Goal: Task Accomplishment & Management: Manage account settings

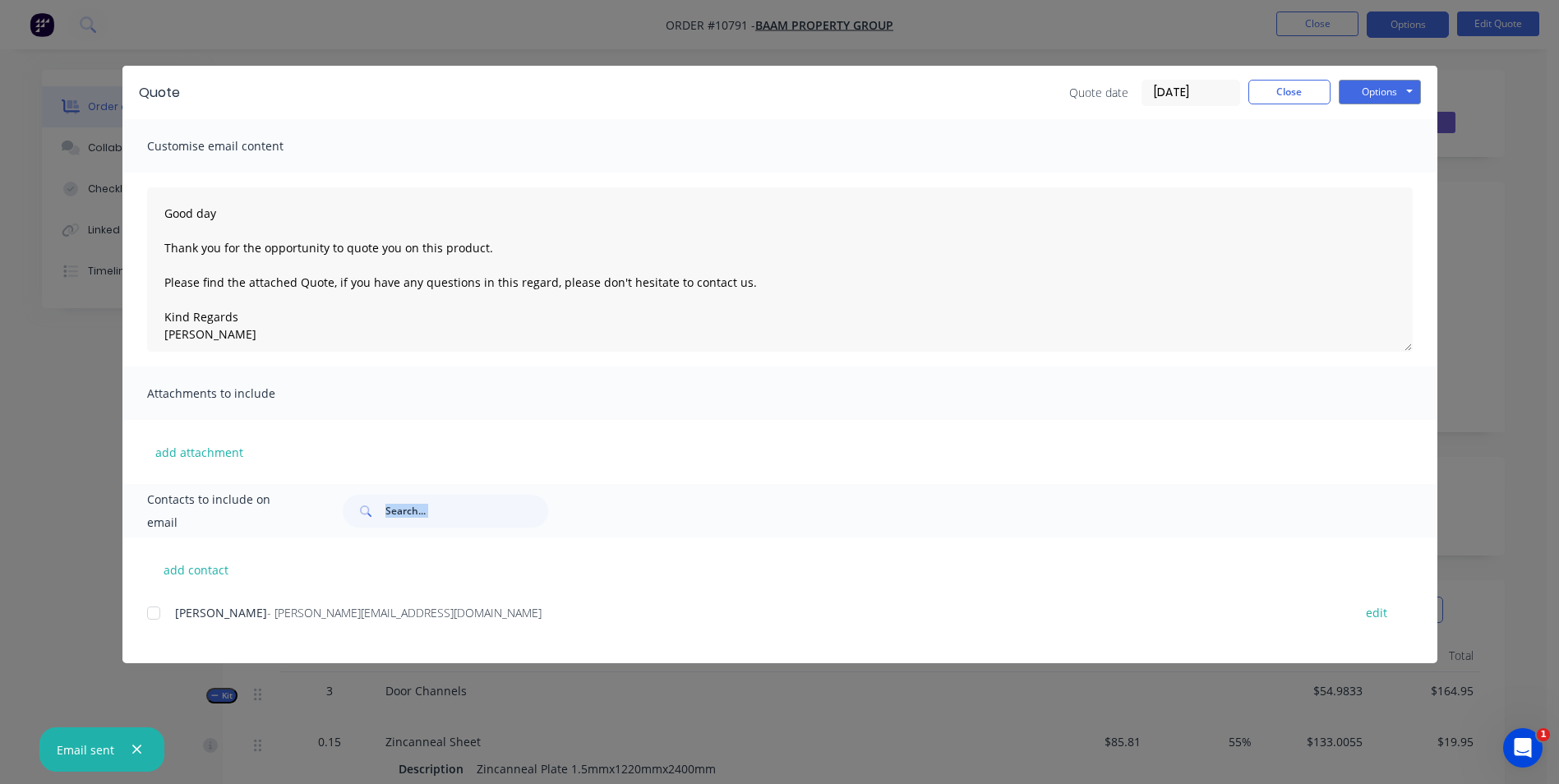
drag, startPoint x: 903, startPoint y: 655, endPoint x: 916, endPoint y: 662, distance: 14.8
click at [916, 662] on div "Contacts to include on email add contact [PERSON_NAME] - [PERSON_NAME][EMAIL_AD…" at bounding box center [780, 573] width 1315 height 180
click at [1293, 100] on button "Close" at bounding box center [1289, 92] width 82 height 24
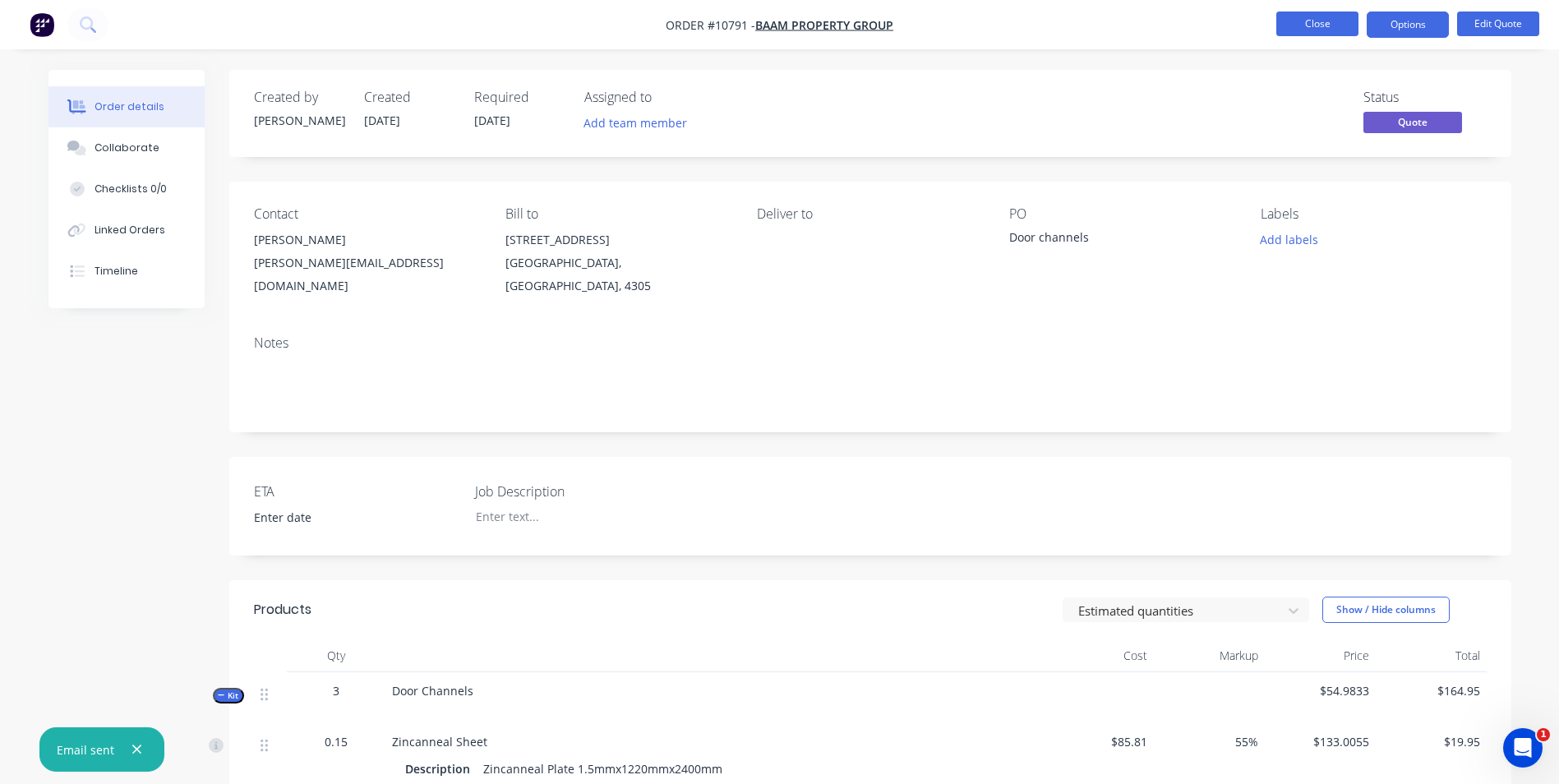
click at [1328, 28] on button "Close" at bounding box center [1316, 24] width 82 height 24
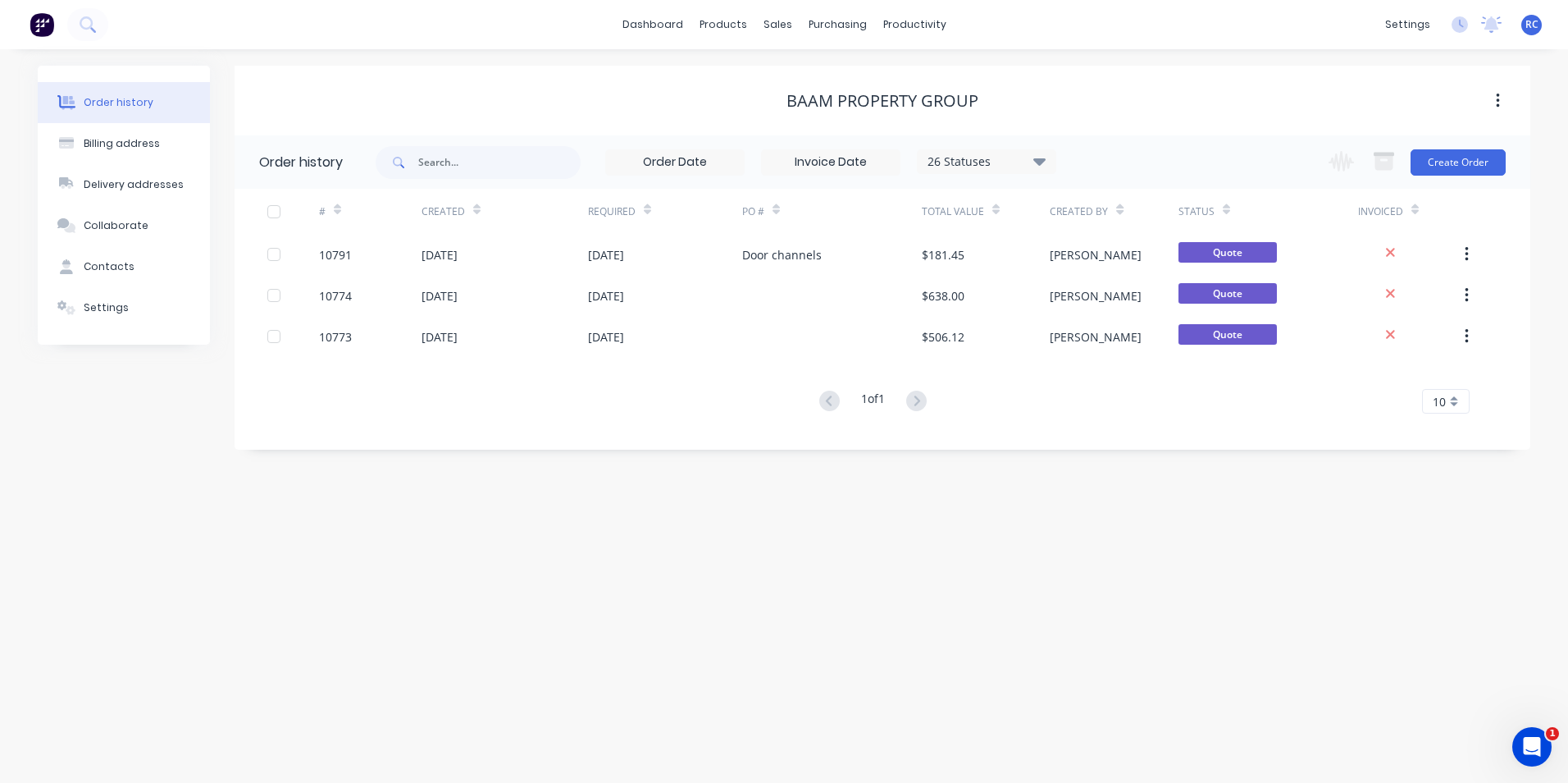
click at [216, 679] on div "Order history Billing address Delivery addresses Collaborate Contacts Settings …" at bounding box center [784, 415] width 1568 height 733
click at [998, 426] on div "# Created Required PO # Total Value Created By Status Invoiced 10791 [DATE] [DA…" at bounding box center [873, 311] width 1276 height 244
click at [959, 541] on div "Order history Billing address Delivery addresses Collaborate Contacts Settings …" at bounding box center [784, 415] width 1568 height 733
click at [1479, 164] on button "Create Order" at bounding box center [1457, 162] width 95 height 26
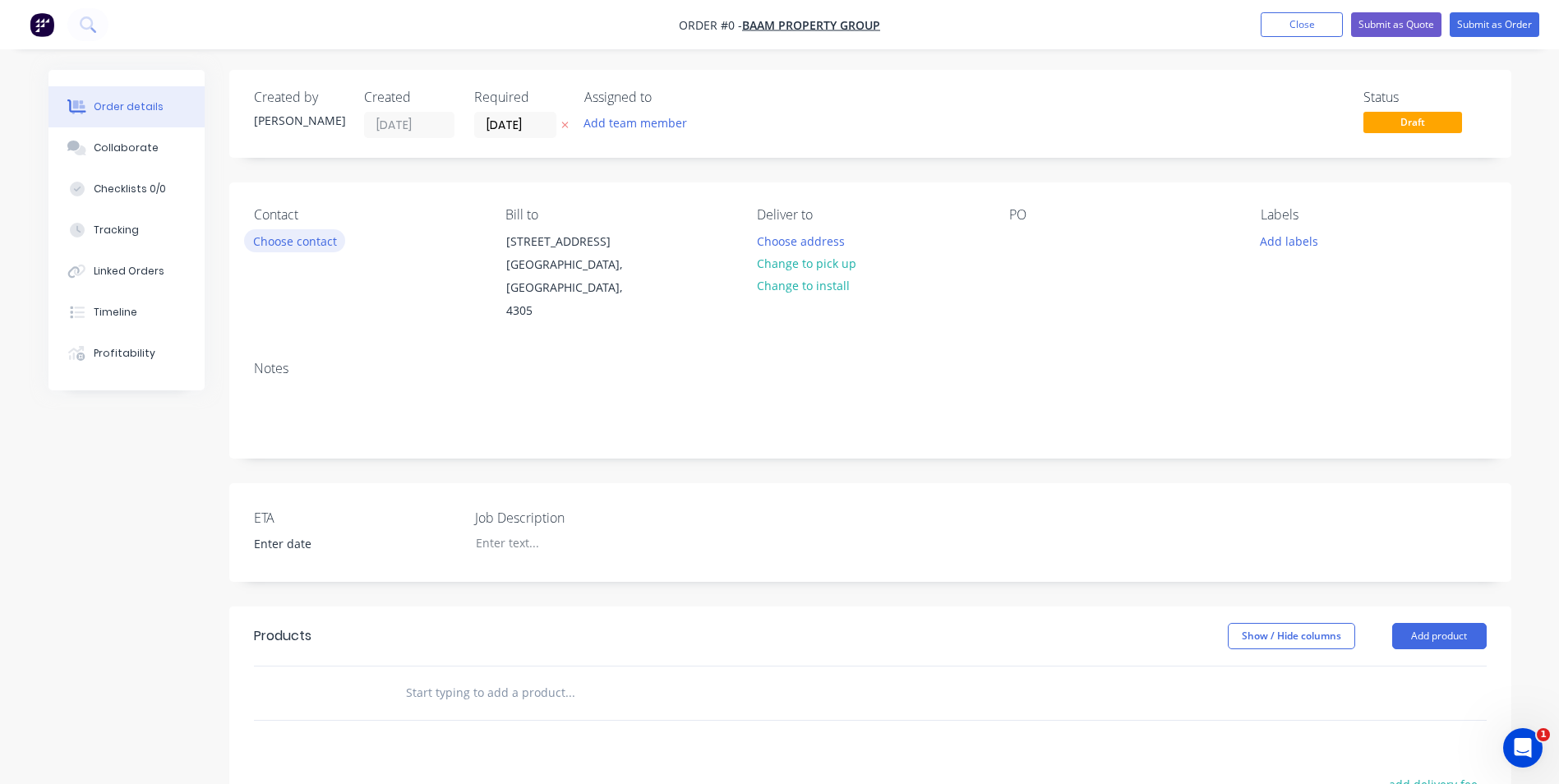
click at [291, 245] on button "Choose contact" at bounding box center [294, 241] width 101 height 23
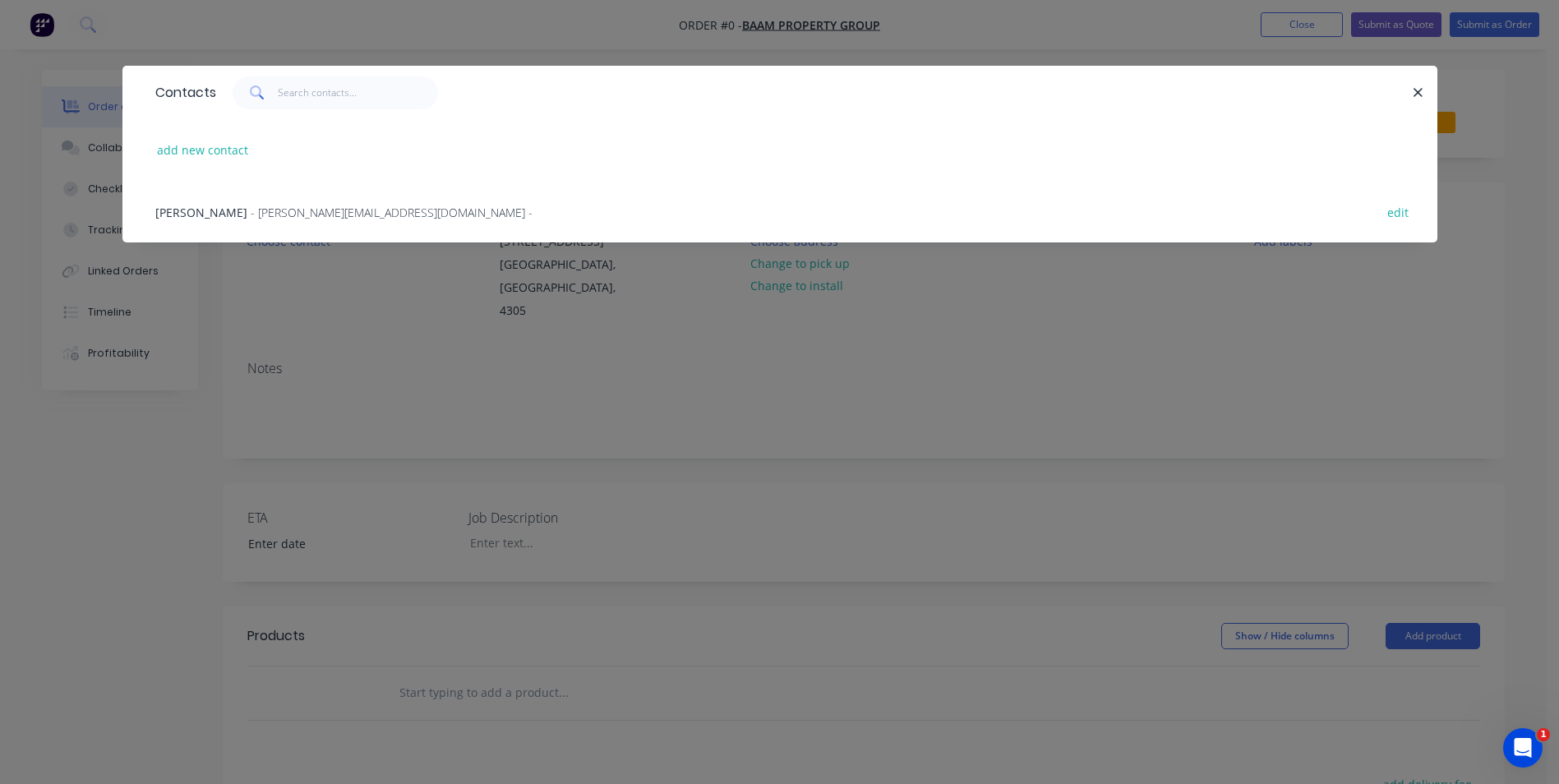
click at [1426, 86] on button "button" at bounding box center [1419, 92] width 21 height 21
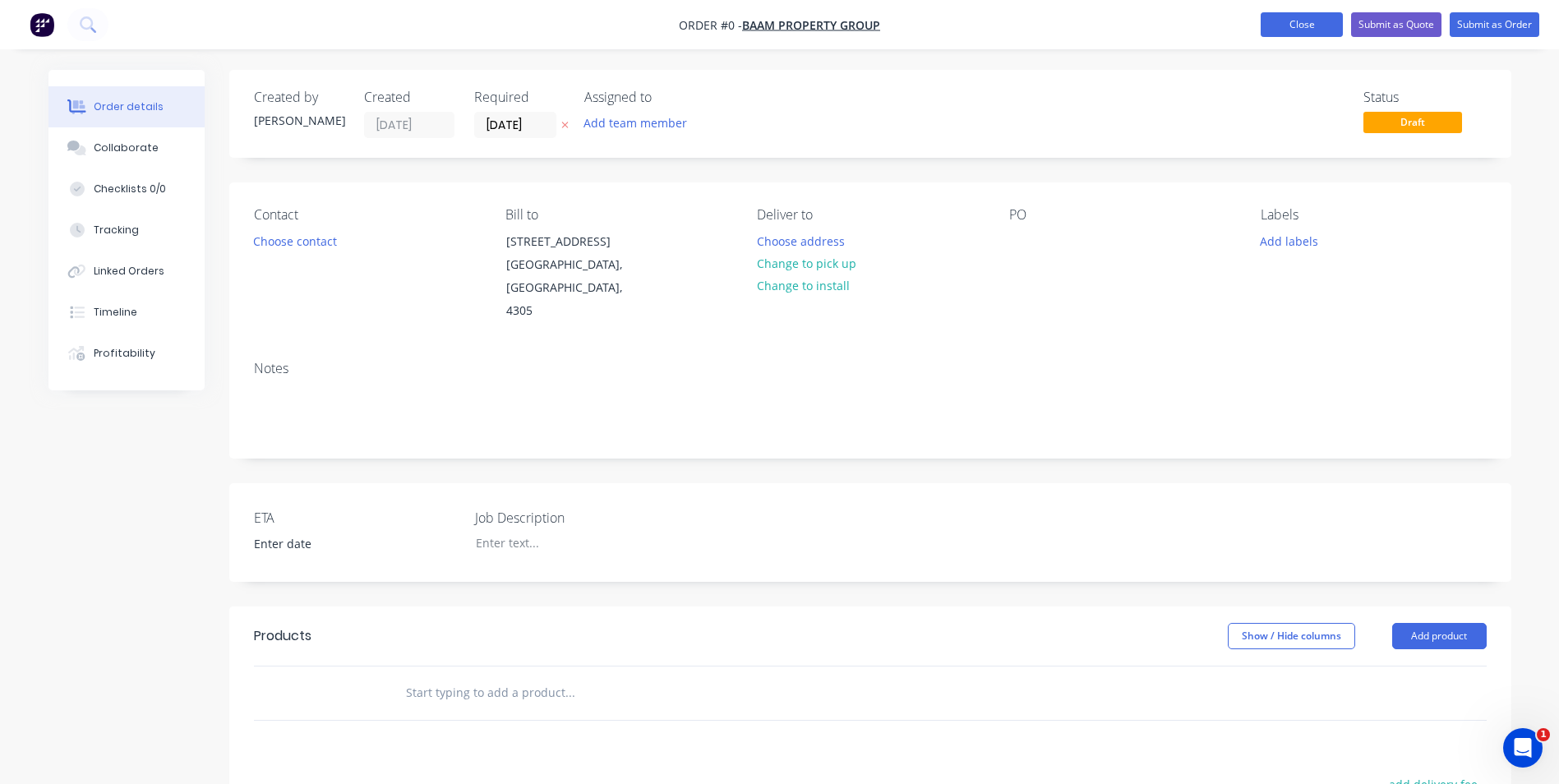
click at [1331, 14] on button "Close" at bounding box center [1301, 24] width 82 height 24
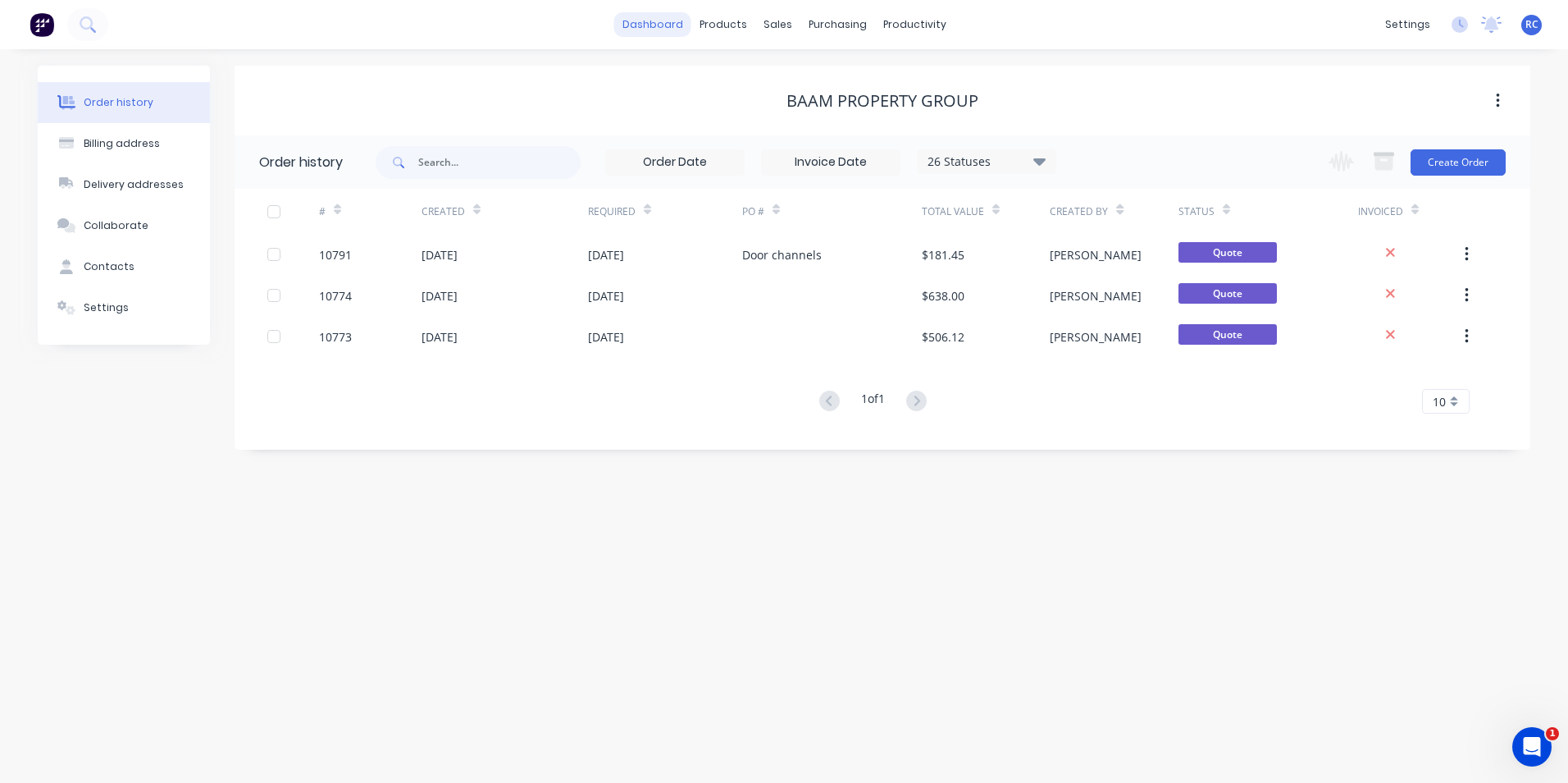
click at [675, 23] on link "dashboard" at bounding box center [653, 24] width 77 height 24
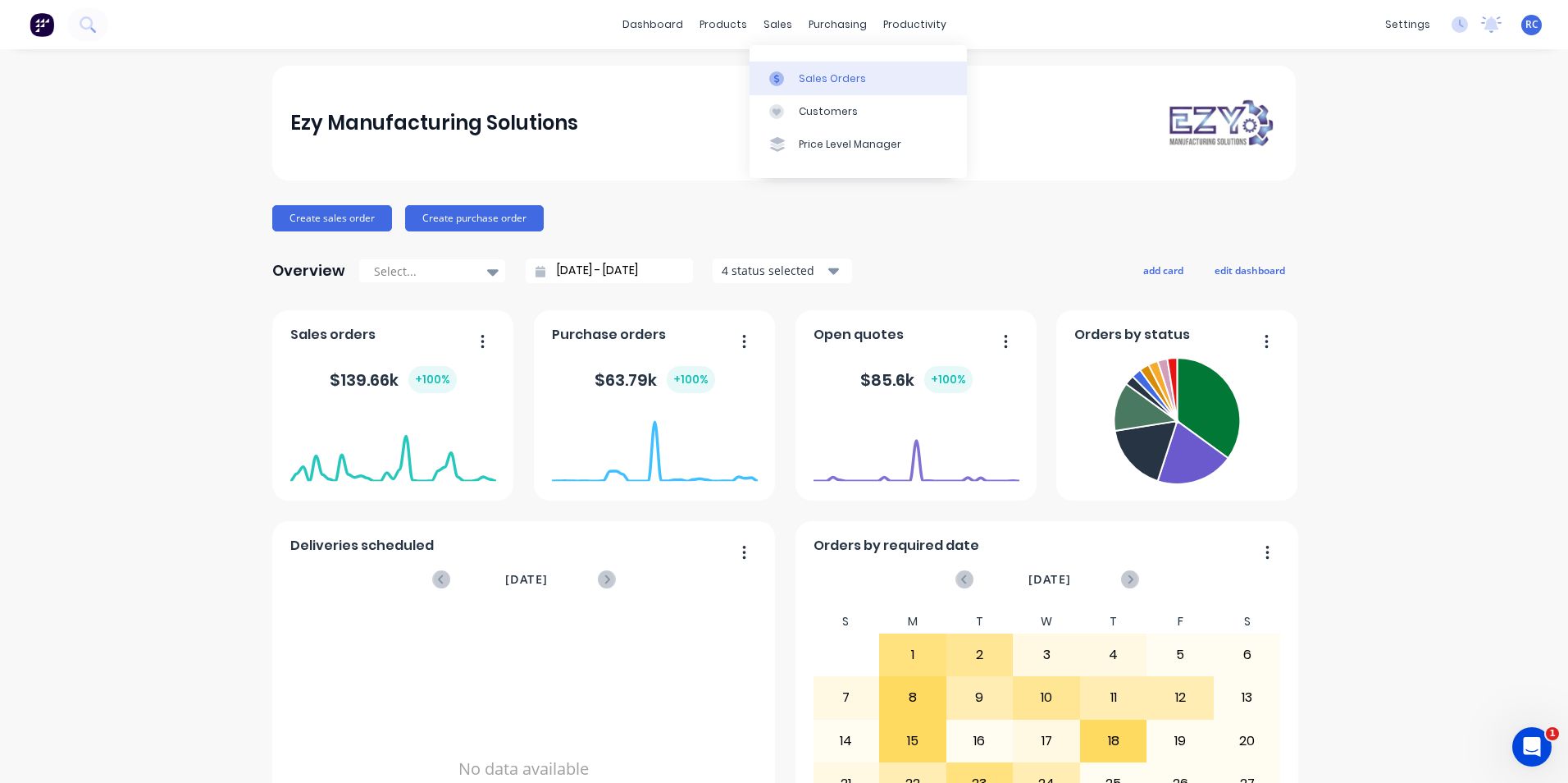
click at [817, 77] on div "Sales Orders" at bounding box center [832, 79] width 68 height 15
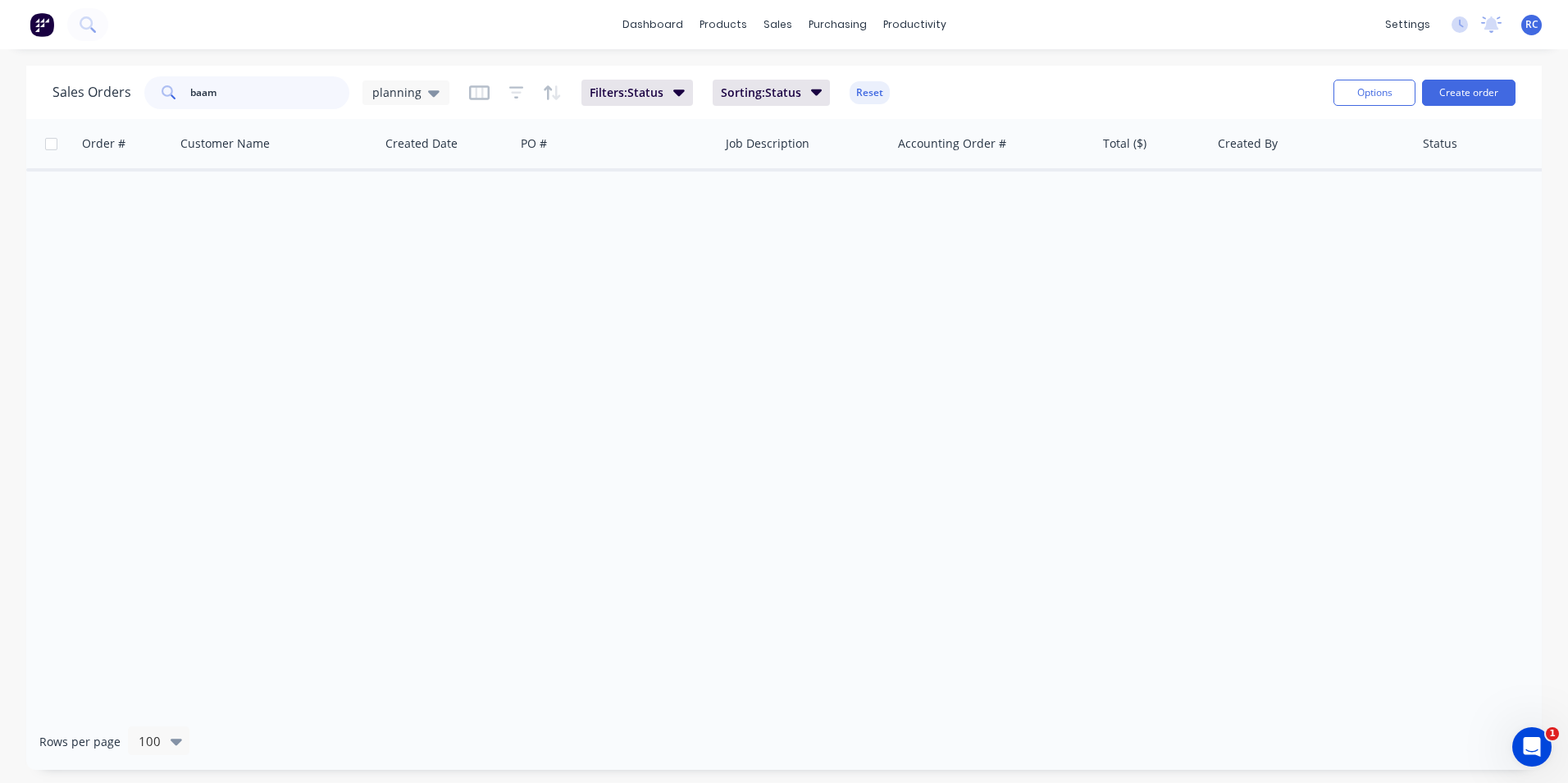
drag, startPoint x: 256, startPoint y: 81, endPoint x: 55, endPoint y: 84, distance: 201.0
click at [55, 83] on div "Sales Orders baam planning" at bounding box center [251, 92] width 397 height 33
type input "v"
type input "VAW"
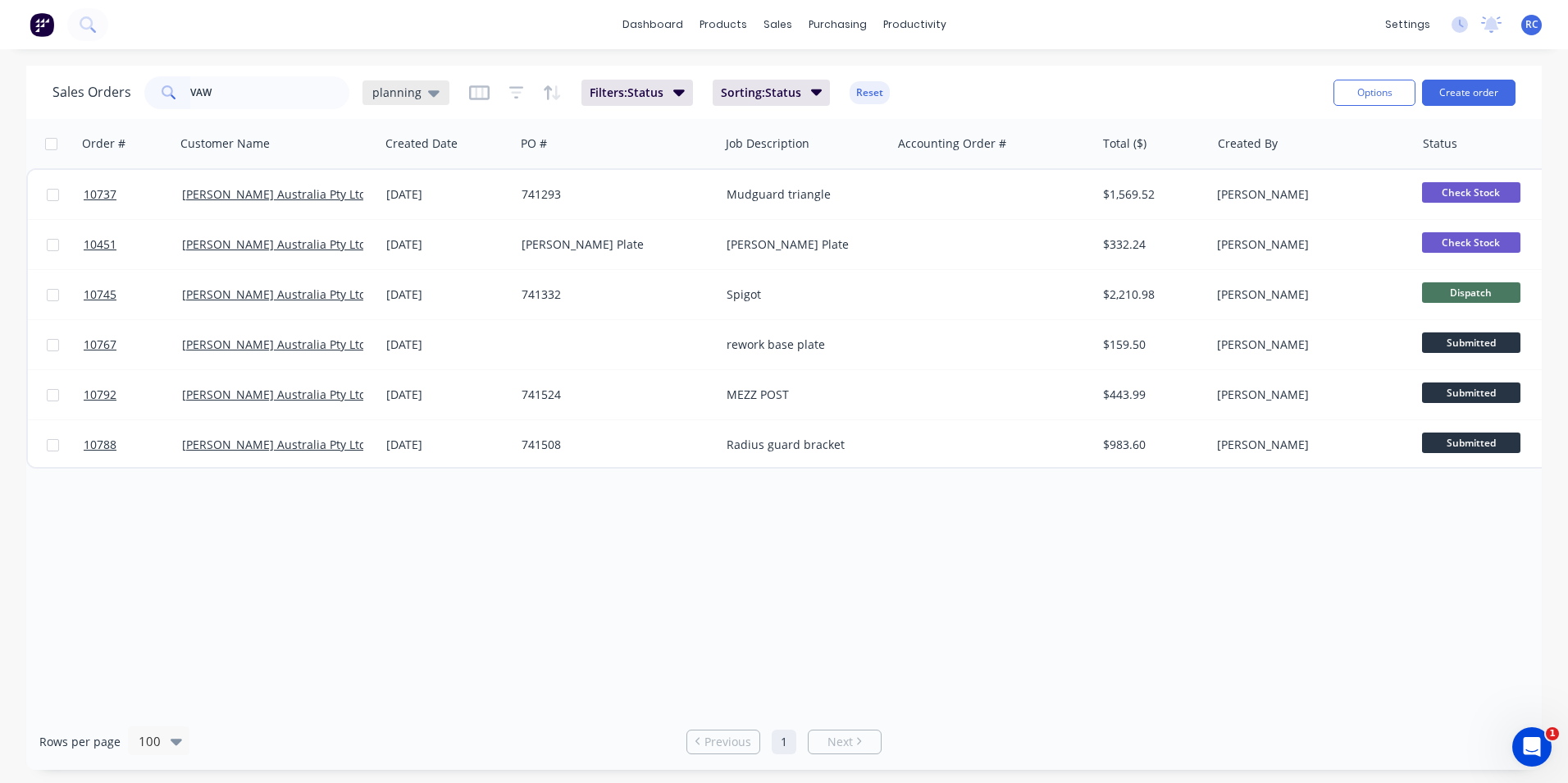
click at [404, 97] on span "planning" at bounding box center [397, 92] width 49 height 17
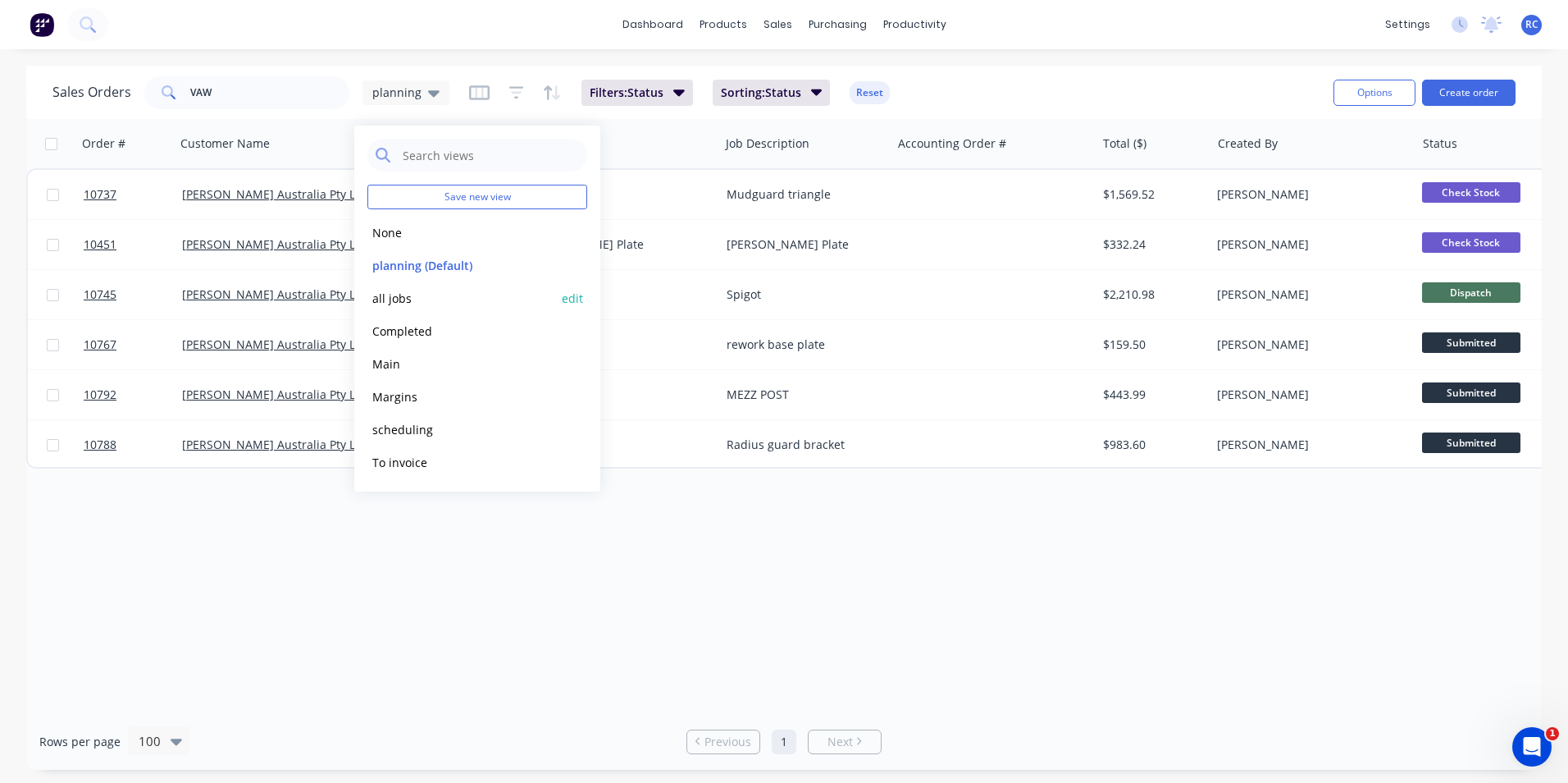
click at [403, 297] on button "all jobs" at bounding box center [461, 299] width 187 height 19
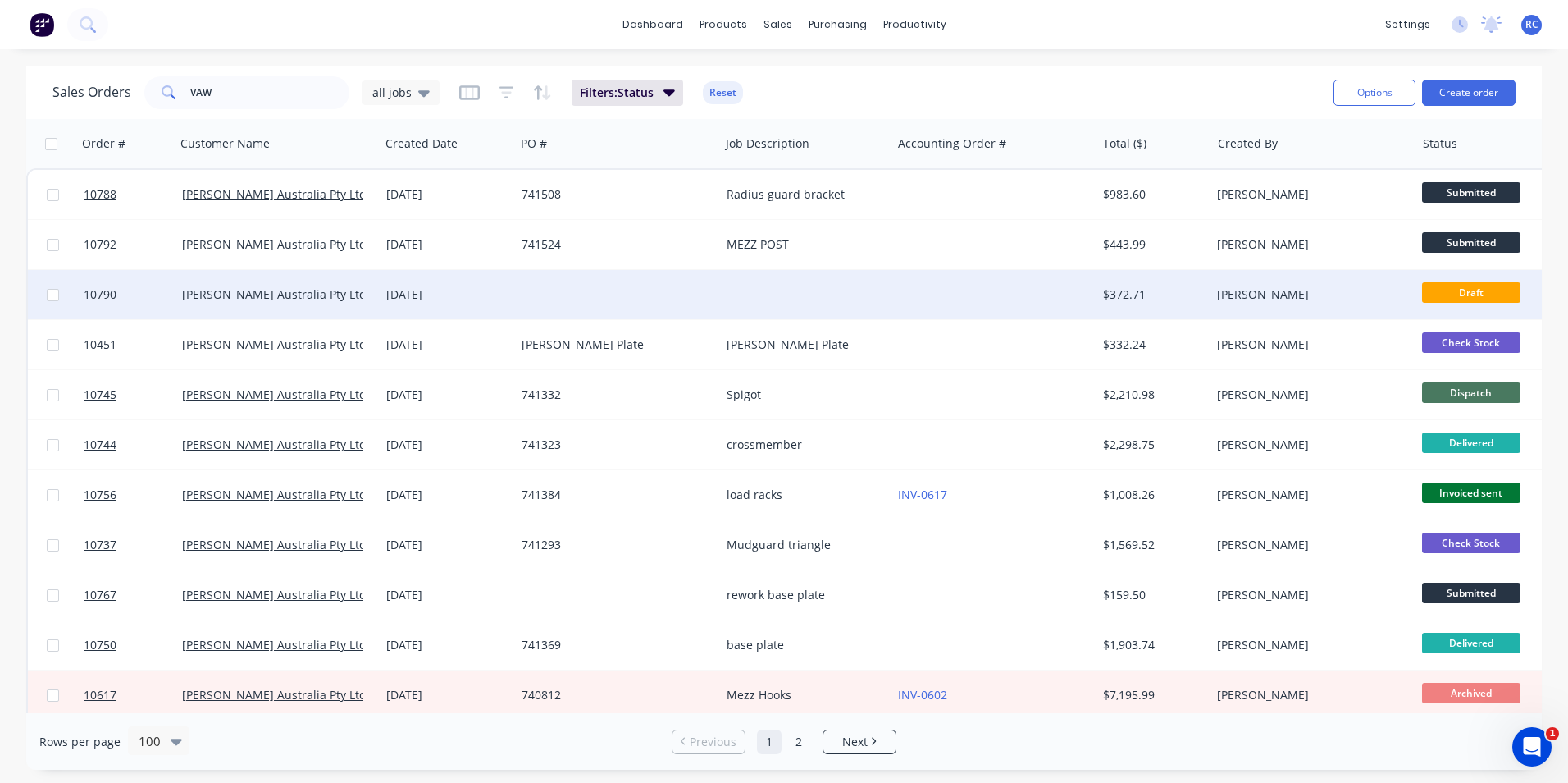
click at [404, 290] on div "[DATE]" at bounding box center [448, 294] width 122 height 16
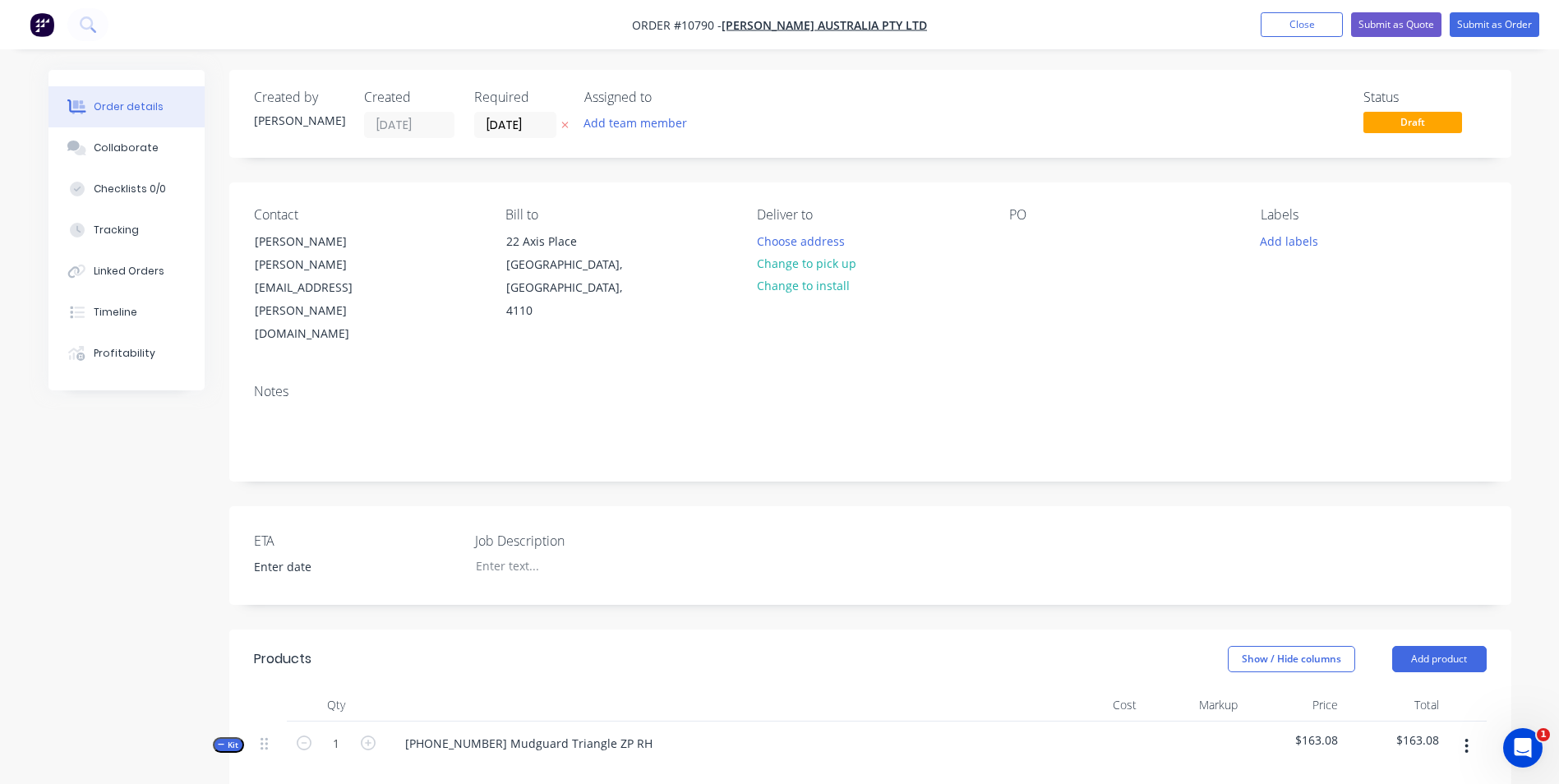
click at [990, 239] on div "Contact [PERSON_NAME] [PERSON_NAME][EMAIL_ADDRESS][PERSON_NAME][DOMAIN_NAME] Bi…" at bounding box center [870, 276] width 1282 height 188
click at [1032, 251] on div at bounding box center [1022, 241] width 26 height 24
drag, startPoint x: 598, startPoint y: 700, endPoint x: 382, endPoint y: 754, distance: 222.6
click at [361, 721] on div "Kit 1 20-6055-9 Mudguard Triangle ZP RH $163.08 $163.08" at bounding box center [870, 757] width 1233 height 71
click at [1470, 731] on button "button" at bounding box center [1466, 745] width 39 height 29
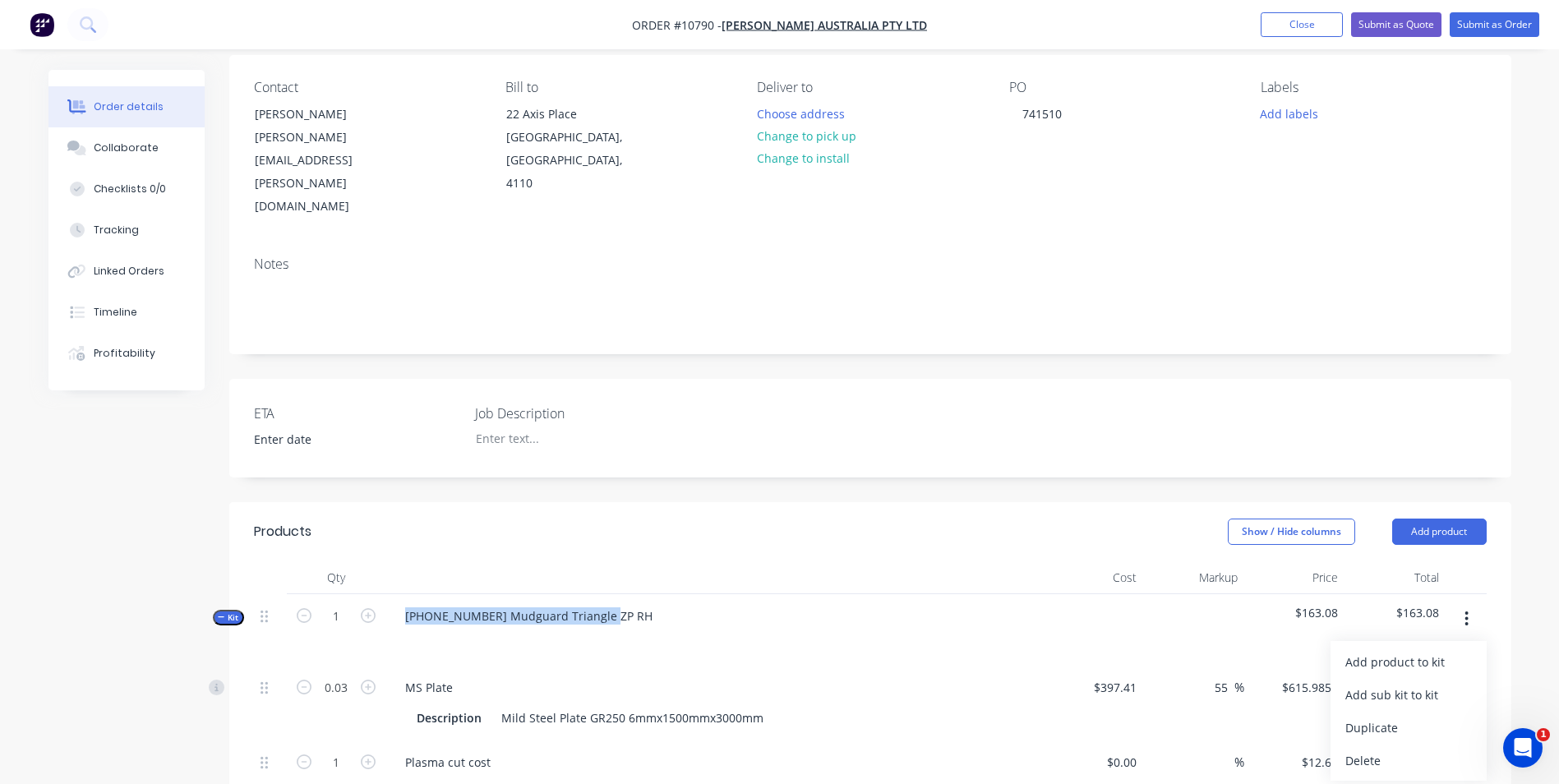
scroll to position [165, 0]
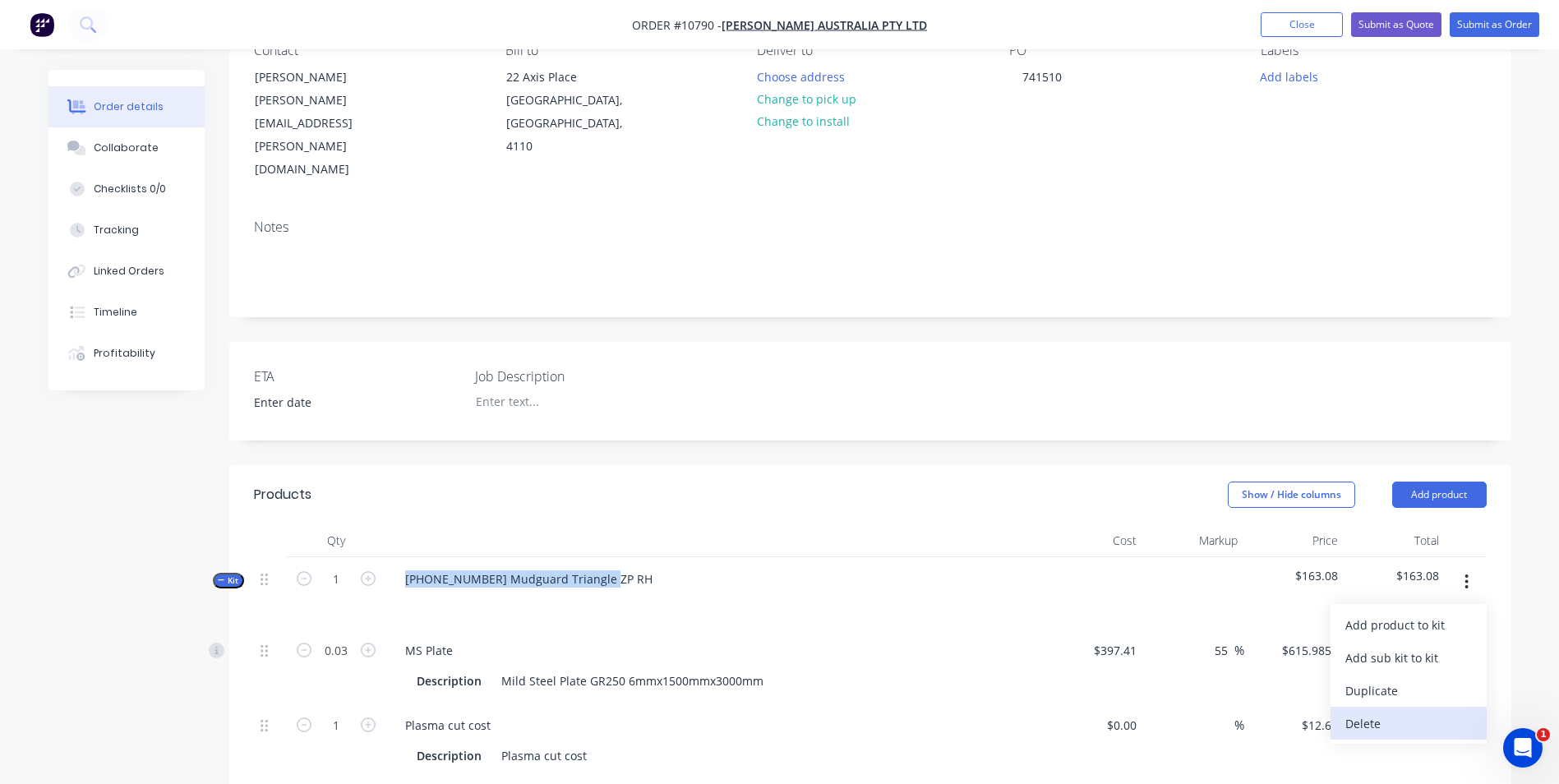
click at [1431, 712] on div "Delete" at bounding box center [1409, 723] width 127 height 24
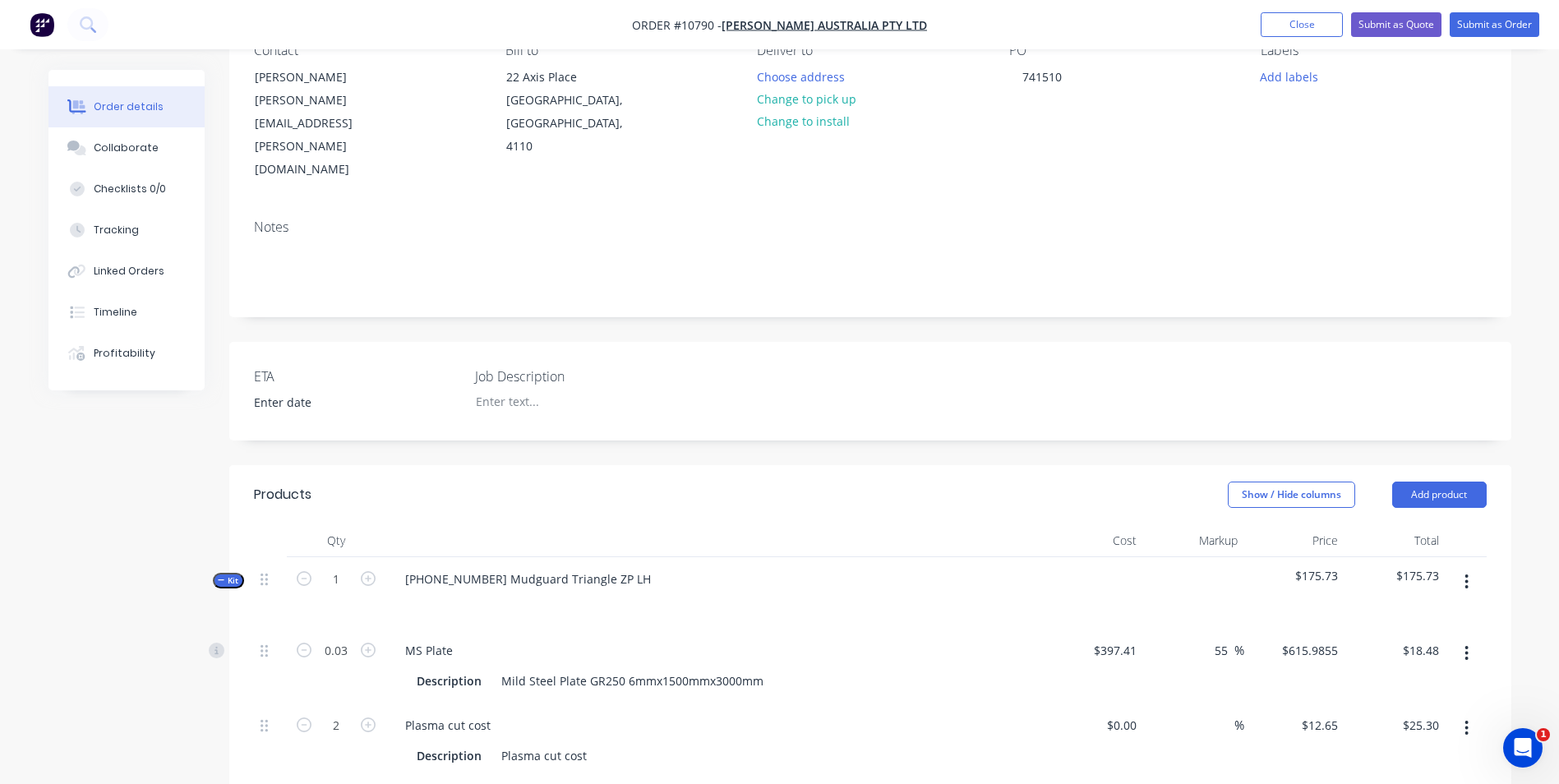
click at [1467, 572] on icon "button" at bounding box center [1466, 581] width 4 height 18
click at [1462, 712] on div "Delete" at bounding box center [1409, 723] width 127 height 24
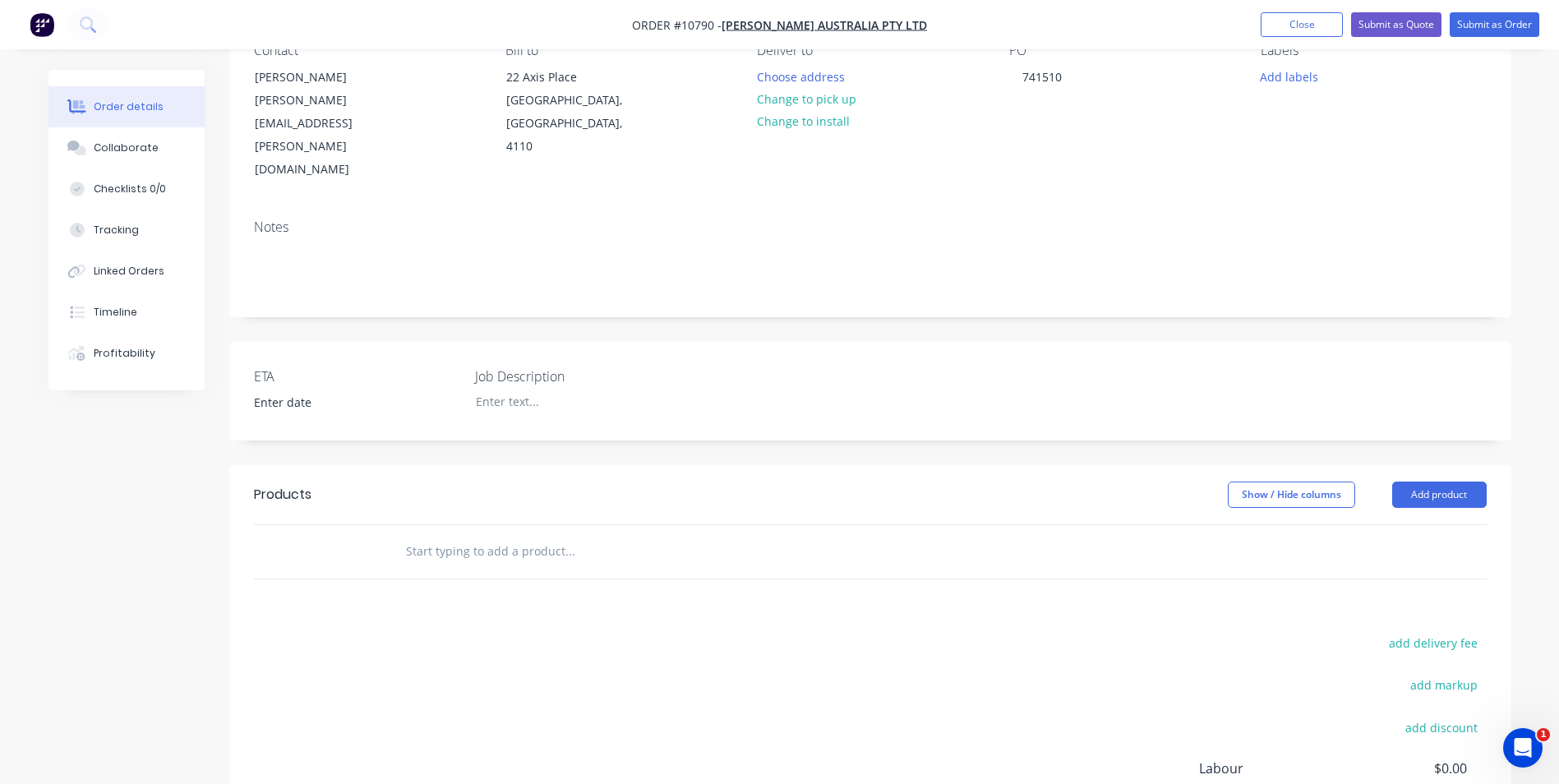
click at [486, 535] on input "text" at bounding box center [570, 551] width 329 height 33
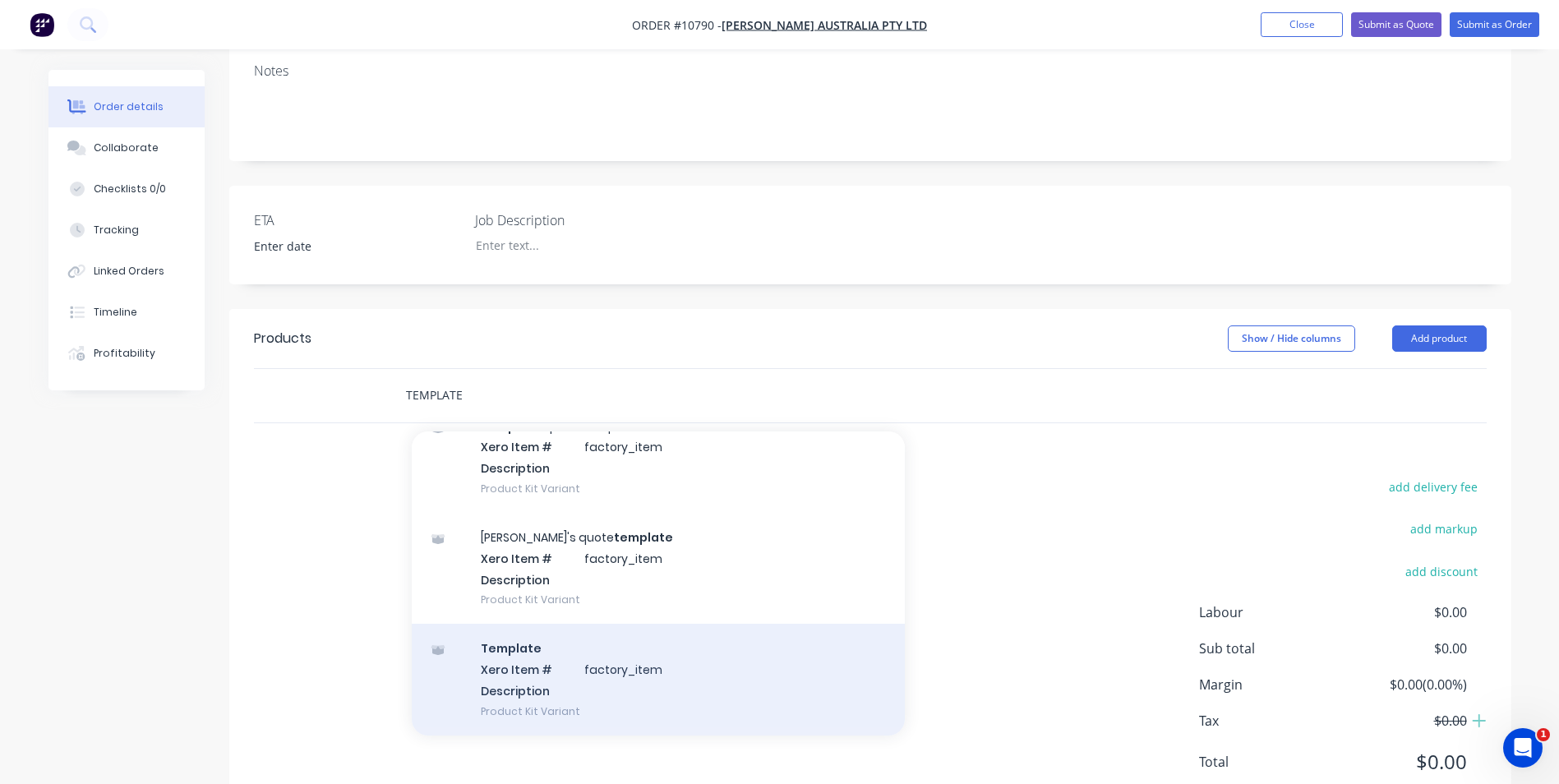
scroll to position [333, 0]
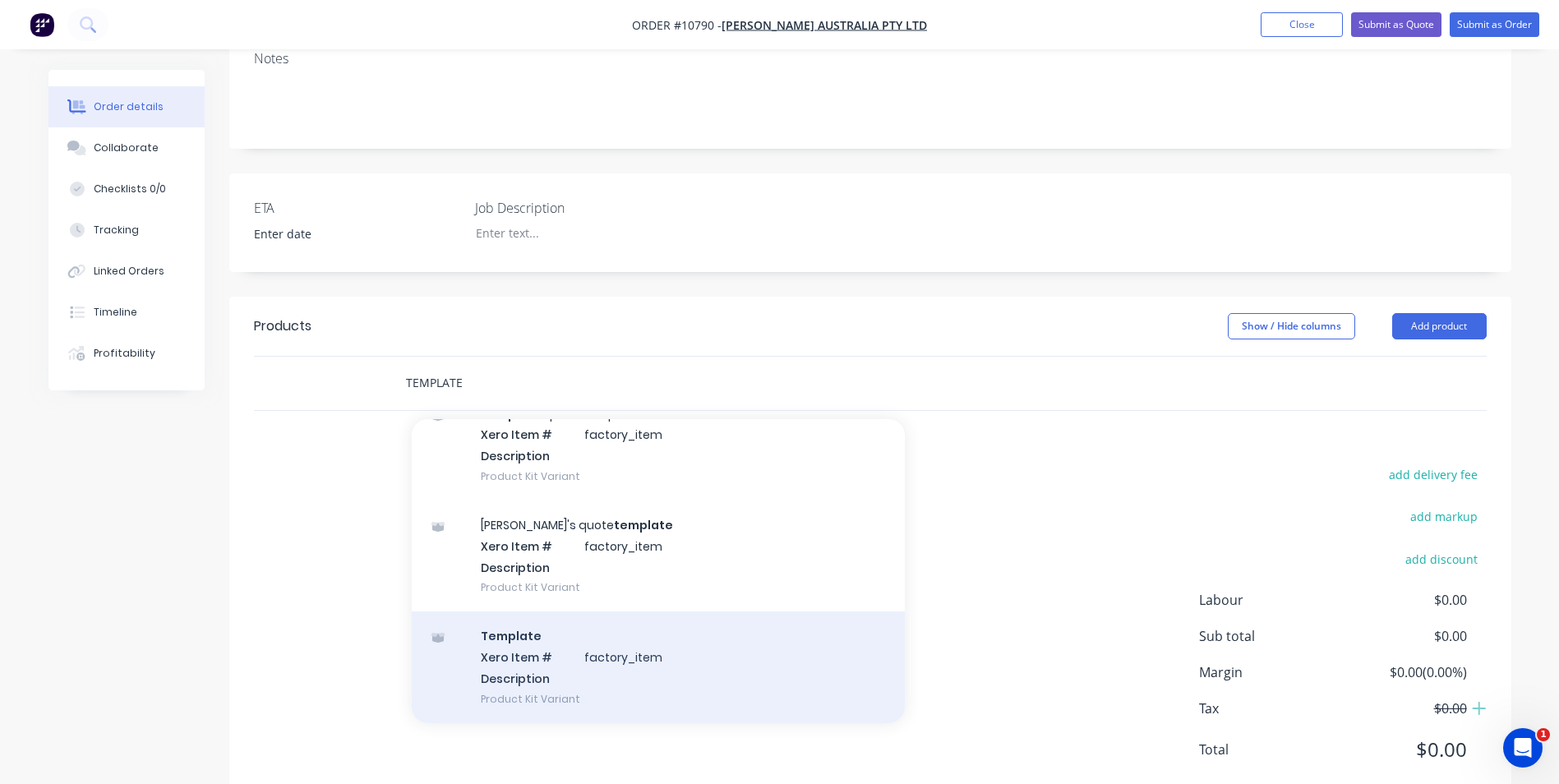
type input "TEMPLATE"
click at [493, 611] on div "Template Xero Item # factory_item Description Product Kit Variant" at bounding box center [658, 666] width 493 height 111
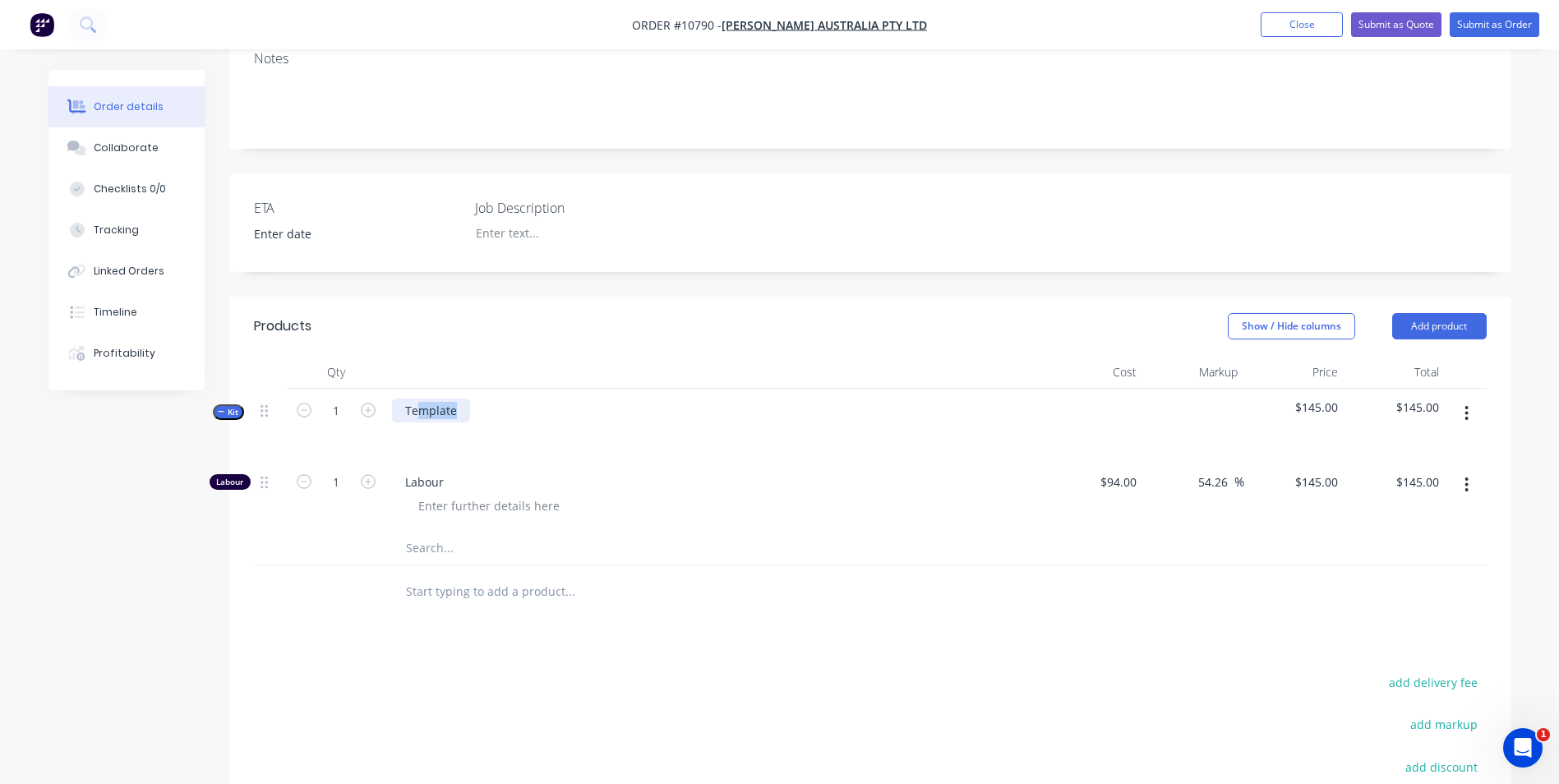
drag, startPoint x: 466, startPoint y: 360, endPoint x: 381, endPoint y: 349, distance: 85.7
click at [402, 388] on div "Template" at bounding box center [714, 424] width 657 height 71
click at [456, 575] on input "text" at bounding box center [570, 591] width 329 height 33
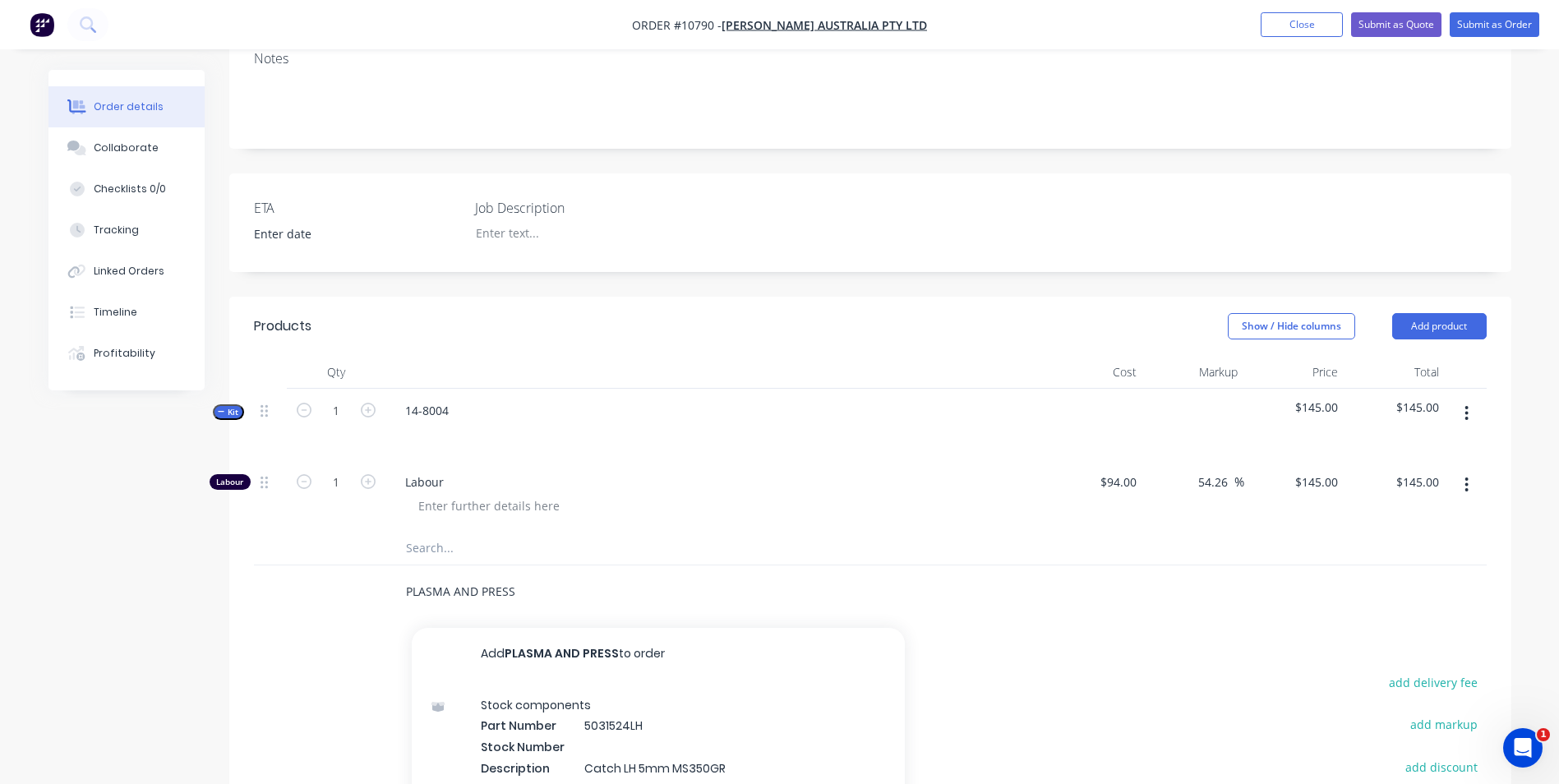
click at [407, 575] on input "PLASMA AND PRESS" at bounding box center [570, 591] width 329 height 33
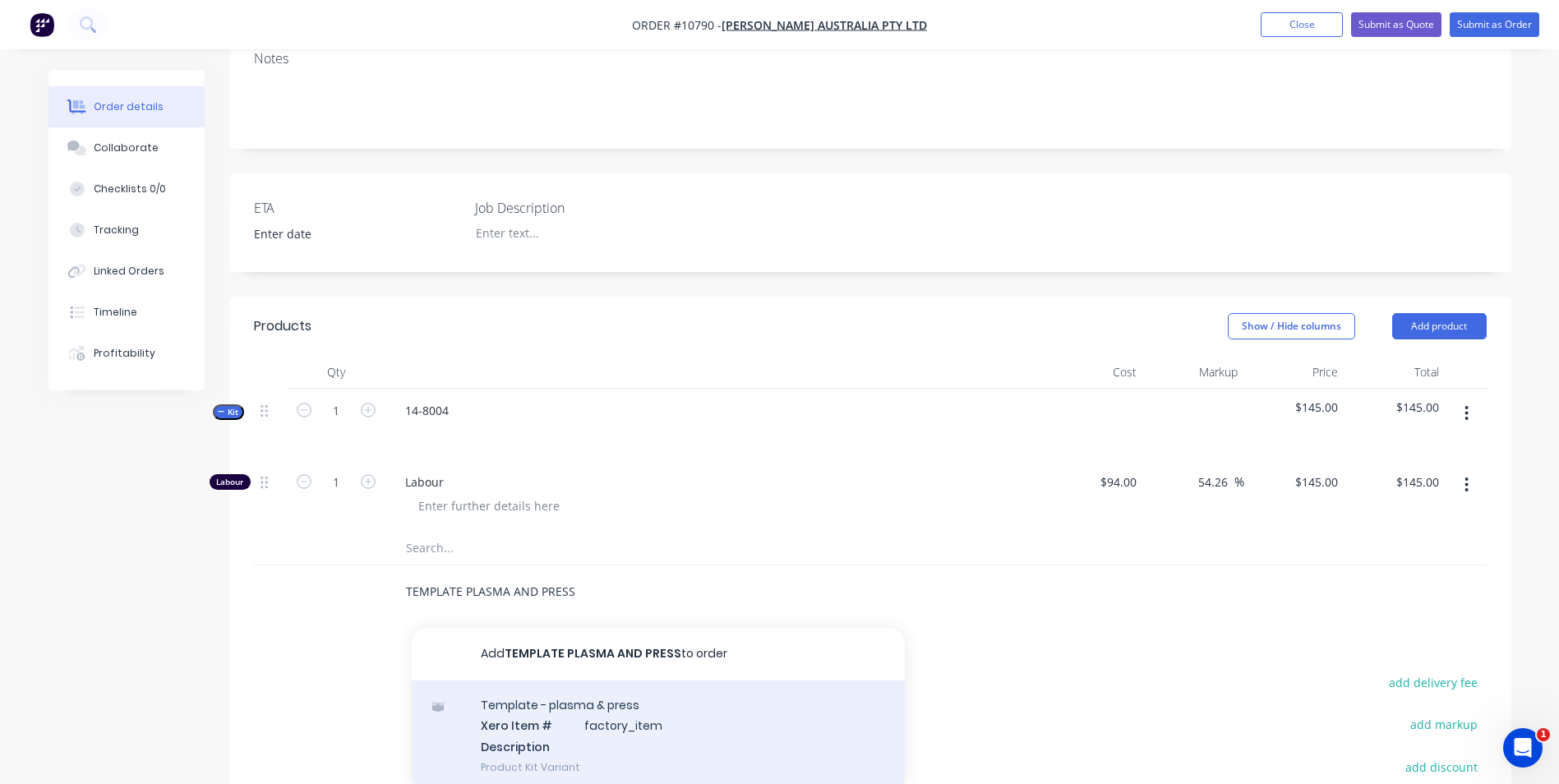
type input "TEMPLATE PLASMA AND PRESS"
click at [564, 681] on div "Template - plasma & press Xero Item # factory_item Description Product Kit Vari…" at bounding box center [658, 736] width 493 height 111
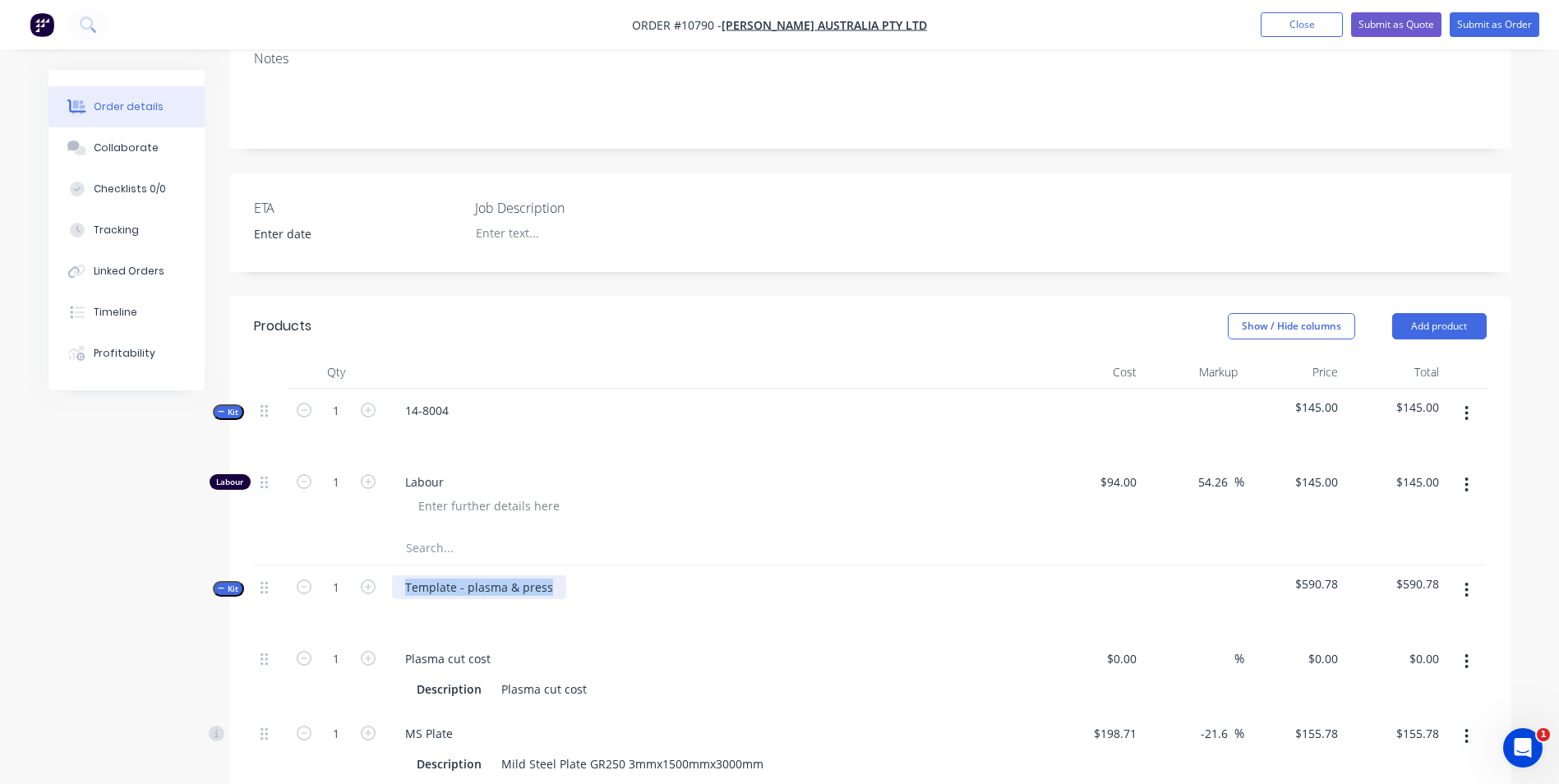
drag, startPoint x: 559, startPoint y: 542, endPoint x: 284, endPoint y: 530, distance: 275.3
click at [284, 565] on div "Kit 1 Template - plasma & press $590.78 $590.78" at bounding box center [870, 601] width 1233 height 71
click at [1460, 399] on button "button" at bounding box center [1466, 413] width 39 height 29
click at [1396, 543] on div "Delete" at bounding box center [1409, 555] width 127 height 24
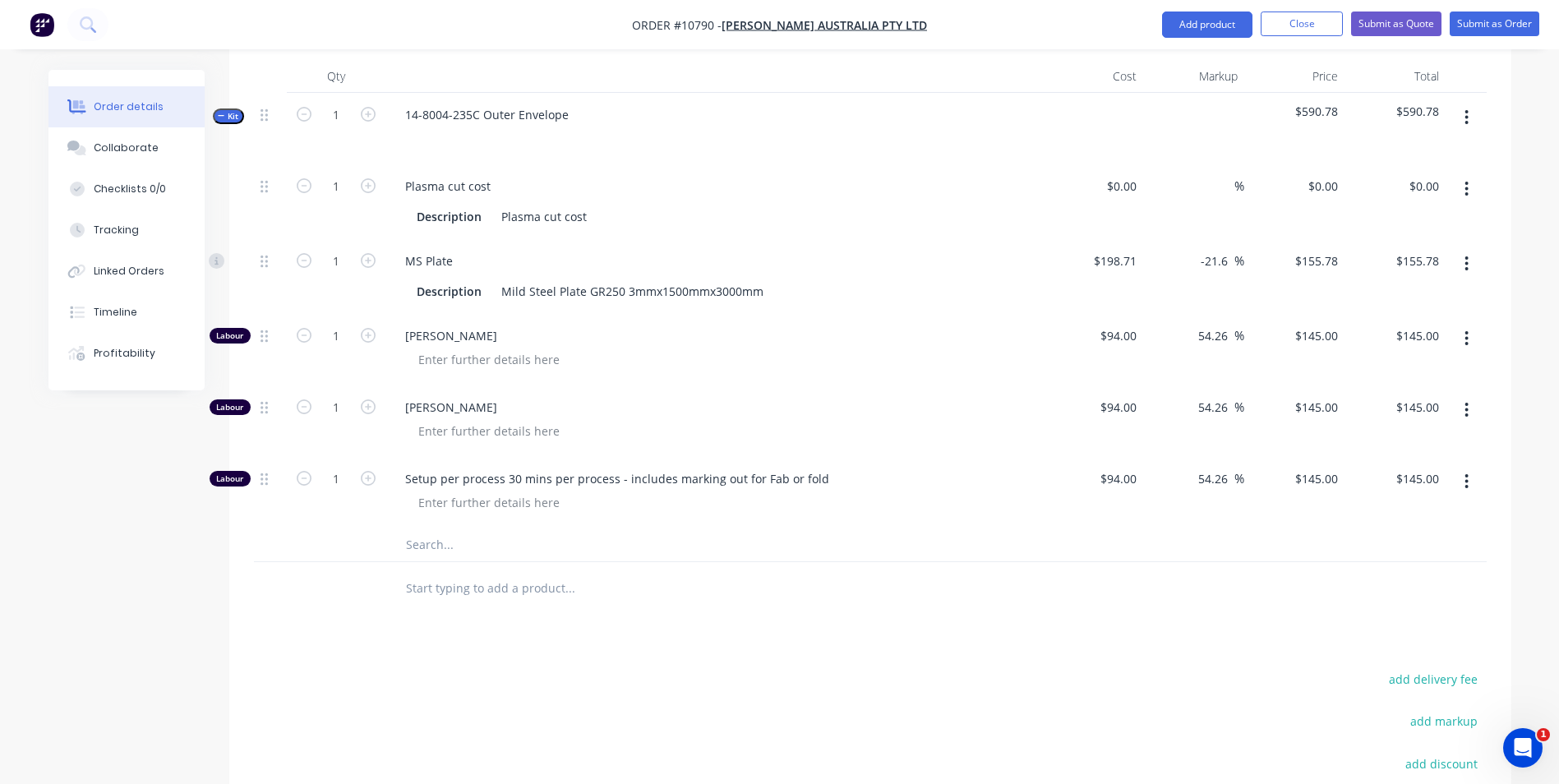
scroll to position [579, 0]
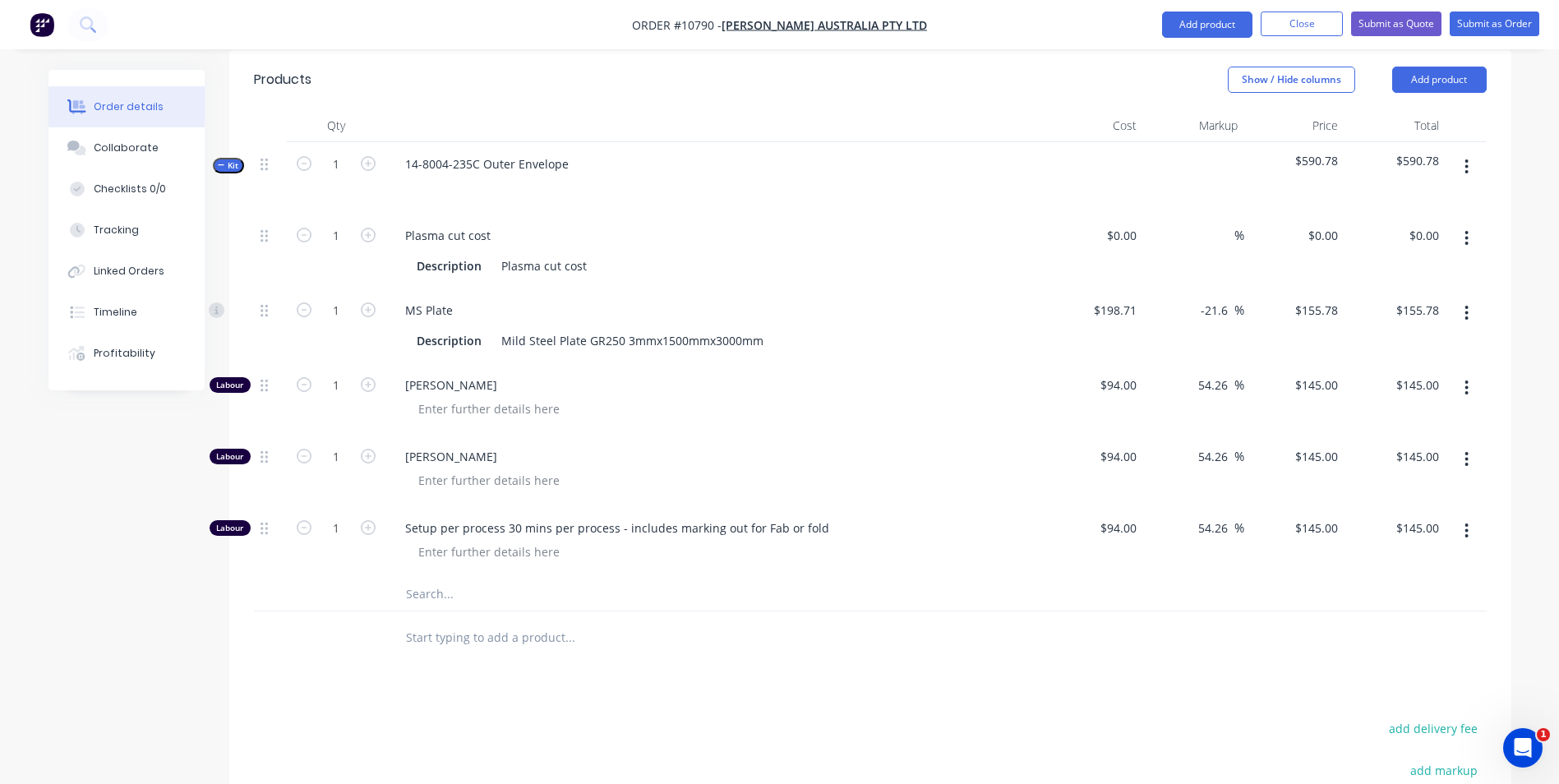
click at [697, 397] on div at bounding box center [720, 408] width 631 height 24
drag, startPoint x: 620, startPoint y: 294, endPoint x: 489, endPoint y: 274, distance: 132.5
click at [489, 289] on div "MS Plate Description Mild Steel Plate GR250 3mmx1500mmx3000mm" at bounding box center [714, 326] width 657 height 75
copy div "Mild Steel Plate GR250"
click at [455, 577] on input "text" at bounding box center [570, 593] width 329 height 33
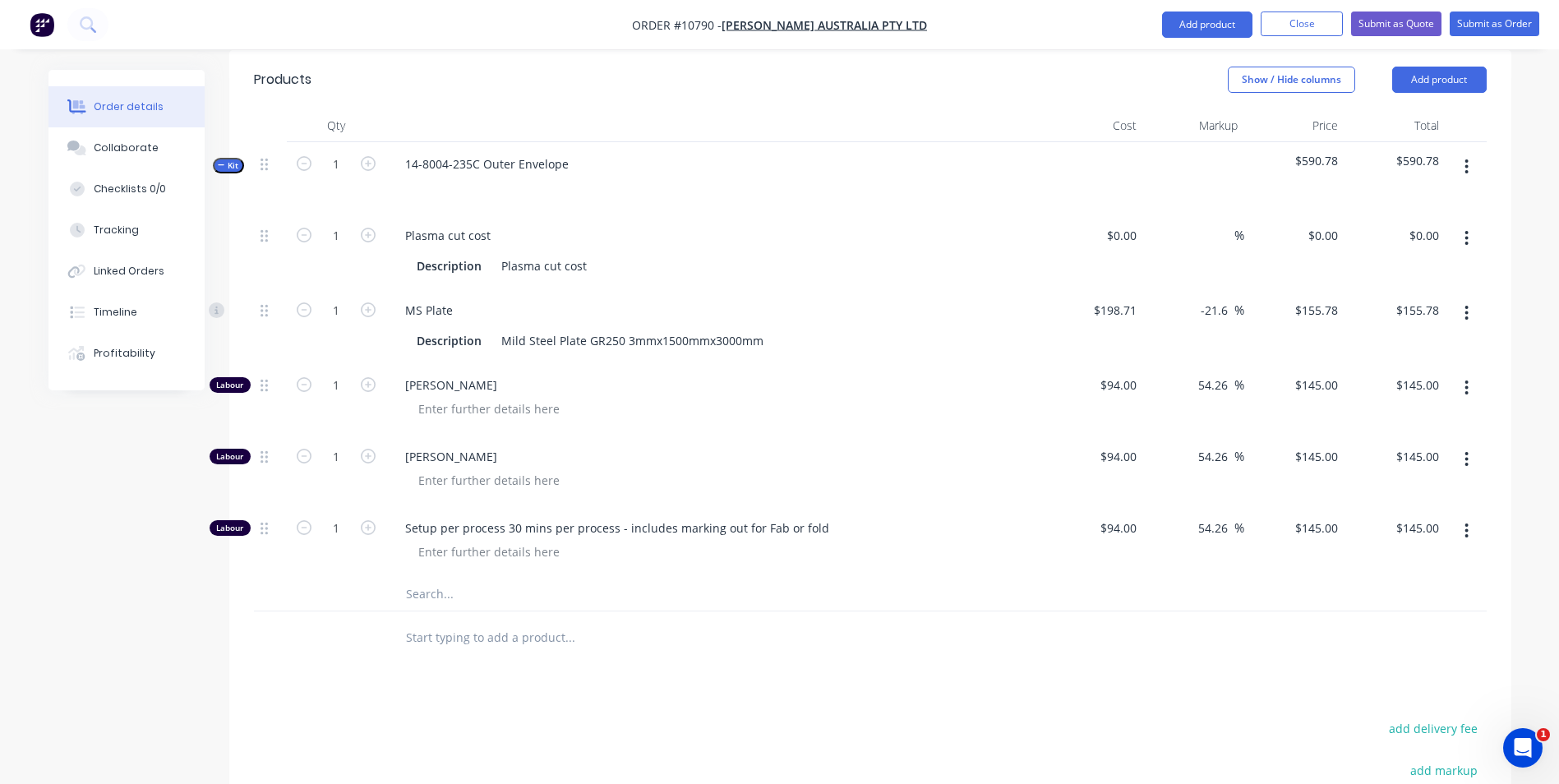
paste input "Mild Steel Plate GR250"
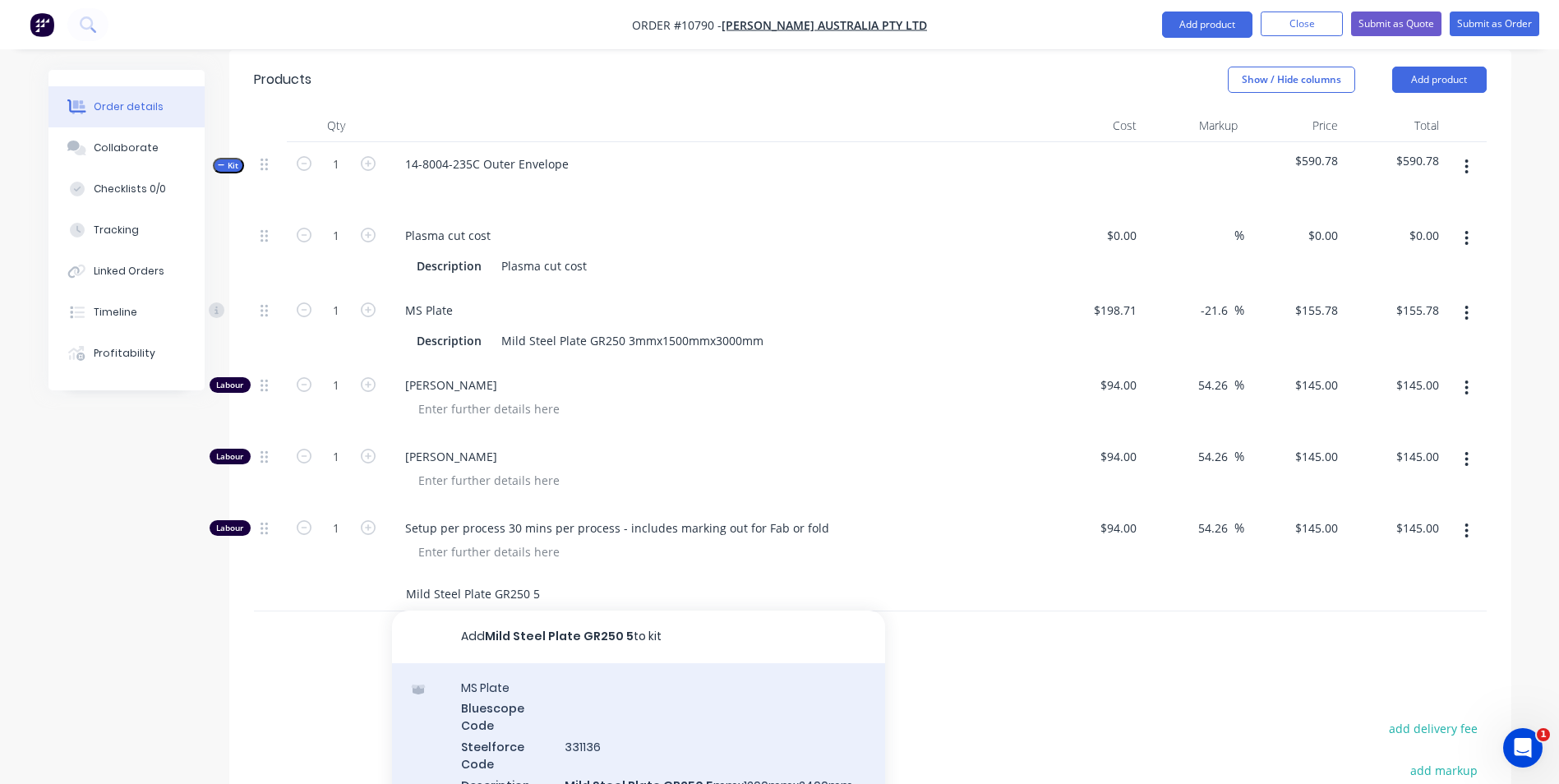
type input "Mild Steel Plate GR250 5"
click at [649, 707] on div "MS Plate Bluescope Code Steelforce Code 331136 Description Mild Steel Plate GR2…" at bounding box center [638, 745] width 493 height 166
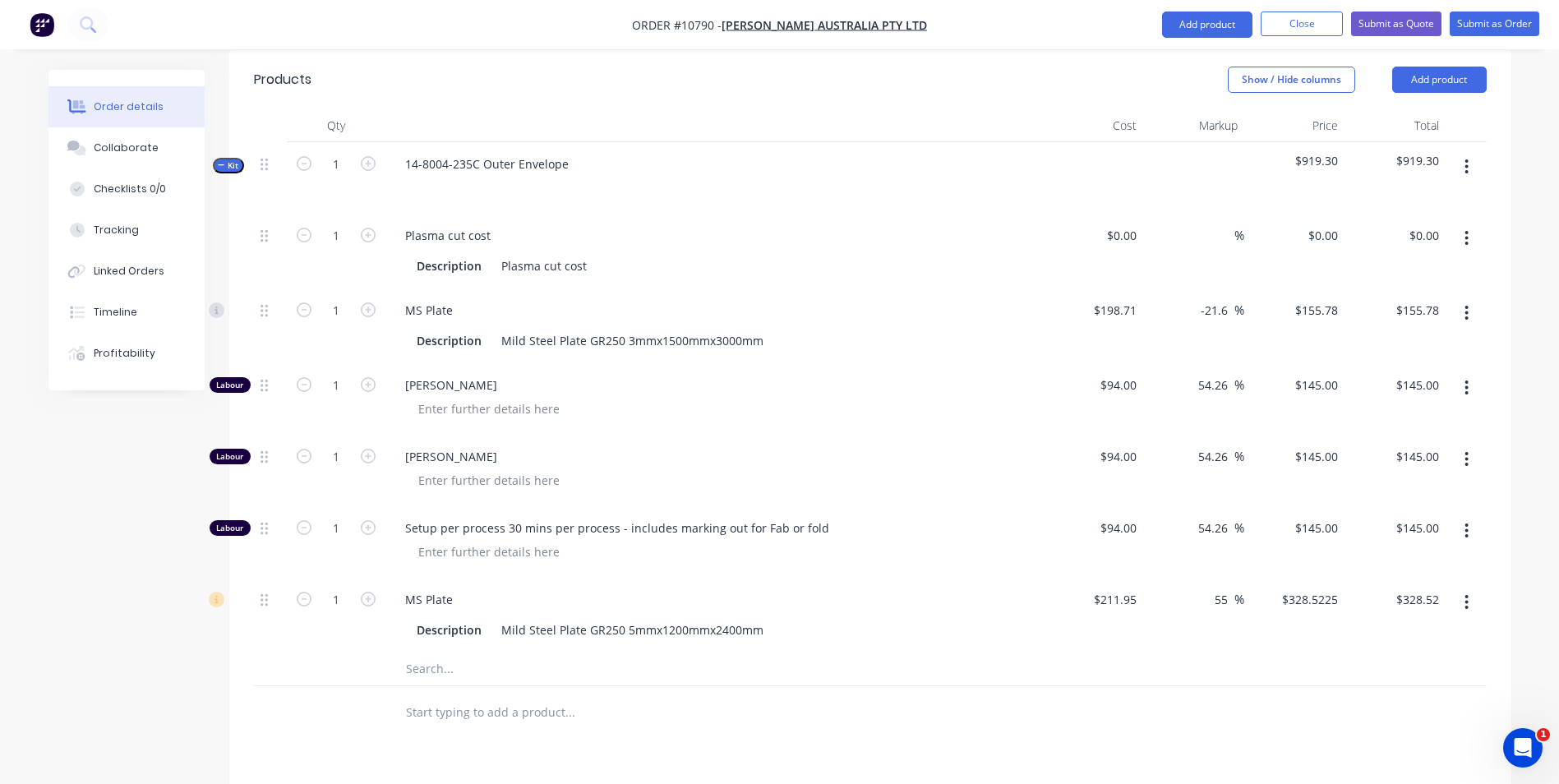
click at [1472, 298] on button "button" at bounding box center [1466, 312] width 39 height 29
click at [1441, 410] on div "Delete" at bounding box center [1409, 421] width 127 height 24
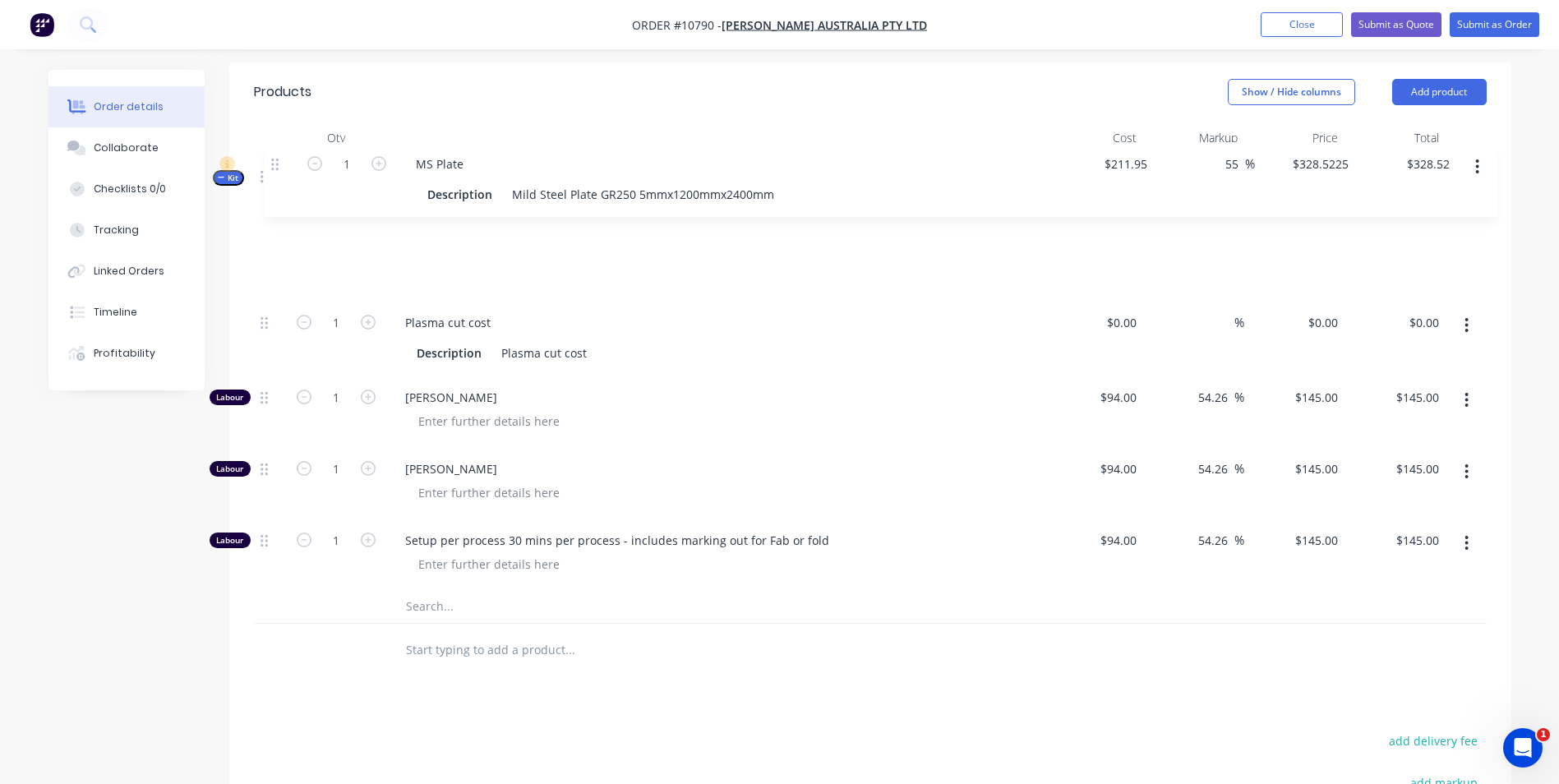
scroll to position [557, 0]
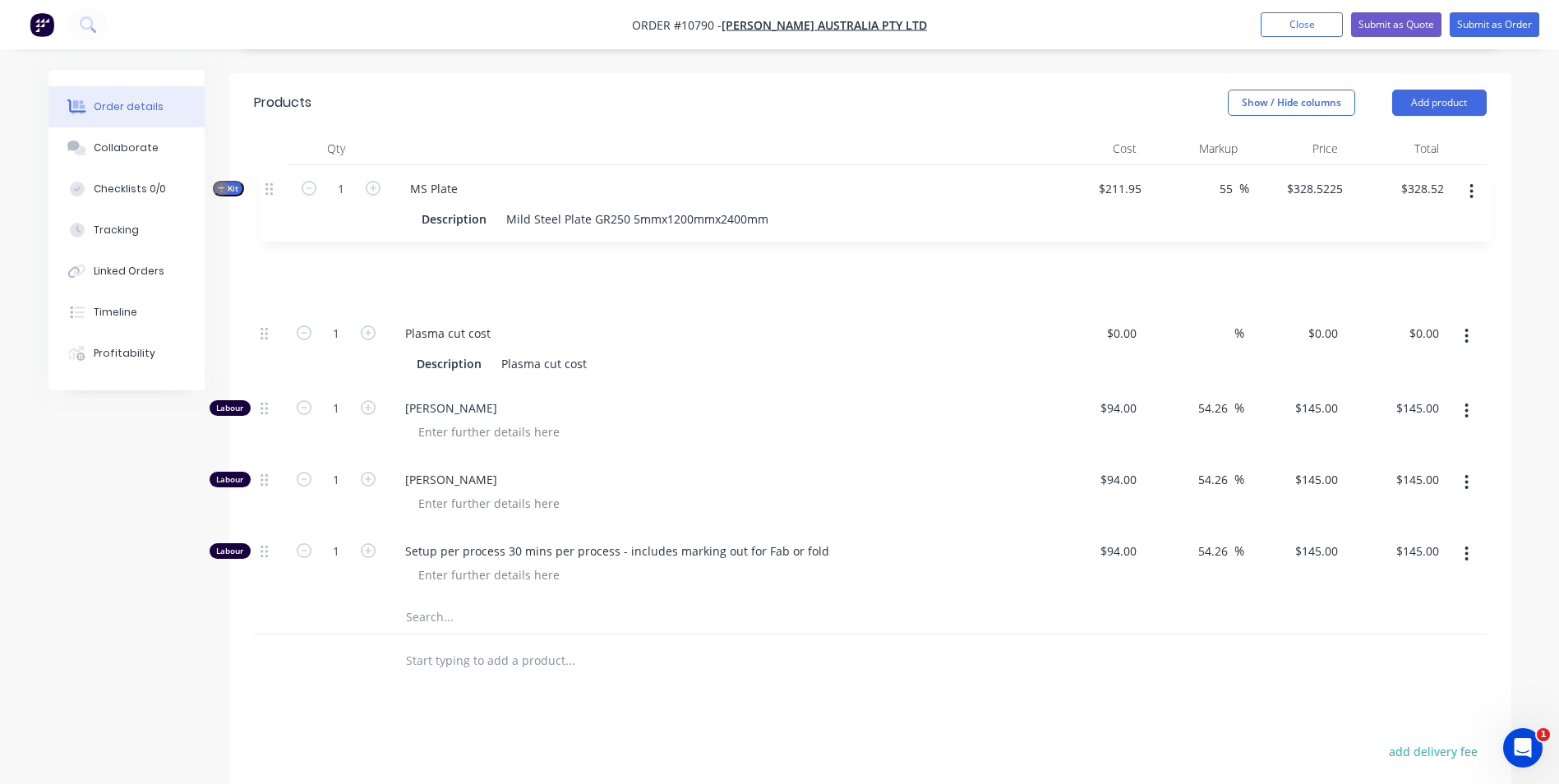
drag, startPoint x: 262, startPoint y: 478, endPoint x: 267, endPoint y: 183, distance: 295.0
click at [267, 182] on div "Kit 1 14-8004-235C Outer Envelope $763.52 $763.52 1 Plasma cut cost Description…" at bounding box center [870, 400] width 1233 height 469
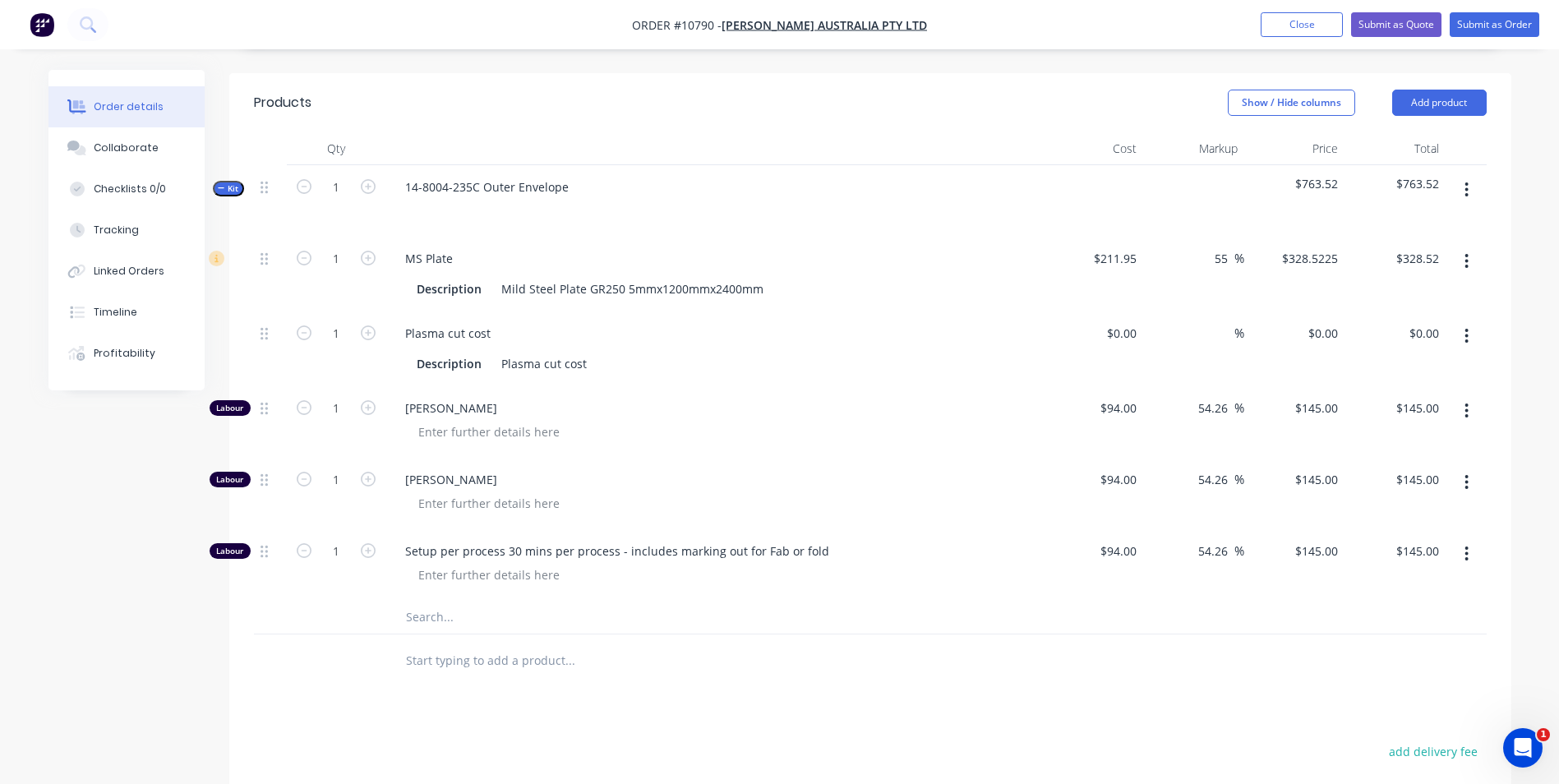
click at [0, 403] on html "Order #10790 - [PERSON_NAME] Australia Pty Ltd Add product Close Submit as Quot…" at bounding box center [780, 274] width 1559 height 1663
click at [1471, 467] on button "button" at bounding box center [1466, 481] width 39 height 29
click at [1395, 467] on div "145.00 $145.00" at bounding box center [1416, 478] width 57 height 24
type input "$145.00"
click at [323, 467] on input "1" at bounding box center [336, 479] width 42 height 24
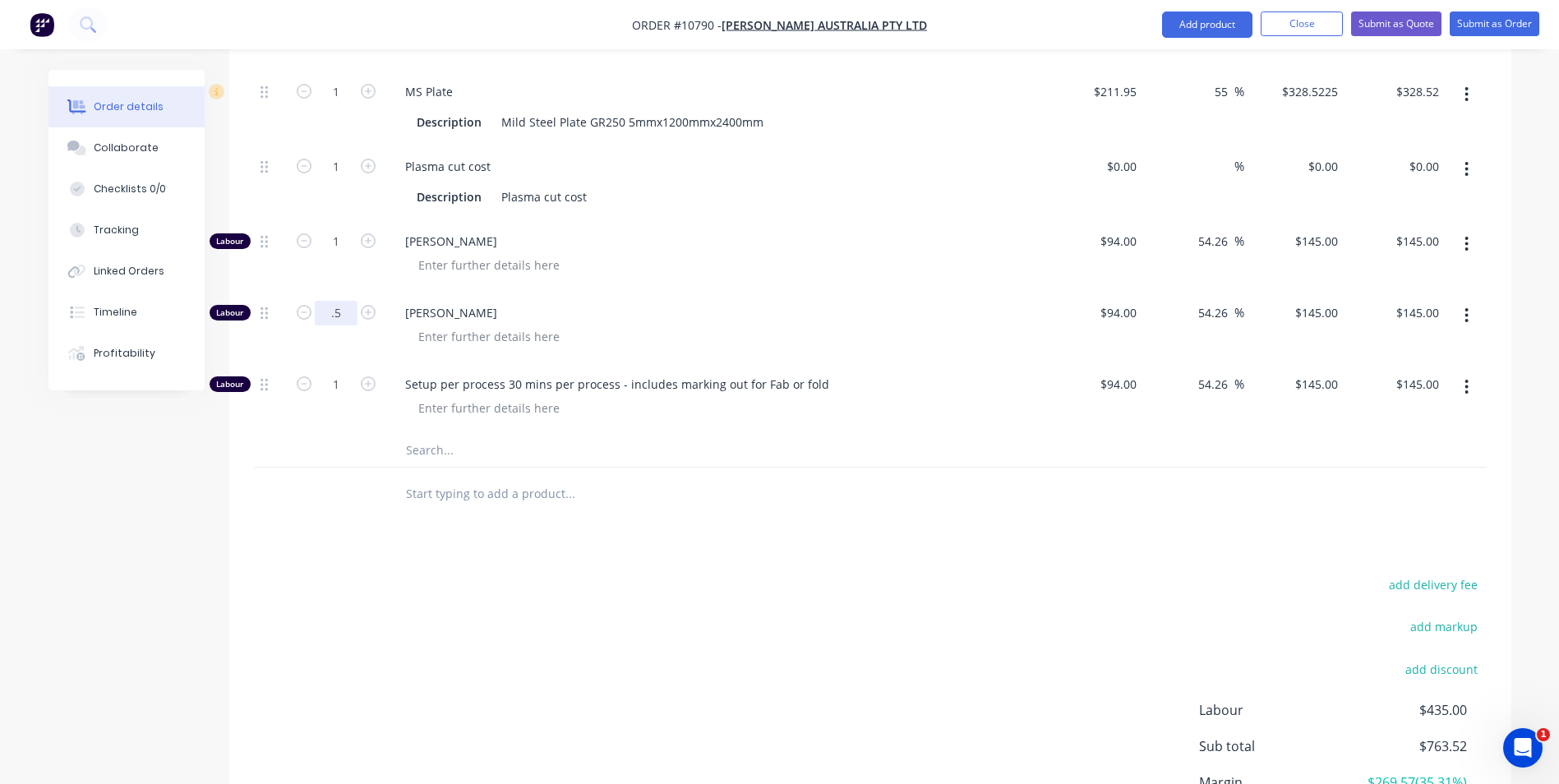
scroll to position [720, 0]
type input "0.5"
type input "$72.50"
click at [346, 231] on input "1" at bounding box center [336, 243] width 42 height 24
type input "0.5"
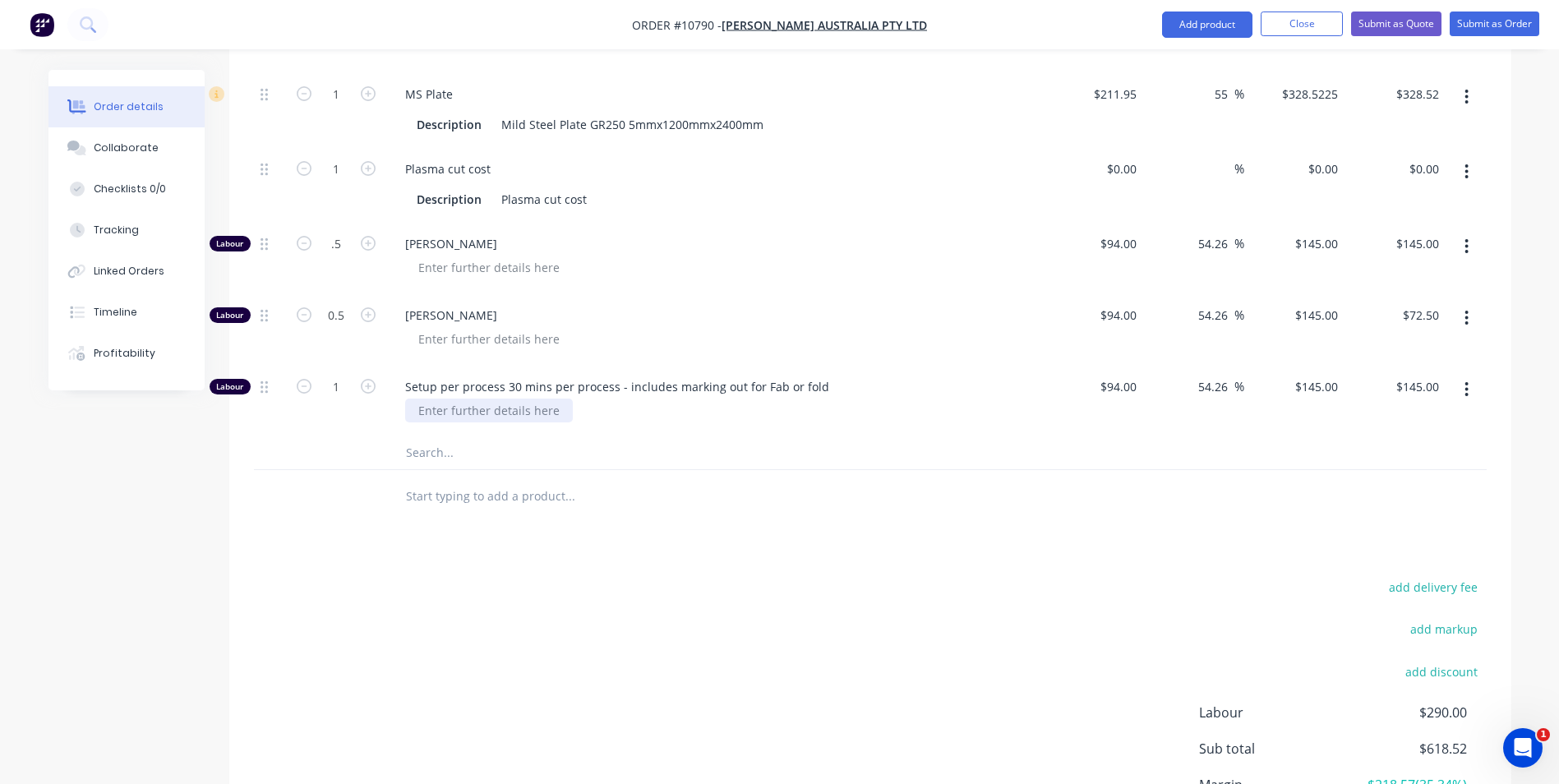
type input "$72.50"
click at [448, 399] on div at bounding box center [489, 410] width 167 height 24
click at [740, 306] on span "[PERSON_NAME]" at bounding box center [720, 315] width 631 height 17
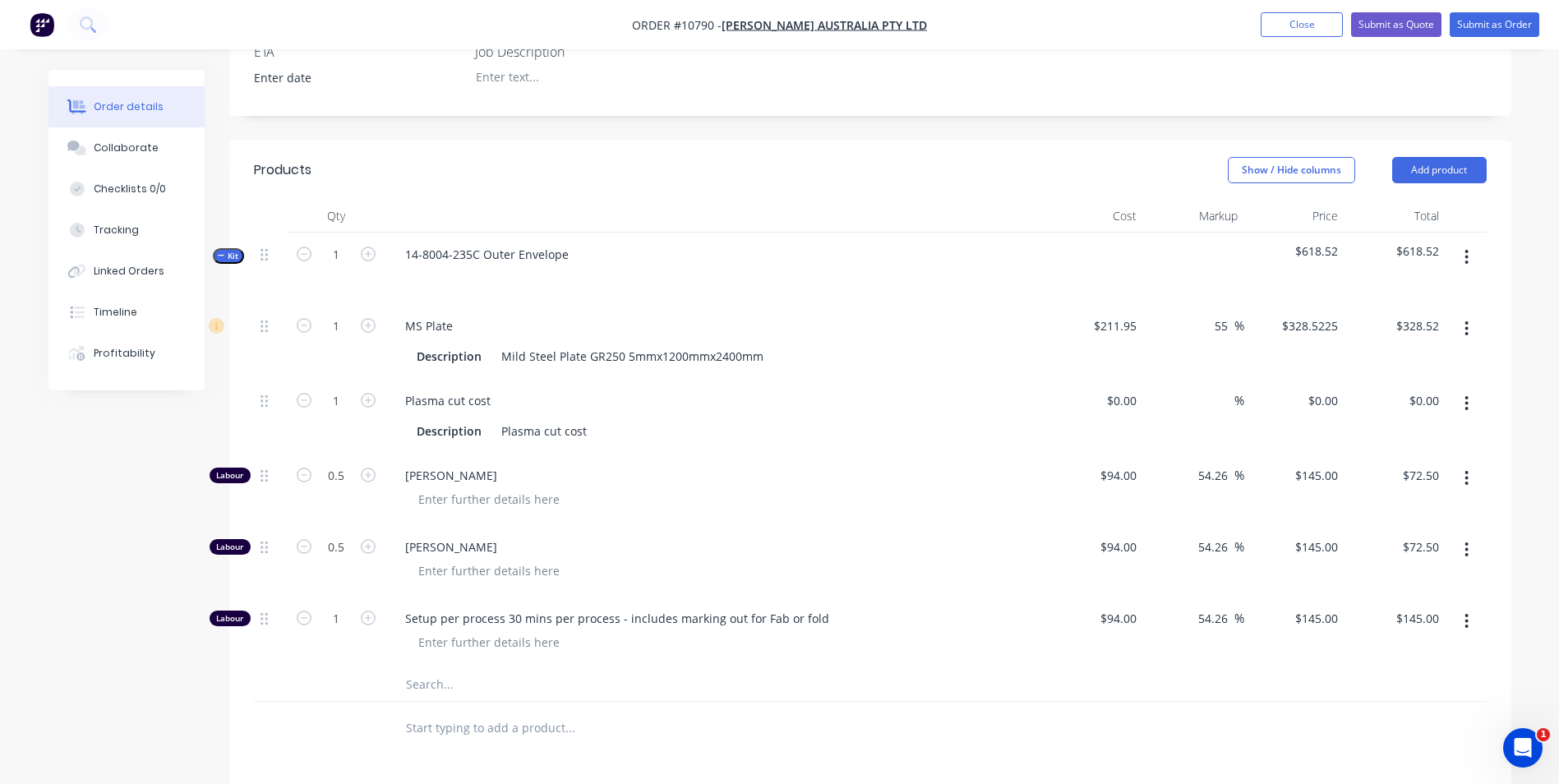
scroll to position [474, 0]
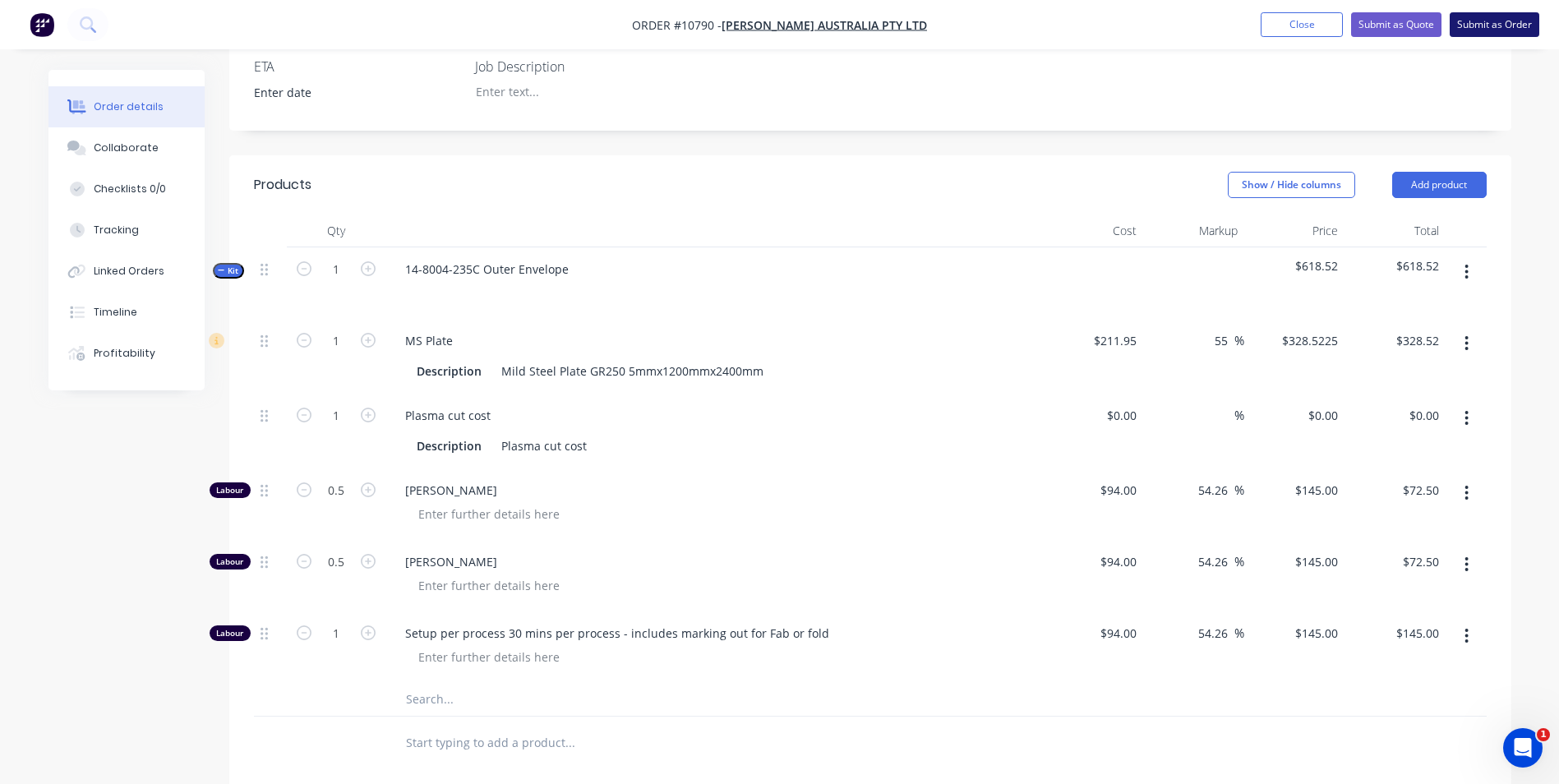
click at [1464, 23] on button "Submit as Order" at bounding box center [1494, 24] width 89 height 24
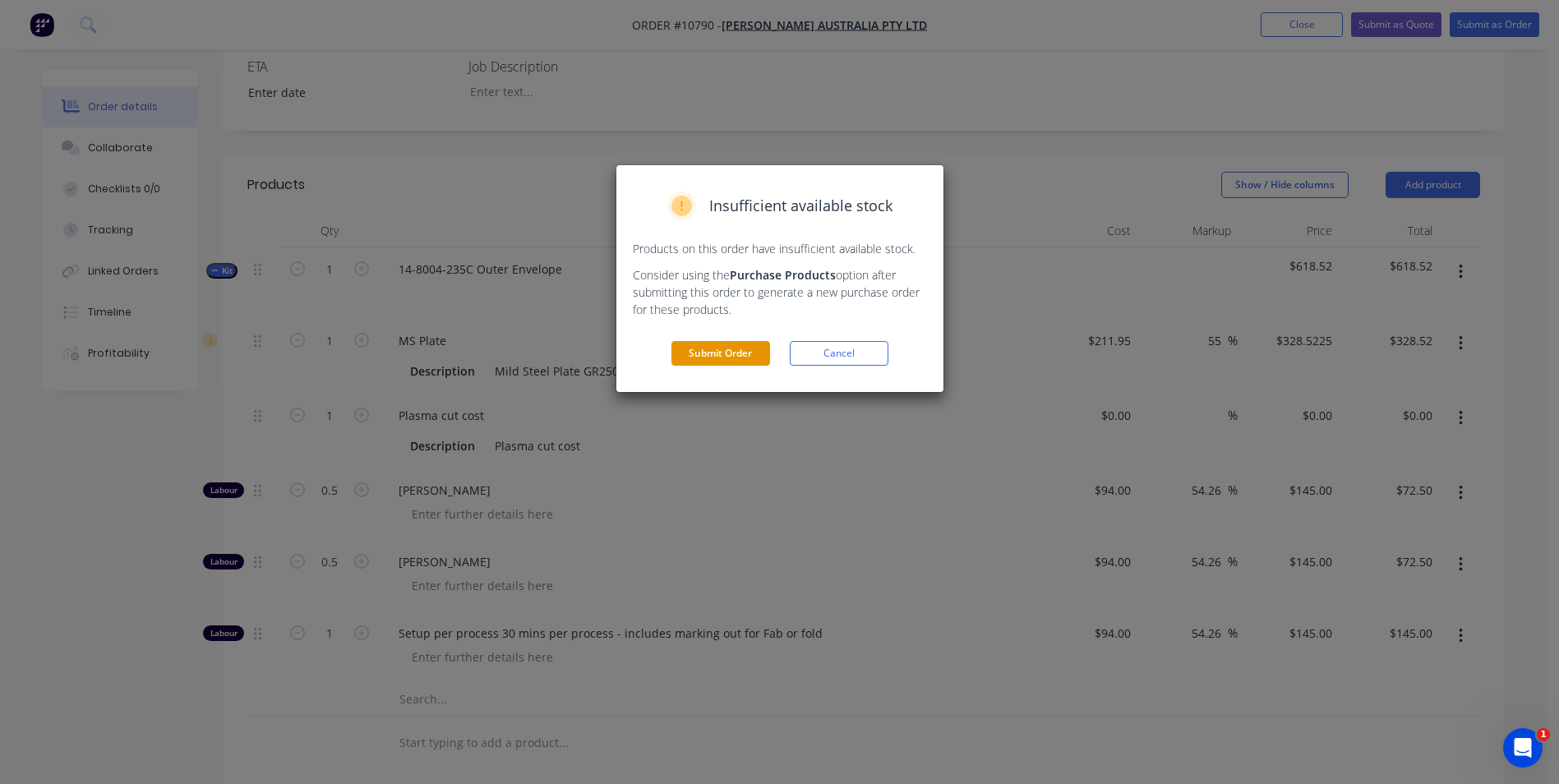
click at [749, 348] on button "Submit Order" at bounding box center [720, 353] width 99 height 24
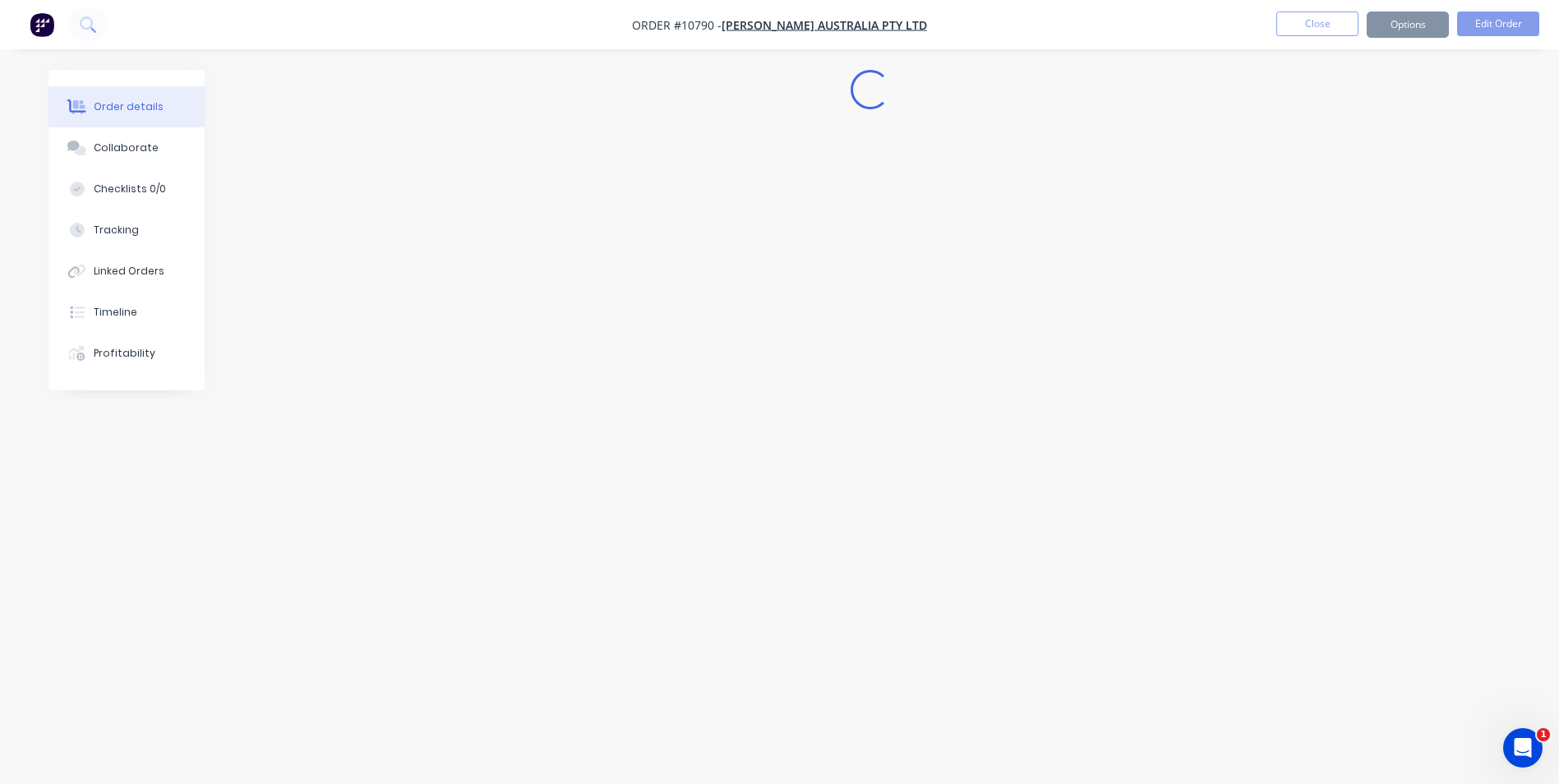
scroll to position [0, 0]
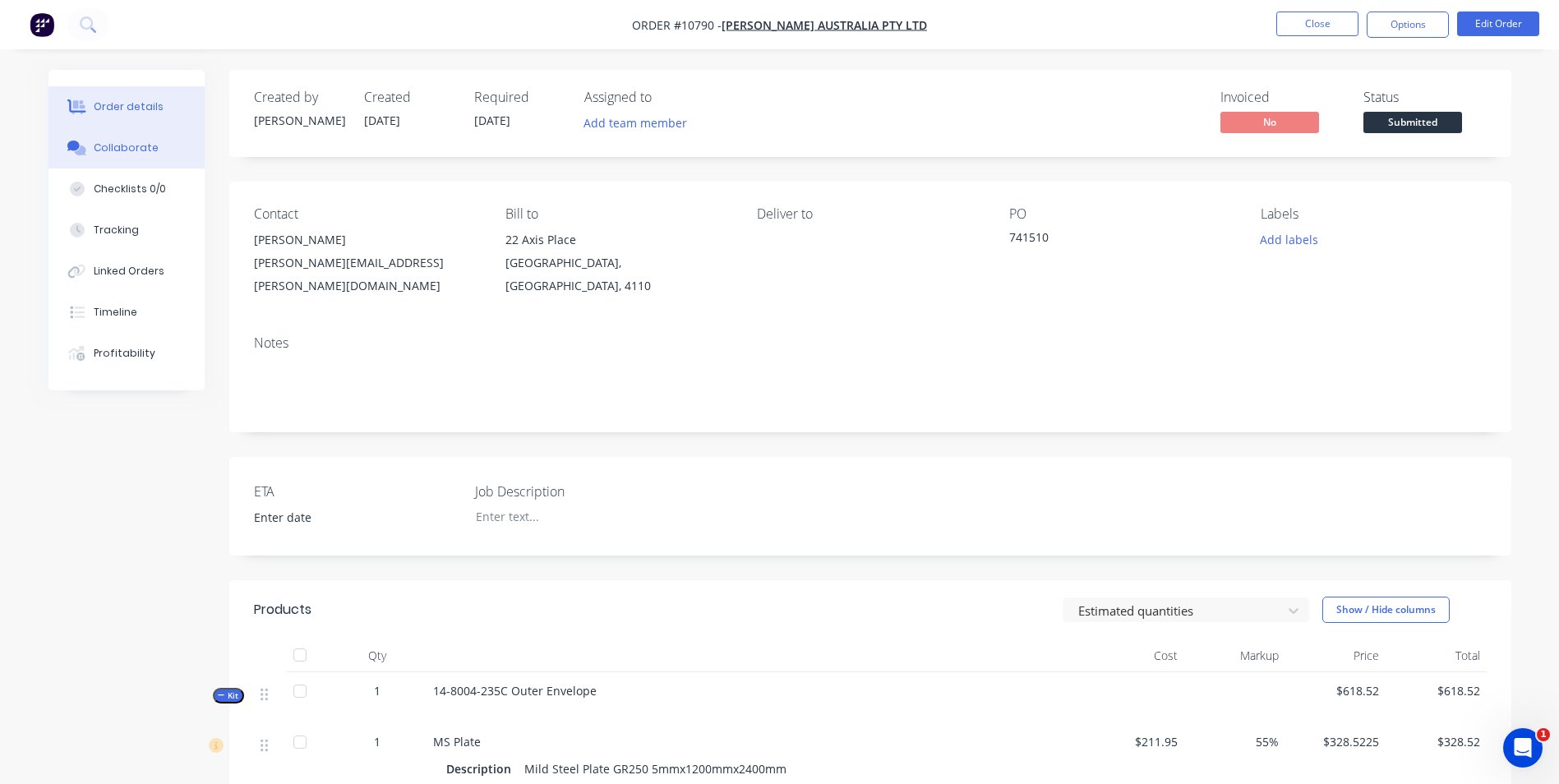
click at [131, 144] on div "Collaborate" at bounding box center [126, 148] width 65 height 15
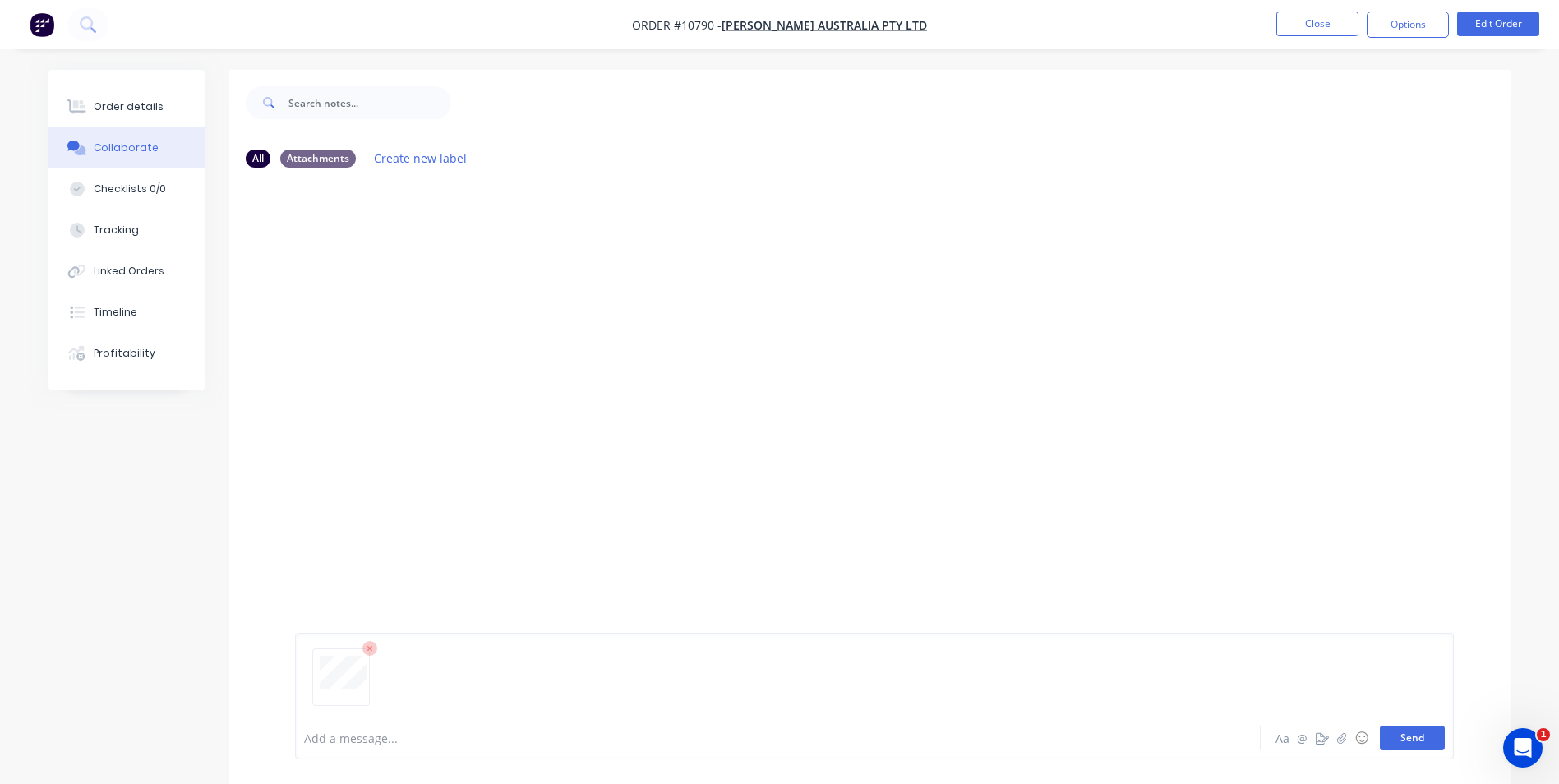
click at [1407, 733] on button "Send" at bounding box center [1411, 738] width 65 height 24
click at [136, 108] on div "Order details" at bounding box center [129, 107] width 70 height 15
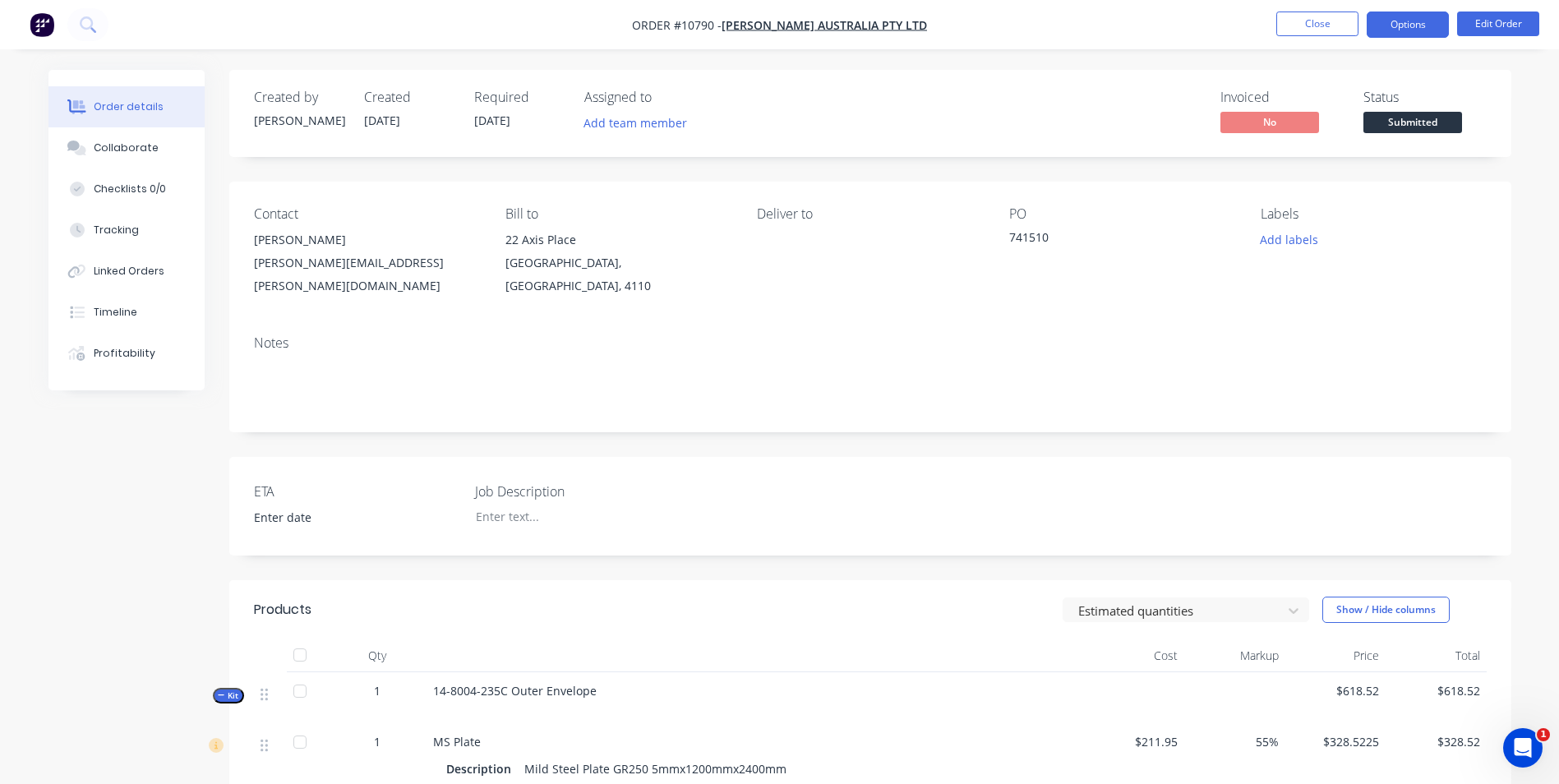
click at [1425, 17] on button "Options" at bounding box center [1407, 24] width 82 height 26
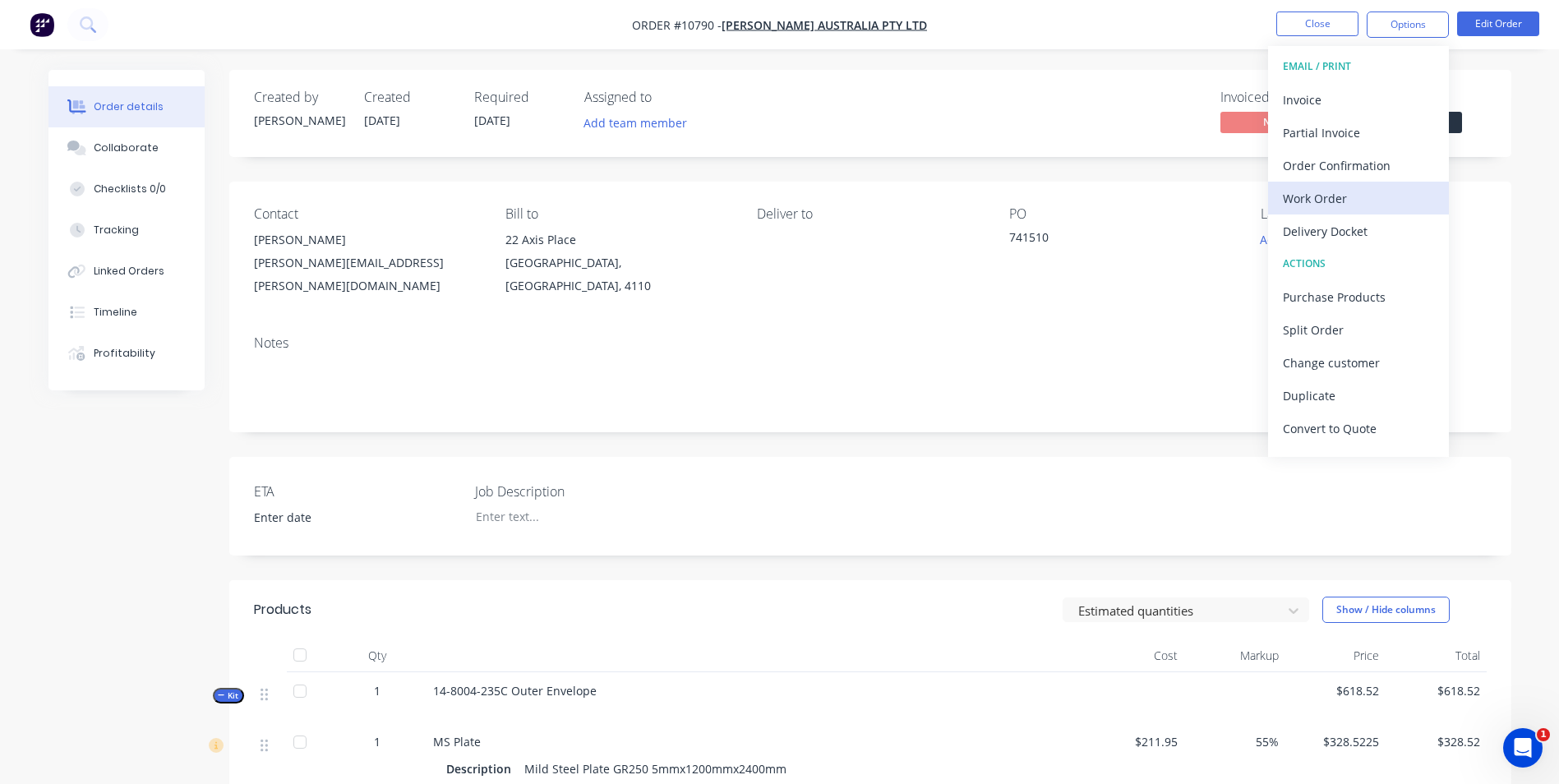
click at [1343, 191] on div "Work Order" at bounding box center [1358, 197] width 151 height 24
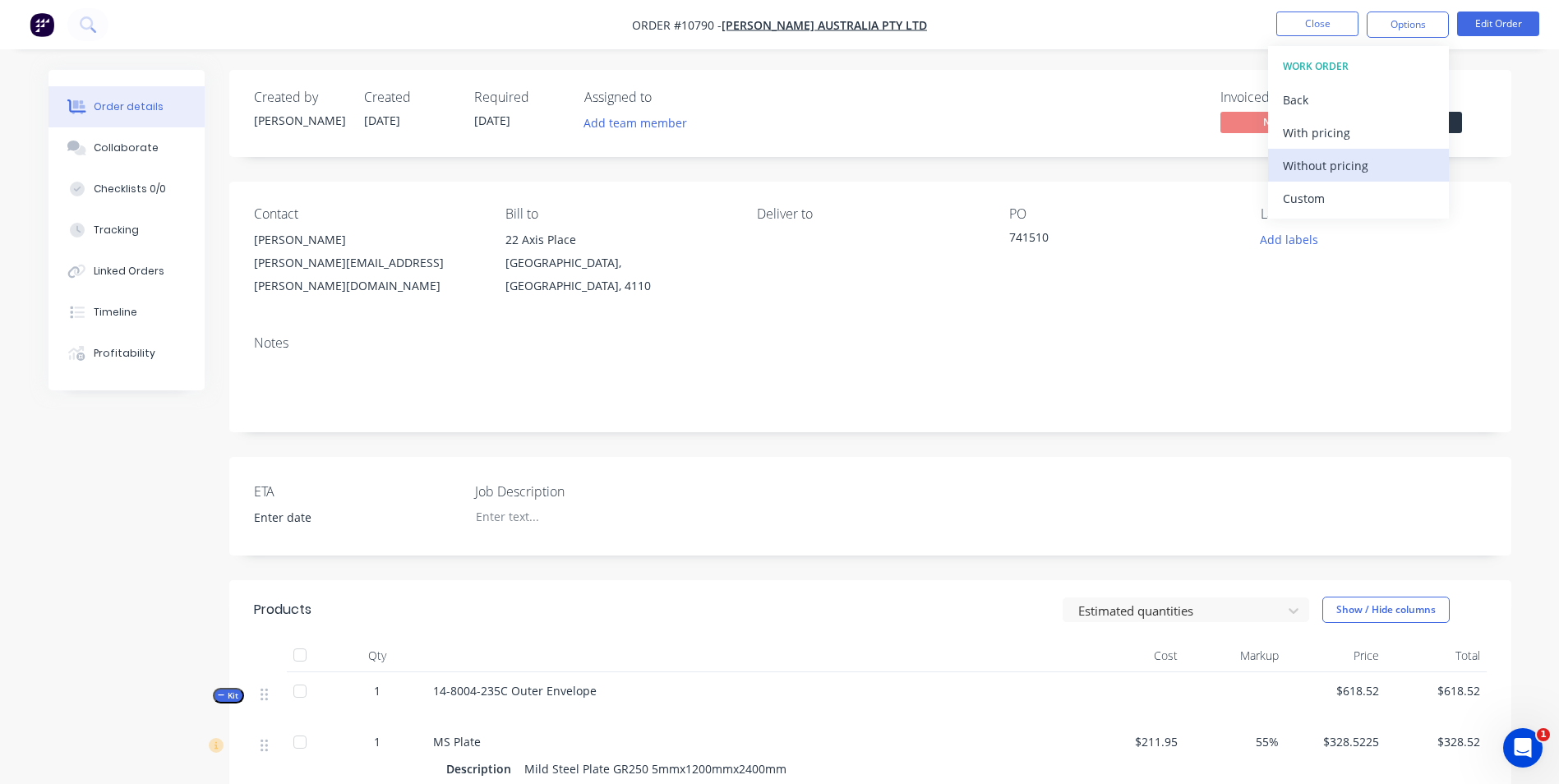
drag, startPoint x: 1344, startPoint y: 160, endPoint x: 1371, endPoint y: 75, distance: 89.2
click at [1344, 160] on div "Without pricing" at bounding box center [1358, 165] width 151 height 24
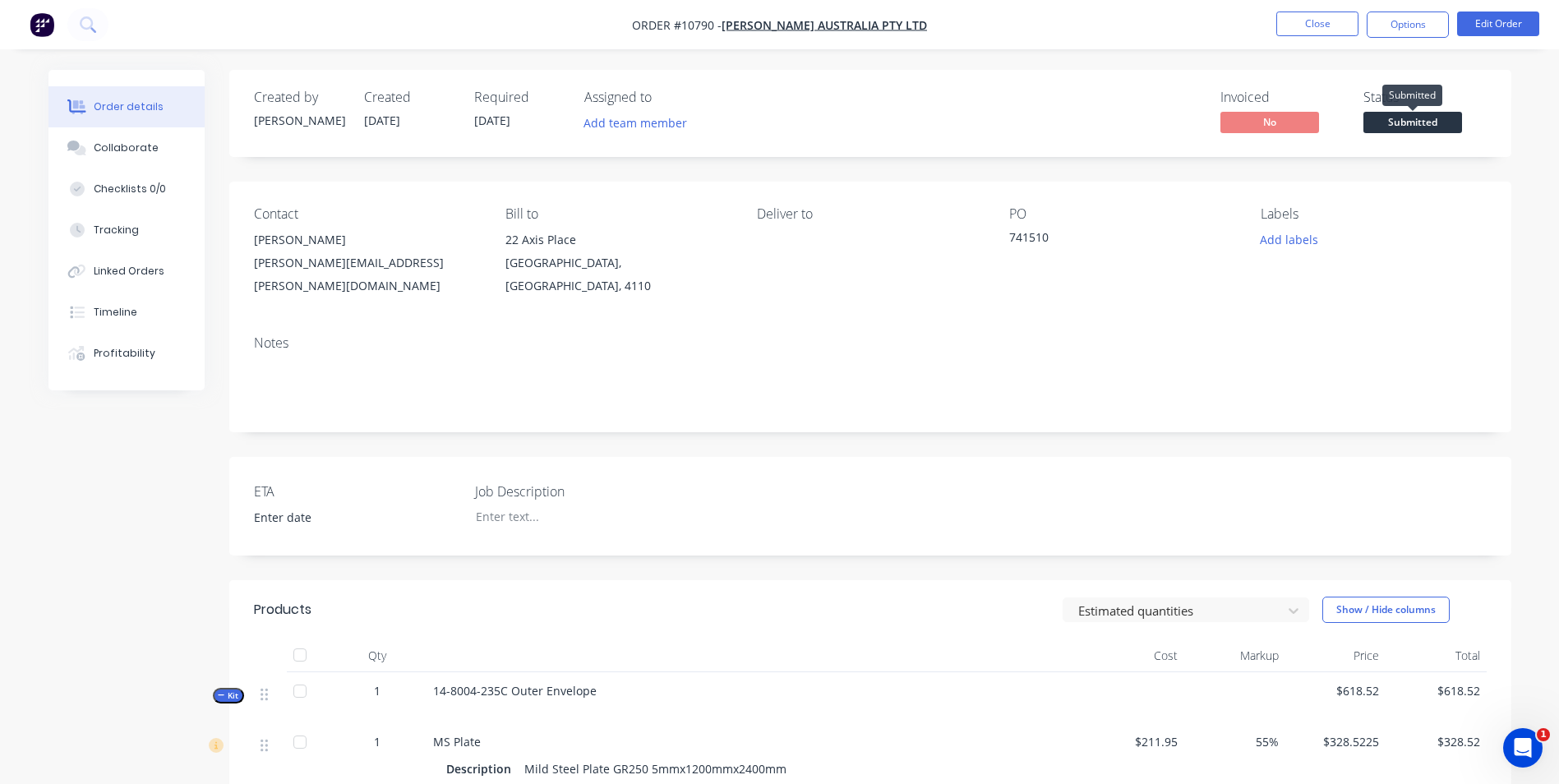
click at [1457, 125] on span "Submitted" at bounding box center [1412, 122] width 99 height 21
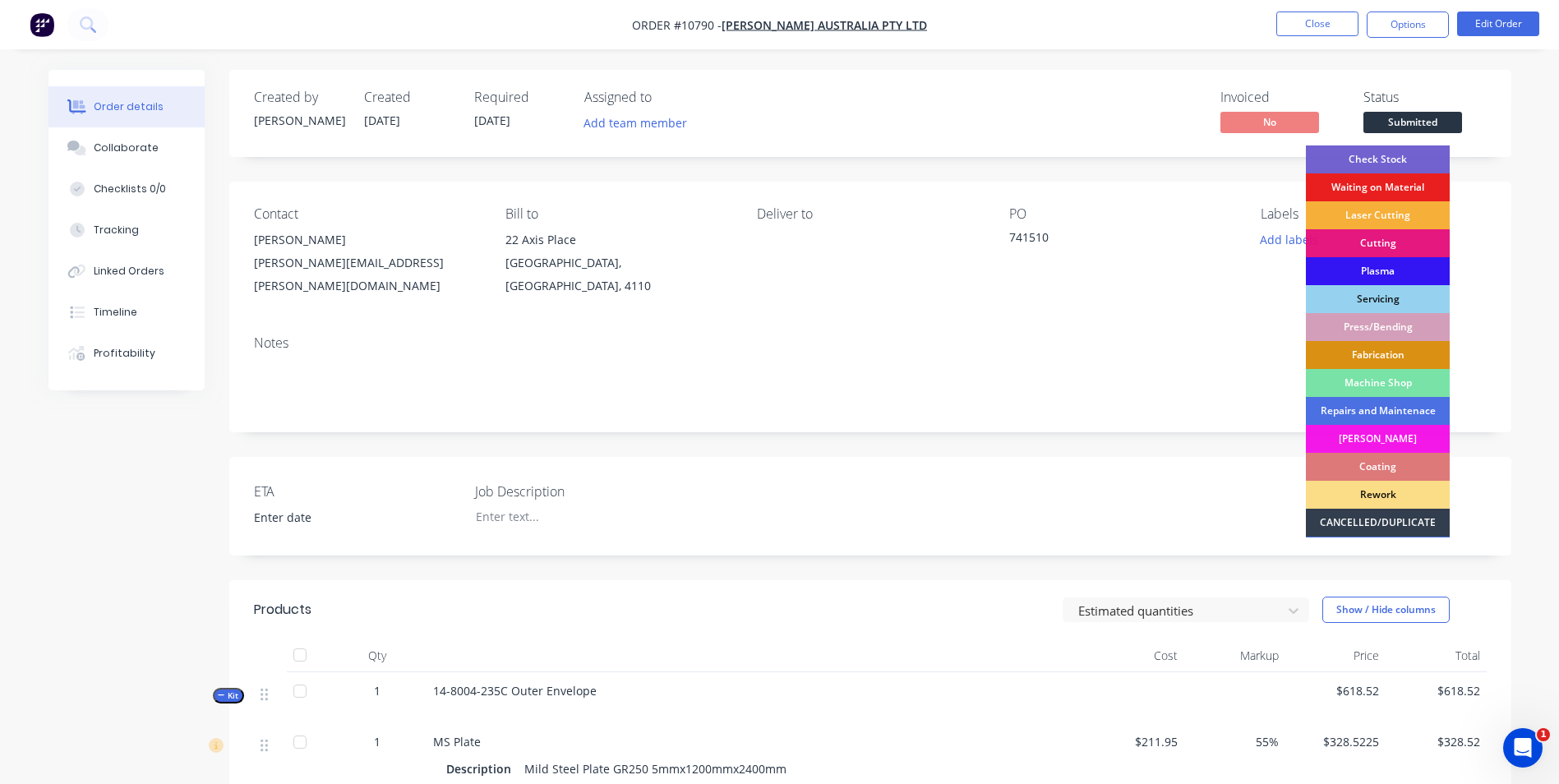
click at [1413, 322] on div "Press/Bending" at bounding box center [1378, 327] width 144 height 28
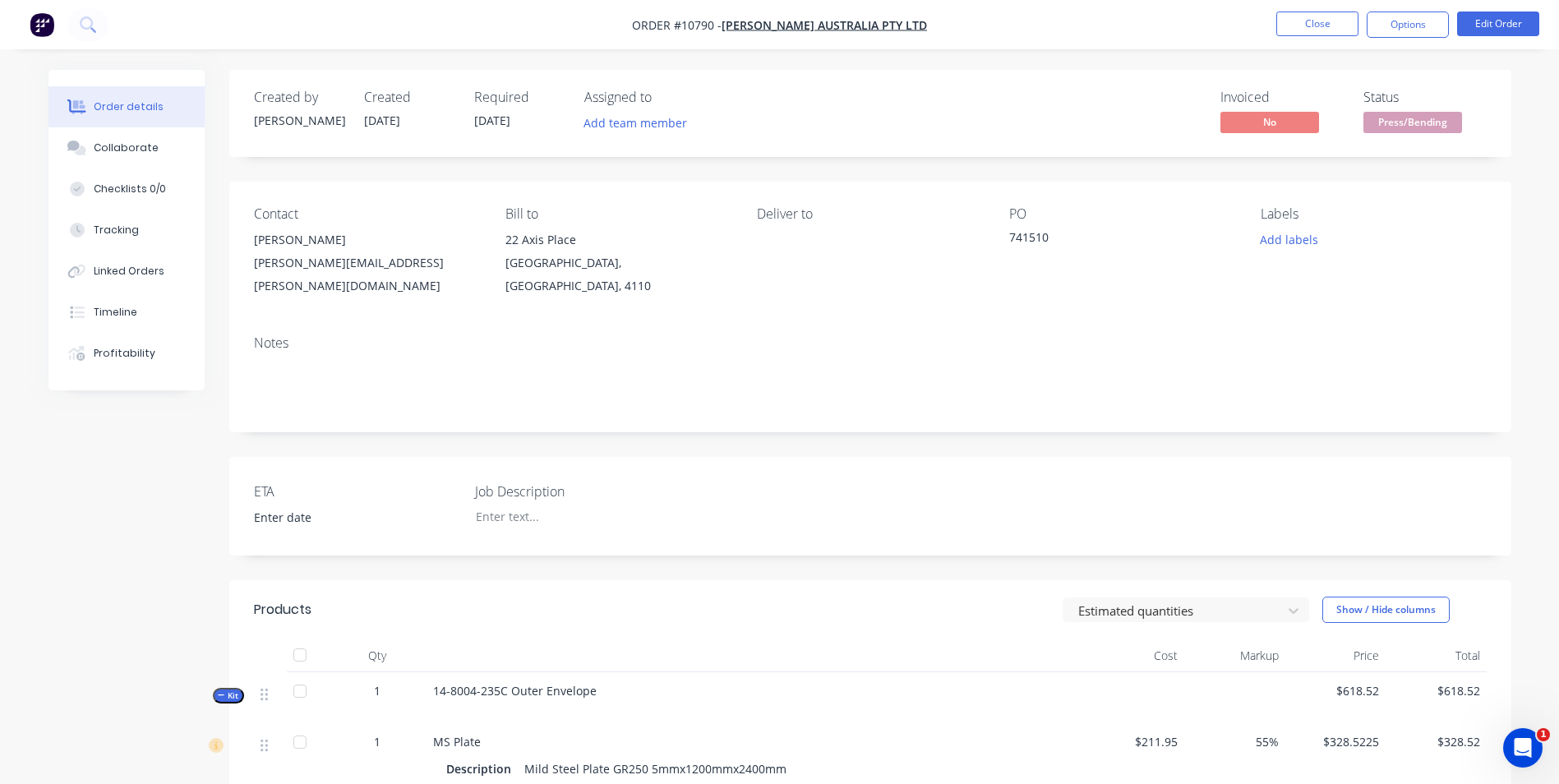
click at [1405, 111] on div "Press/Bending" at bounding box center [1412, 96] width 80 height 32
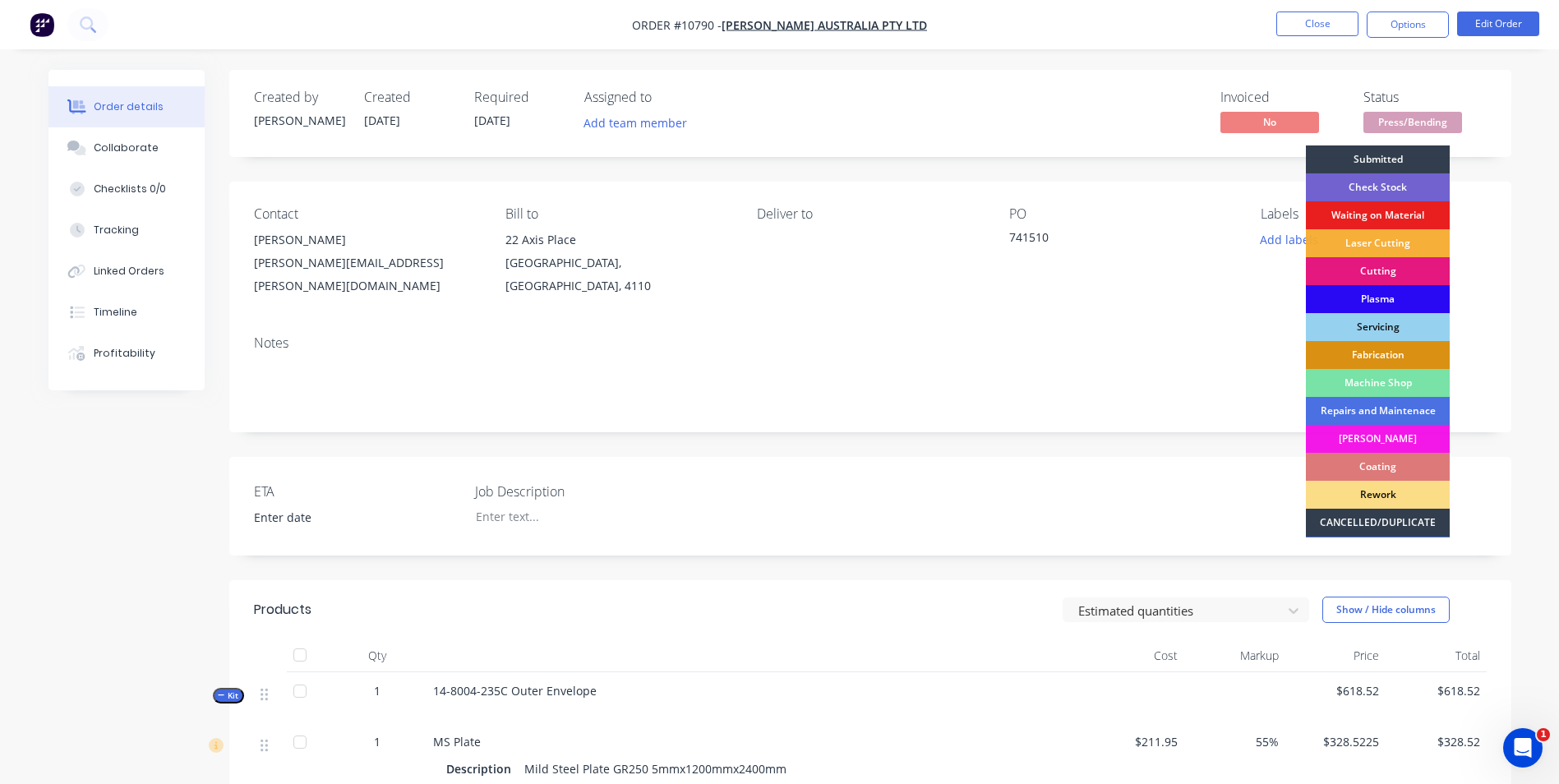
click at [1409, 308] on div "Plasma" at bounding box center [1378, 299] width 144 height 28
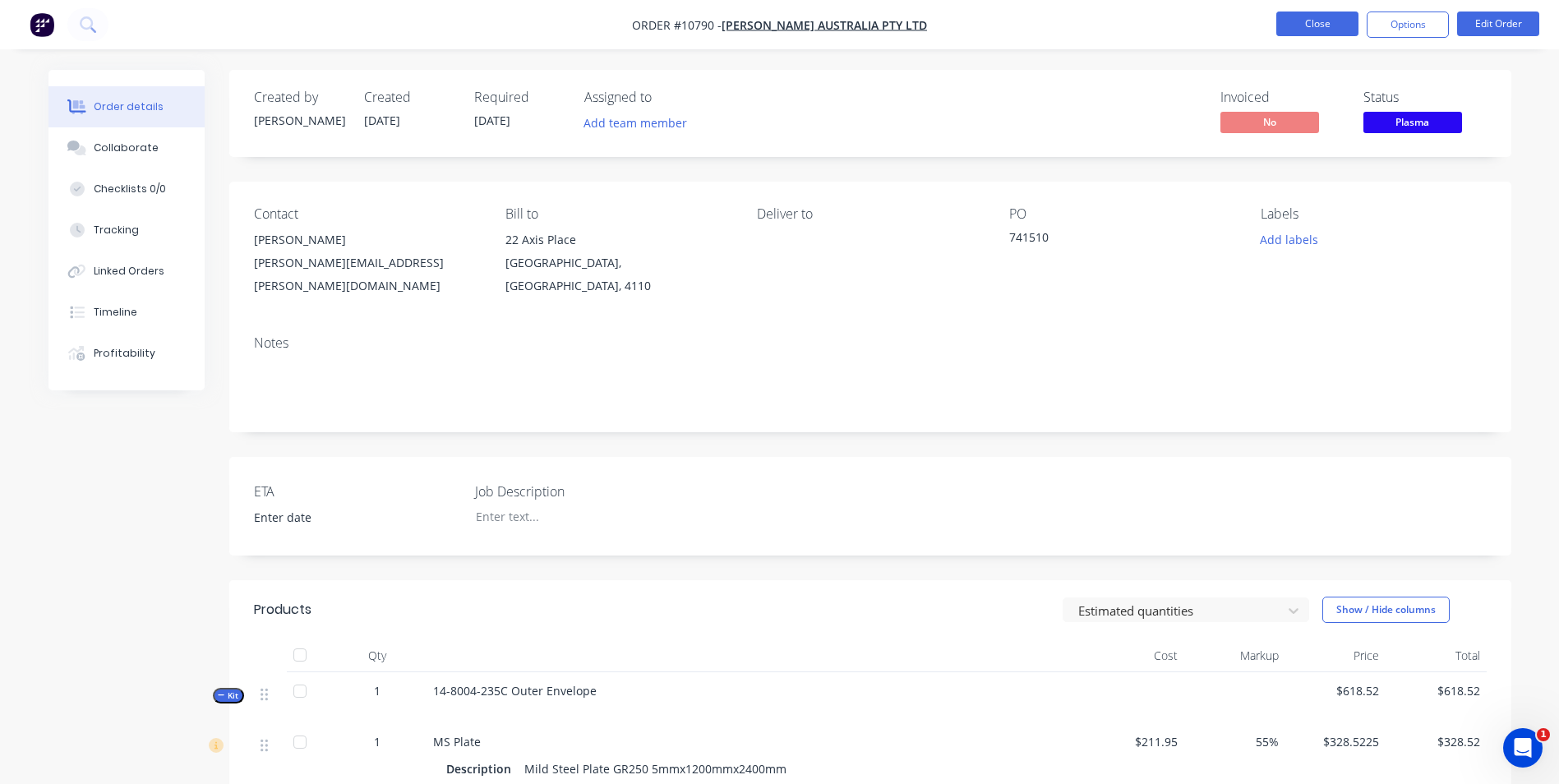
click at [1314, 35] on button "Close" at bounding box center [1316, 24] width 82 height 24
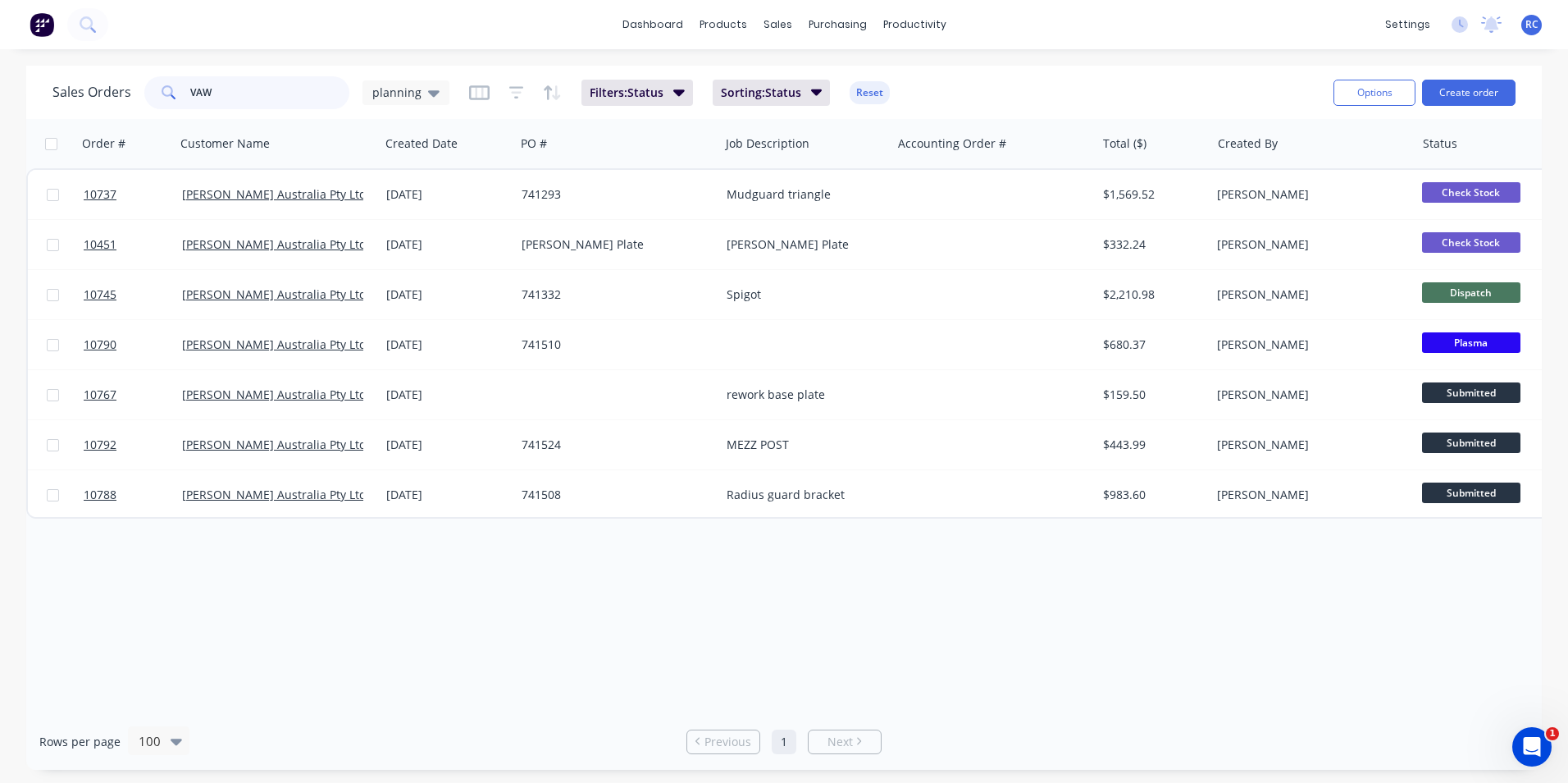
drag, startPoint x: 244, startPoint y: 97, endPoint x: 121, endPoint y: 88, distance: 123.3
click at [126, 88] on div "Sales Orders VAW planning" at bounding box center [251, 92] width 397 height 33
type input "rent"
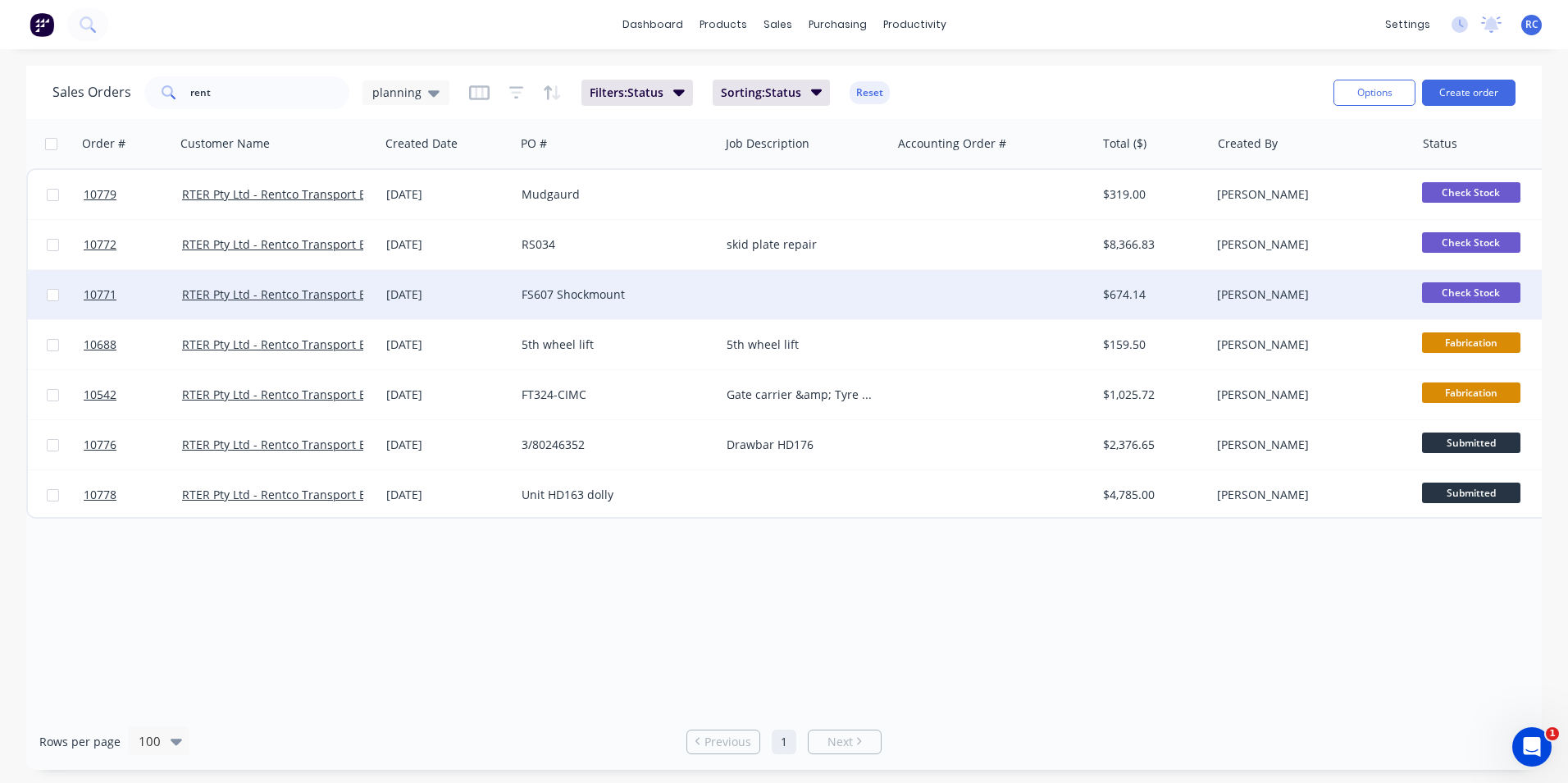
click at [630, 299] on div "FS607 Shockmount" at bounding box center [613, 294] width 182 height 16
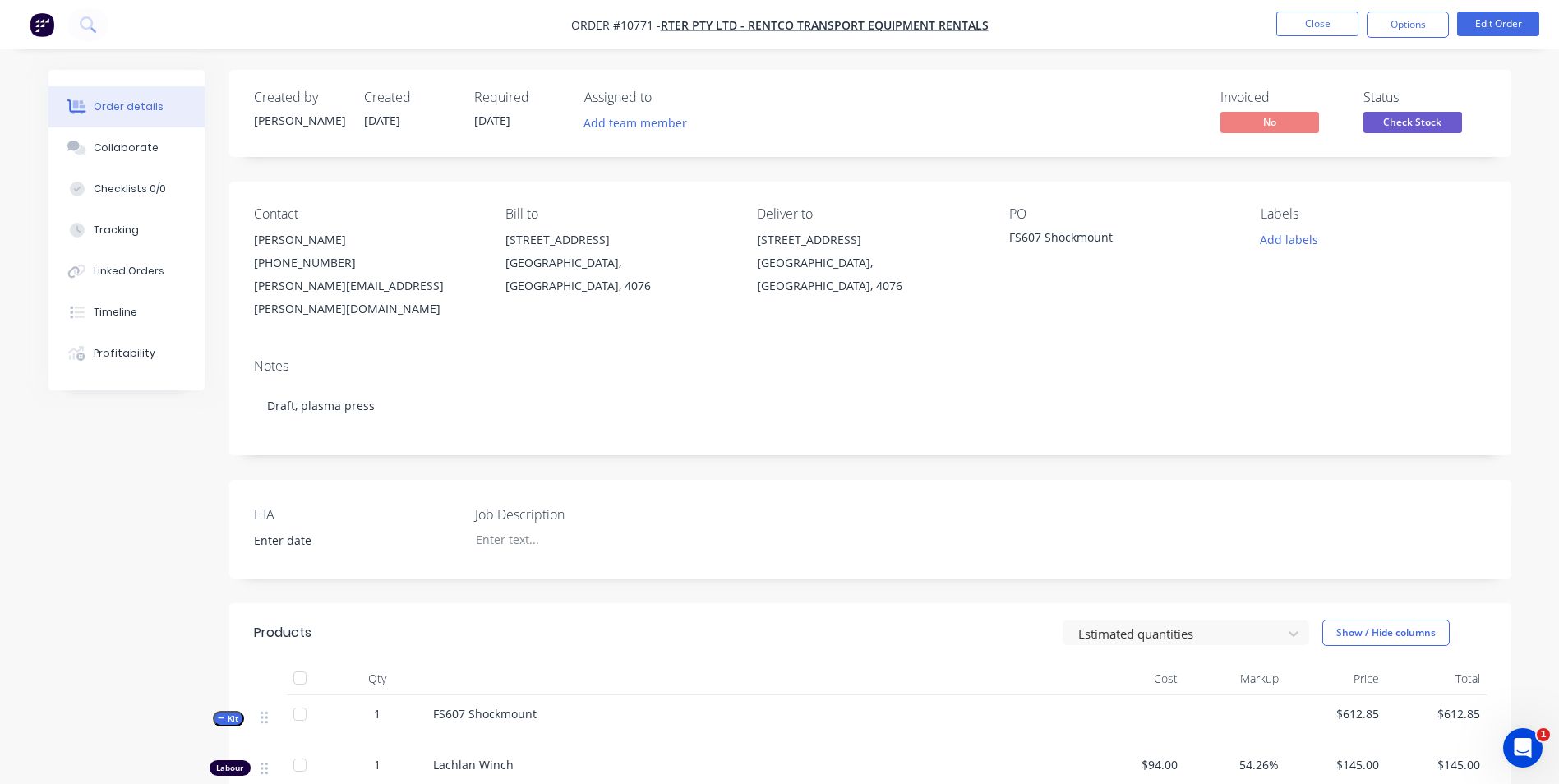
click at [1407, 38] on nav "Order #10771 - RTER Pty Ltd - Rentco Transport Equipment Rentals Close Options …" at bounding box center [780, 24] width 1559 height 49
click at [1409, 24] on button "Options" at bounding box center [1407, 24] width 82 height 26
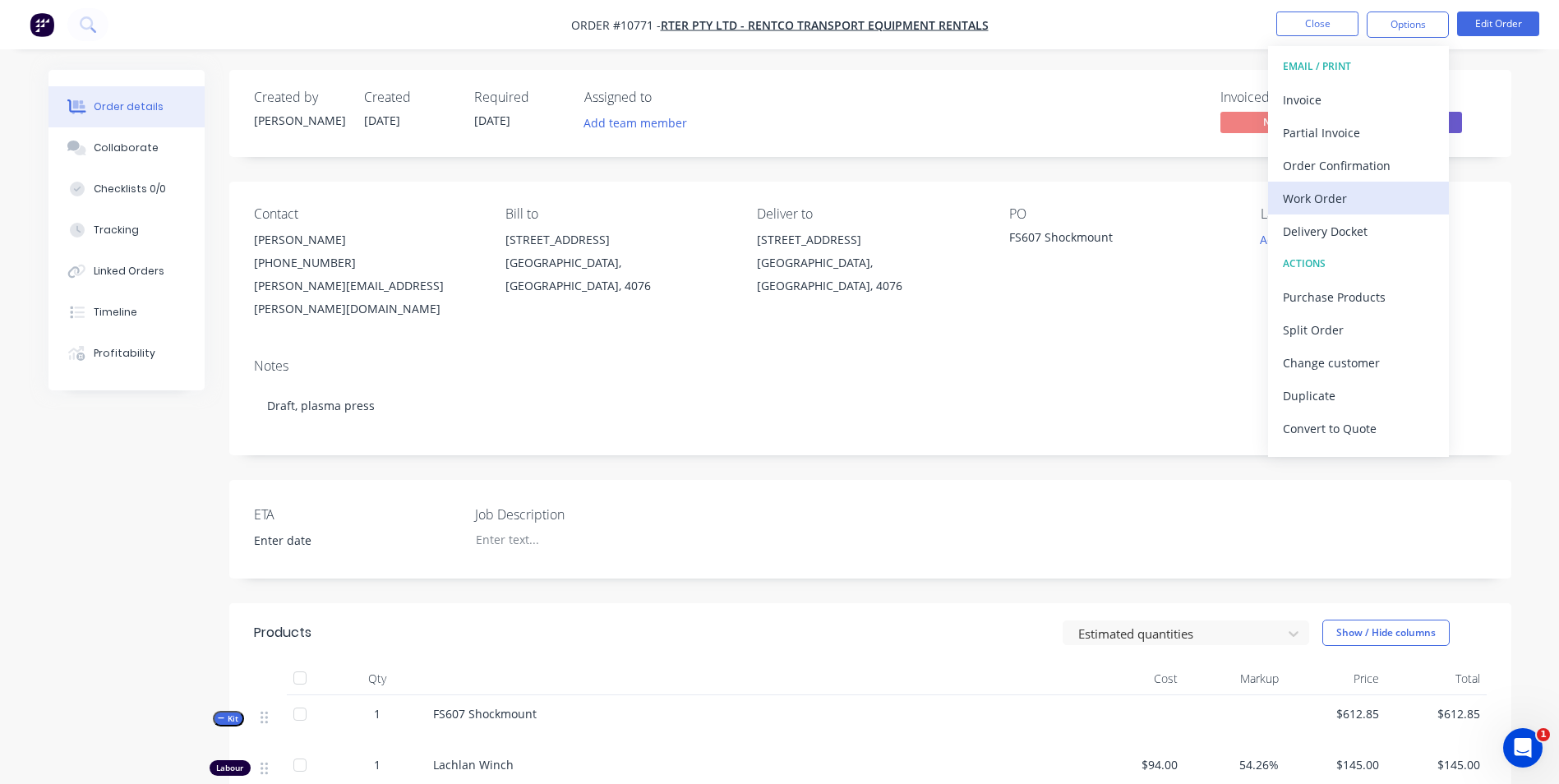
click at [1365, 206] on div "Work Order" at bounding box center [1358, 197] width 151 height 24
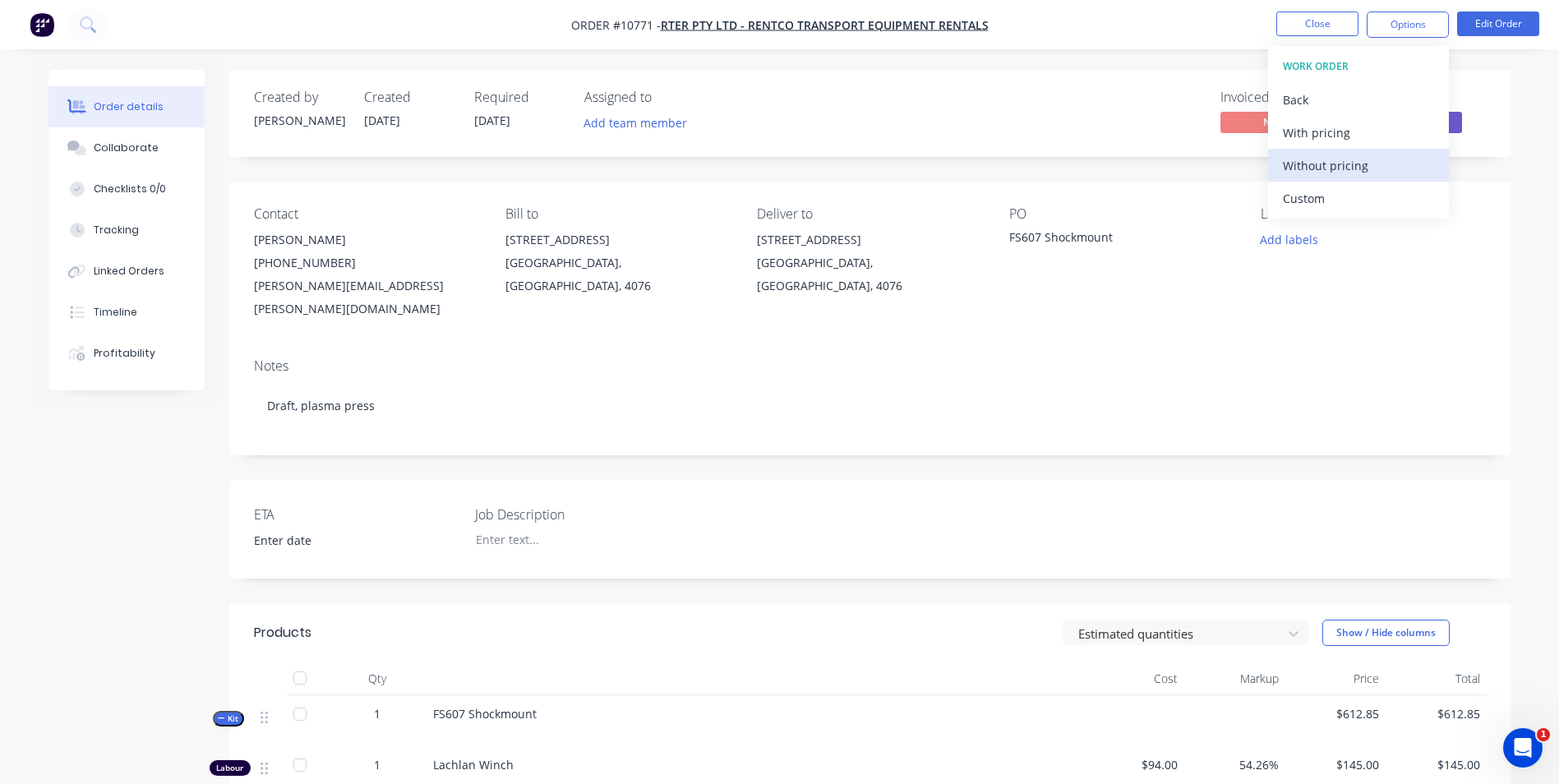
click at [1331, 164] on div "Without pricing" at bounding box center [1358, 165] width 151 height 24
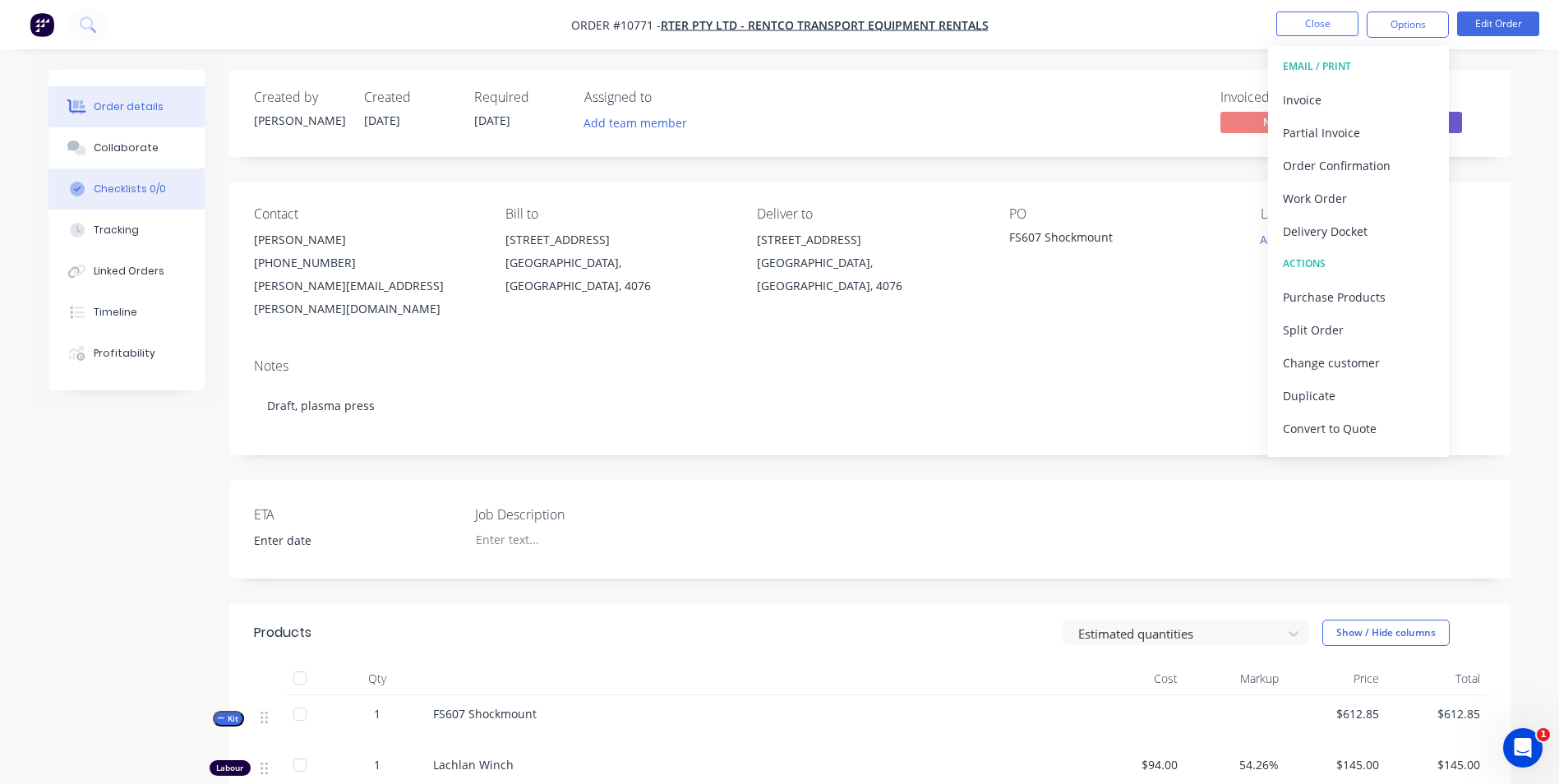
click at [130, 173] on button "Checklists 0/0" at bounding box center [127, 189] width 156 height 41
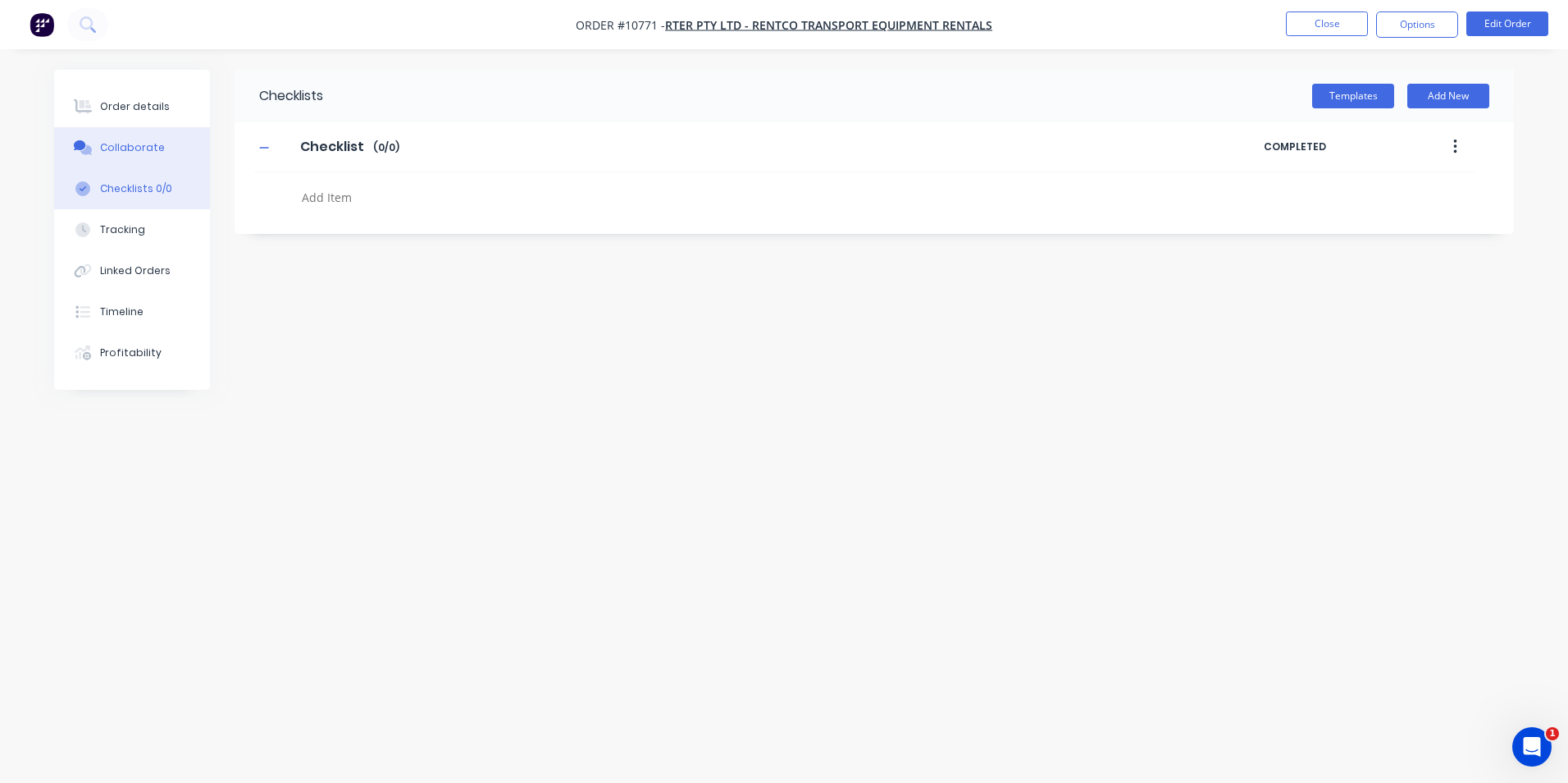
click at [125, 140] on div "Collaborate" at bounding box center [132, 147] width 65 height 15
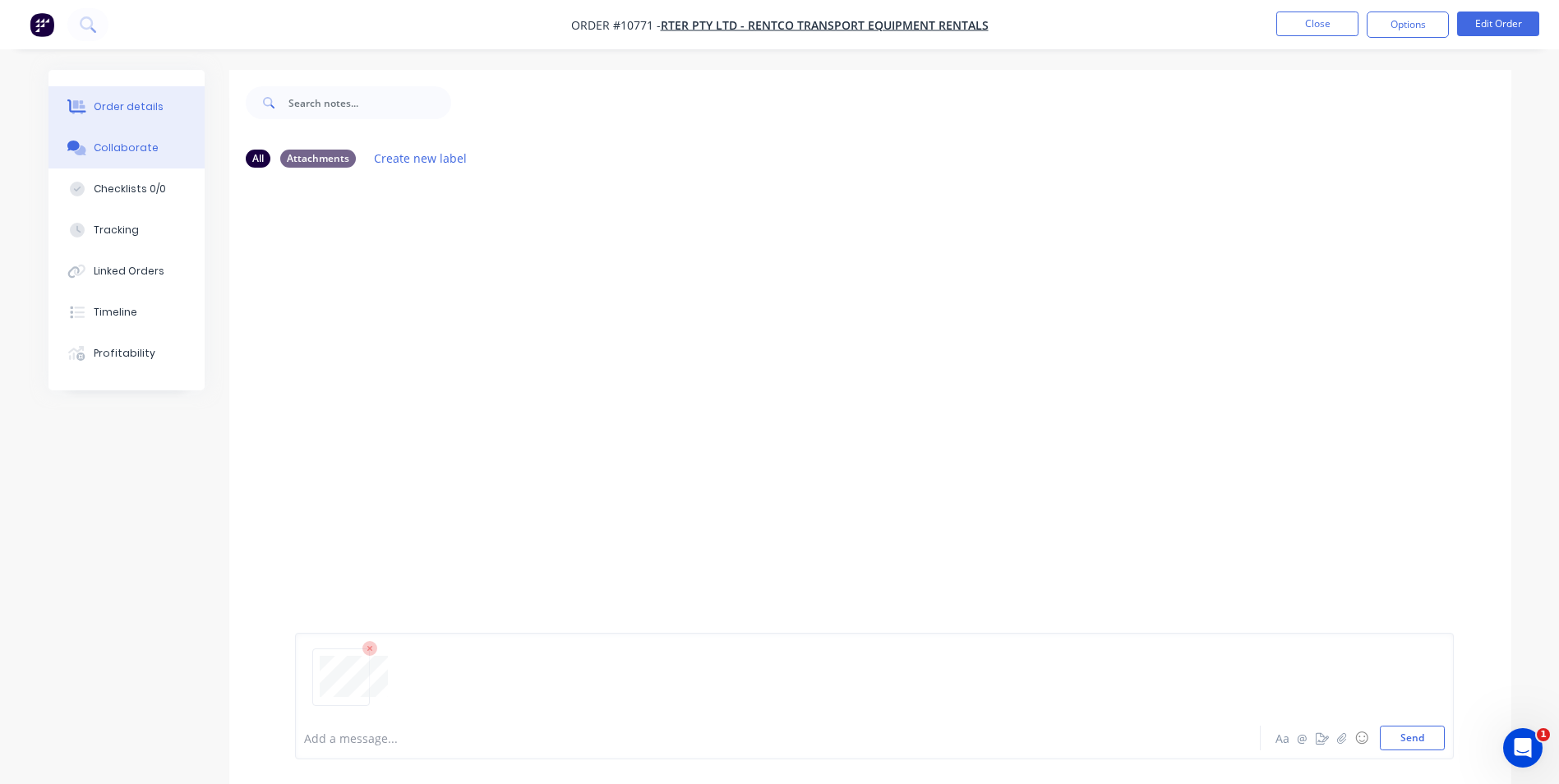
click at [134, 107] on div "Order details" at bounding box center [129, 107] width 70 height 15
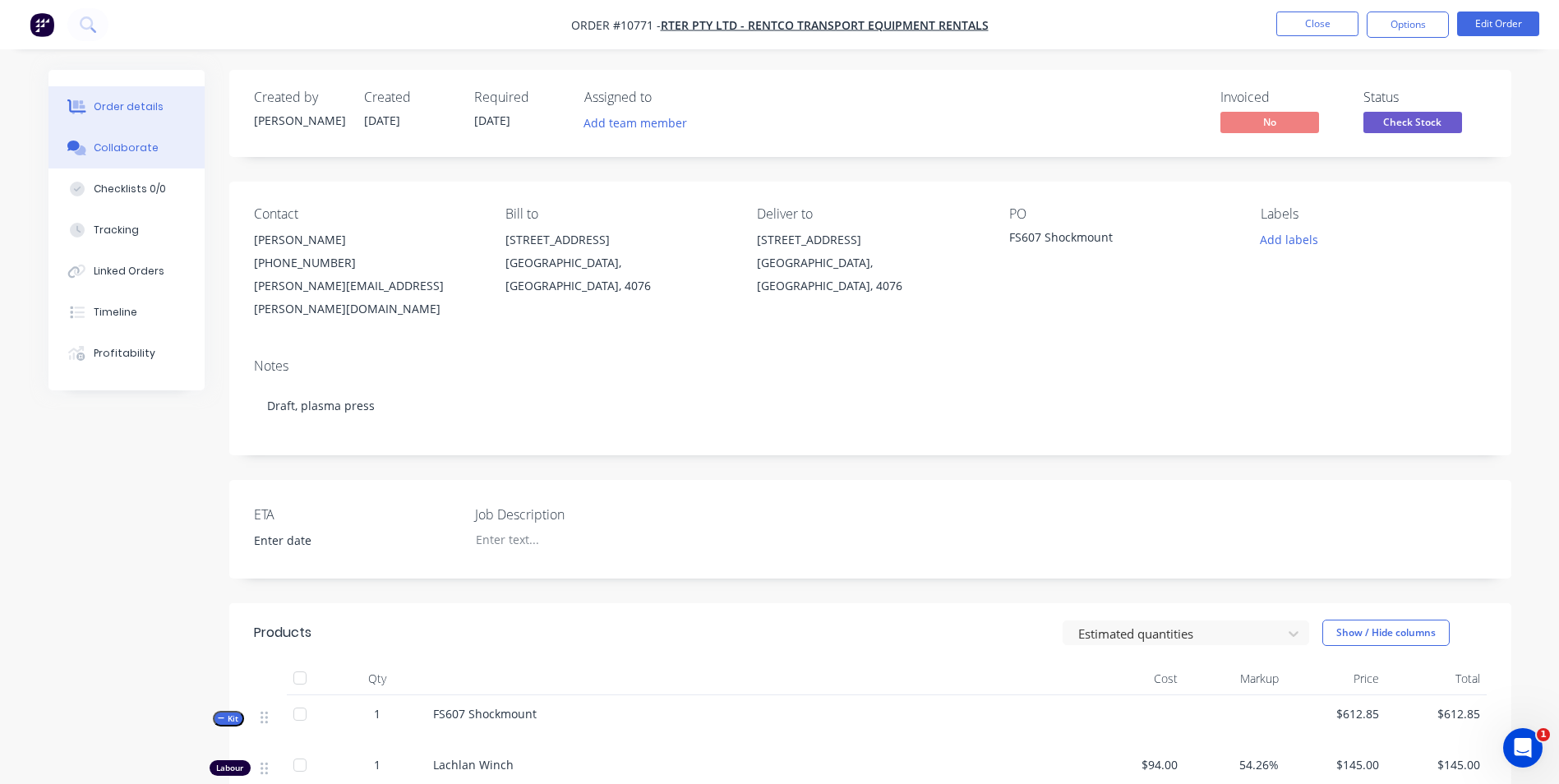
click at [157, 141] on button "Collaborate" at bounding box center [127, 148] width 156 height 41
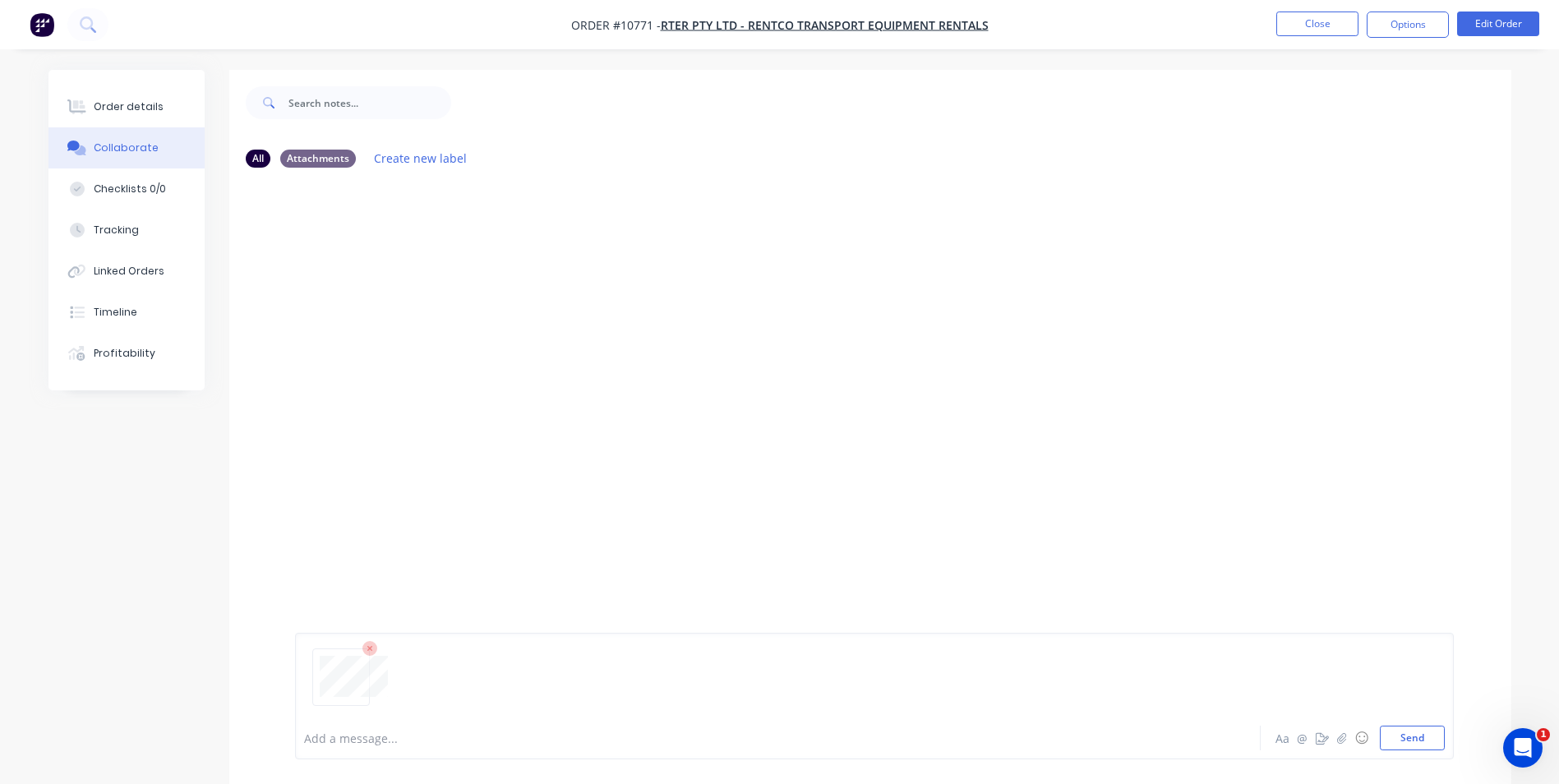
drag, startPoint x: 1430, startPoint y: 723, endPoint x: 1317, endPoint y: 684, distance: 119.5
click at [1429, 723] on div at bounding box center [874, 683] width 1141 height 84
click at [1396, 740] on button "Send" at bounding box center [1411, 738] width 65 height 24
drag, startPoint x: 127, startPoint y: 104, endPoint x: 136, endPoint y: 105, distance: 9.1
click at [127, 105] on div "Order details" at bounding box center [129, 107] width 70 height 15
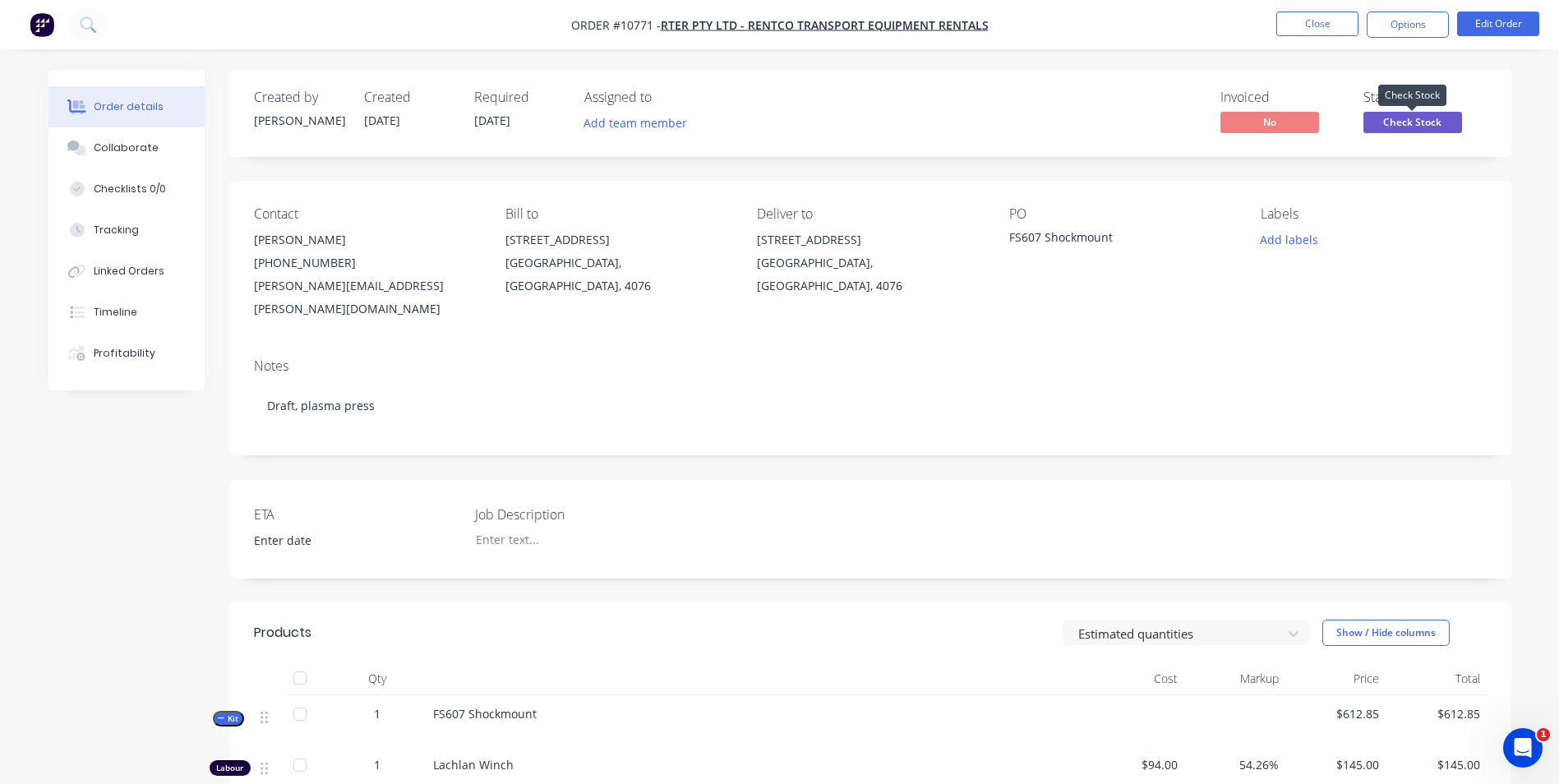
click at [1447, 131] on span "Check Stock" at bounding box center [1412, 122] width 99 height 21
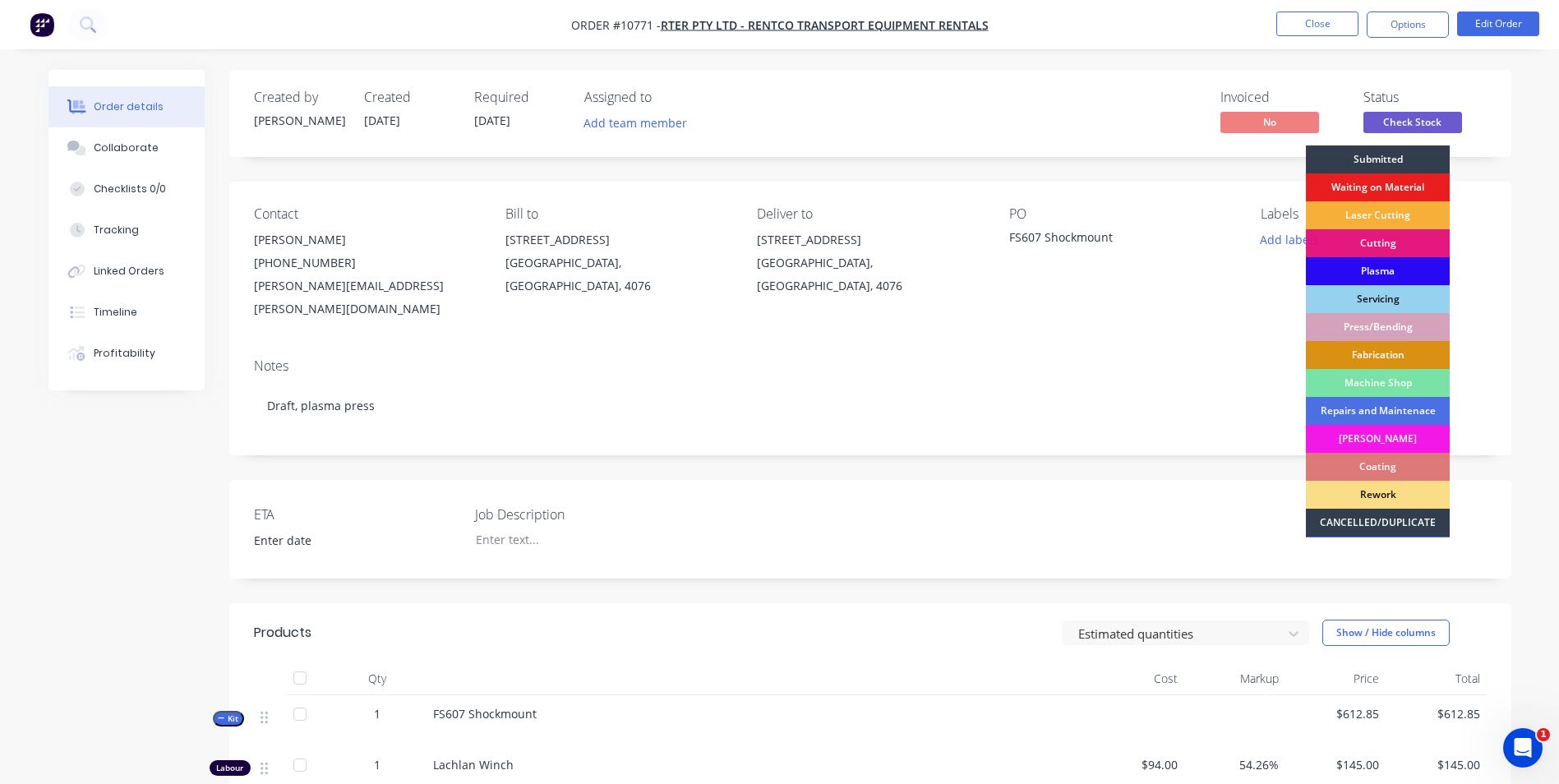
click at [1410, 261] on div "Plasma" at bounding box center [1378, 272] width 144 height 28
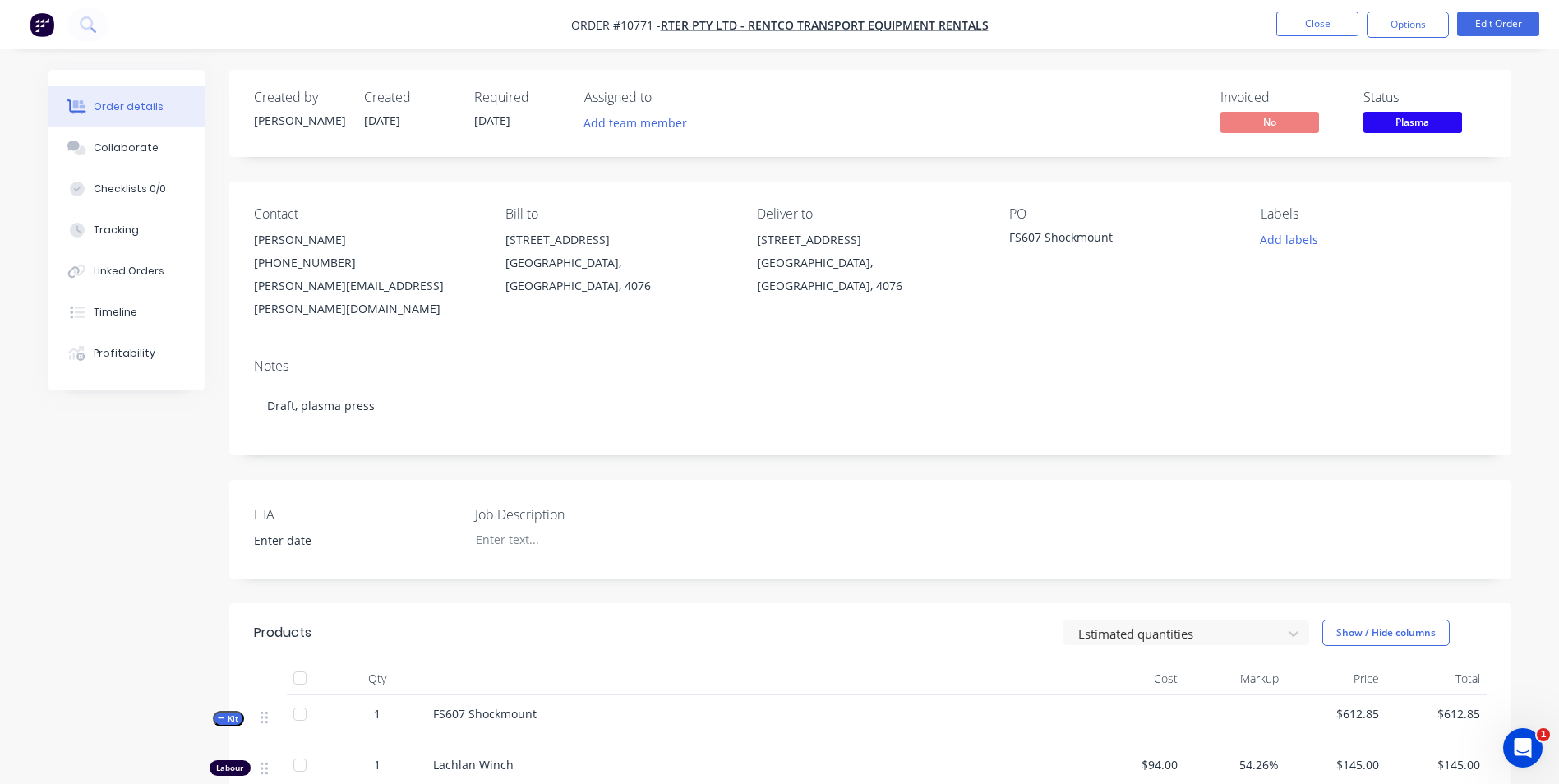
scroll to position [540, 0]
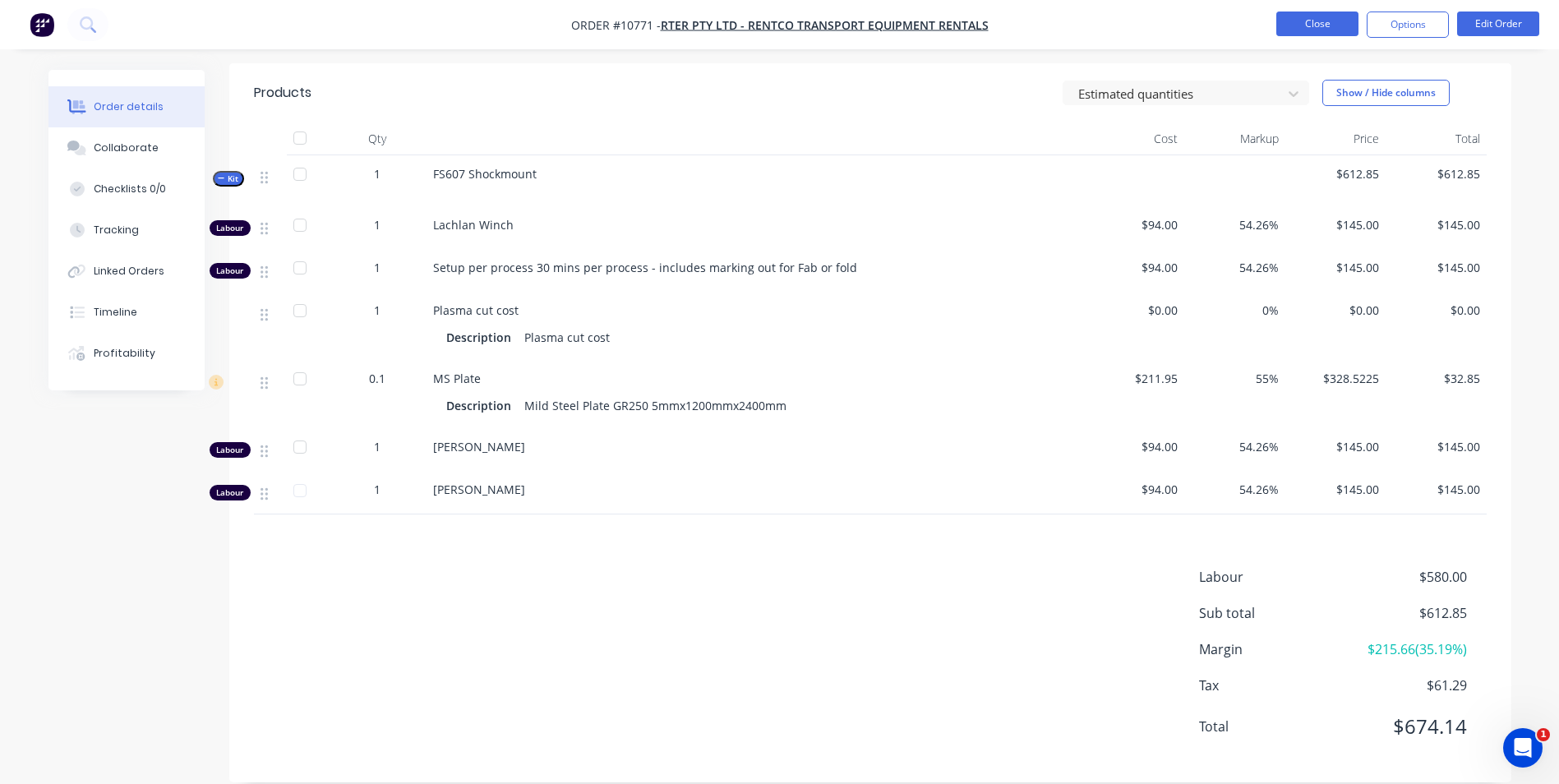
drag, startPoint x: 1307, startPoint y: 31, endPoint x: 1307, endPoint y: 19, distance: 12.0
click at [1307, 19] on button "Close" at bounding box center [1316, 24] width 82 height 24
